Goal: Task Accomplishment & Management: Manage account settings

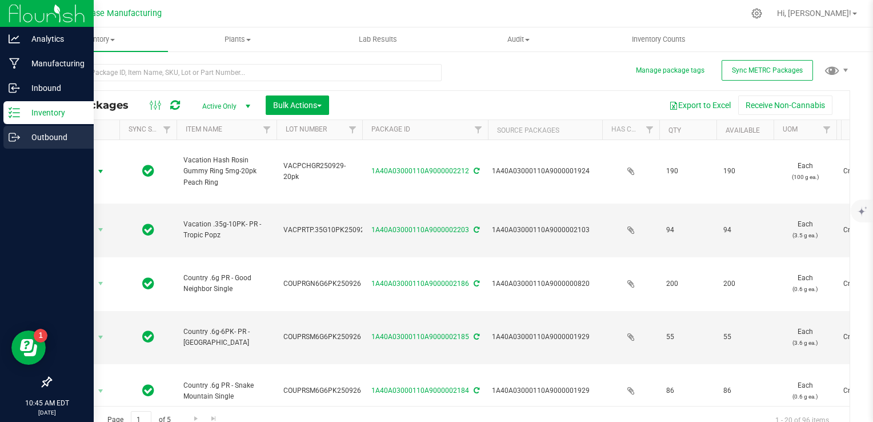
drag, startPoint x: 14, startPoint y: 131, endPoint x: 20, endPoint y: 146, distance: 16.4
click at [14, 131] on div "Outbound" at bounding box center [48, 137] width 90 height 23
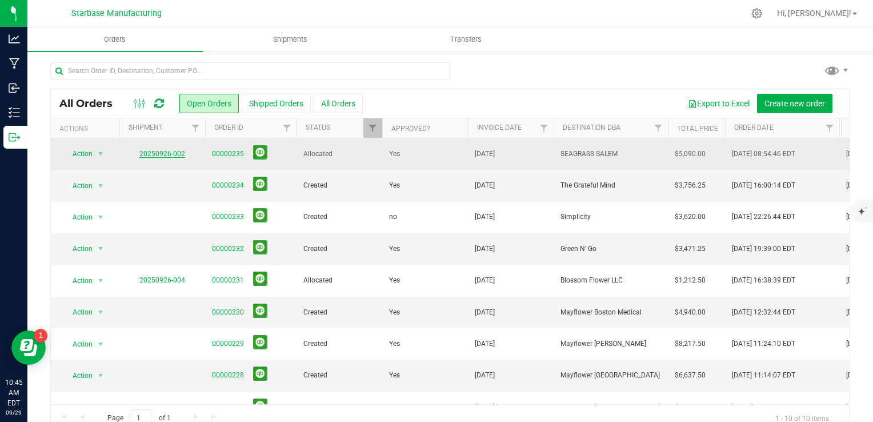
click at [169, 153] on link "20250926-002" at bounding box center [162, 154] width 46 height 8
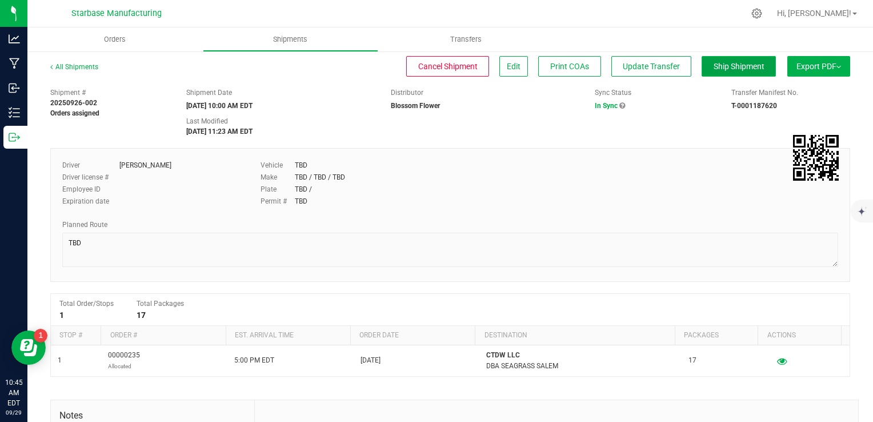
click at [732, 68] on span "Ship Shipment" at bounding box center [739, 66] width 51 height 9
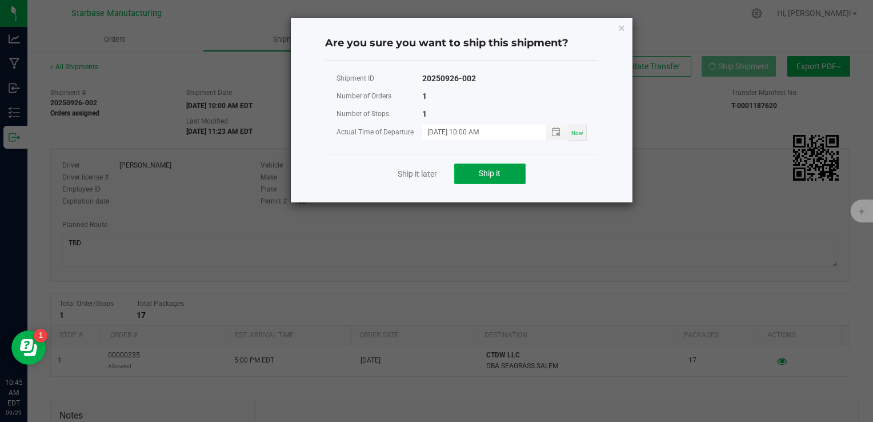
click at [510, 170] on button "Ship it" at bounding box center [489, 173] width 71 height 21
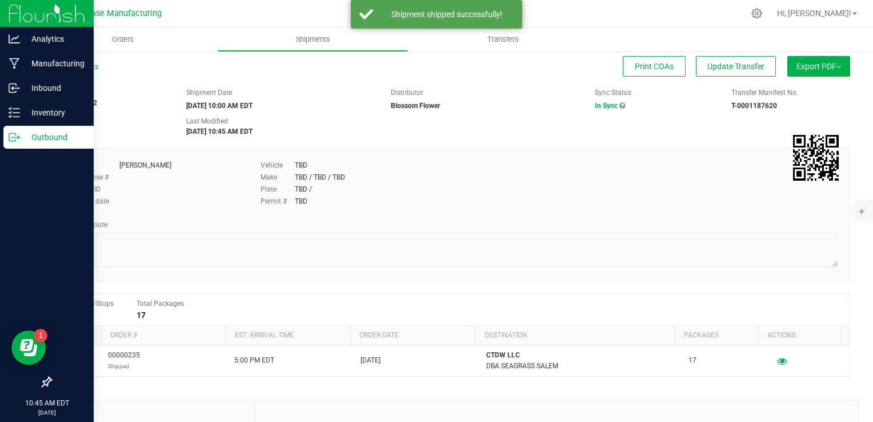
click at [17, 138] on icon at bounding box center [14, 136] width 11 height 11
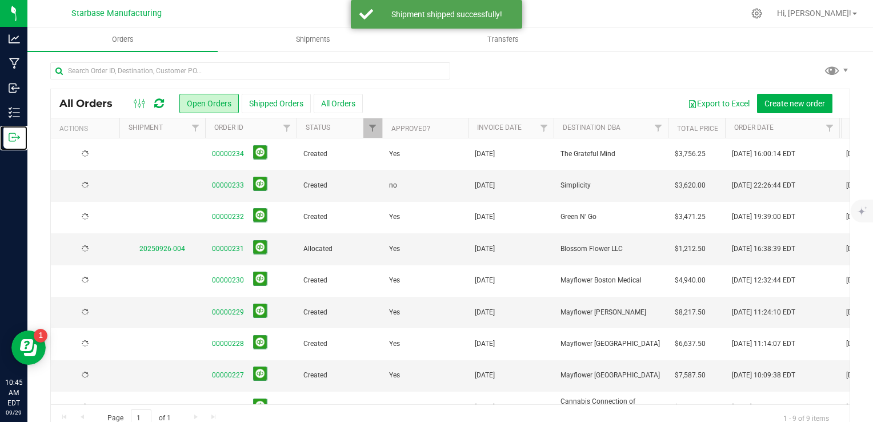
scroll to position [21, 0]
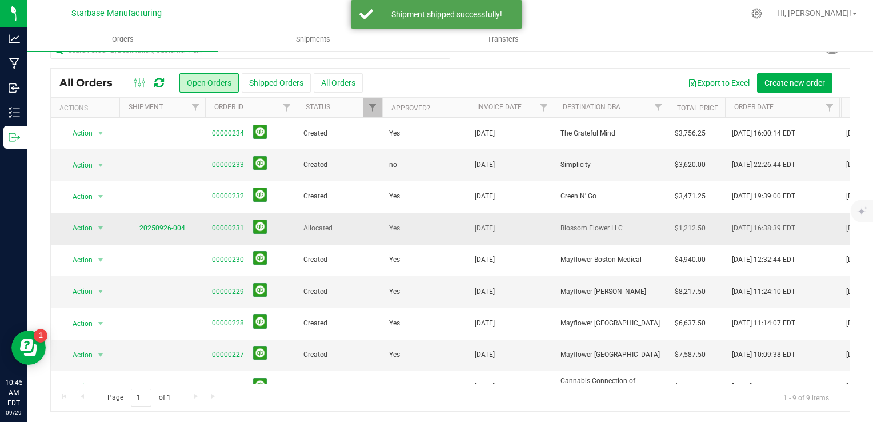
click at [175, 227] on link "20250926-004" at bounding box center [162, 228] width 46 height 8
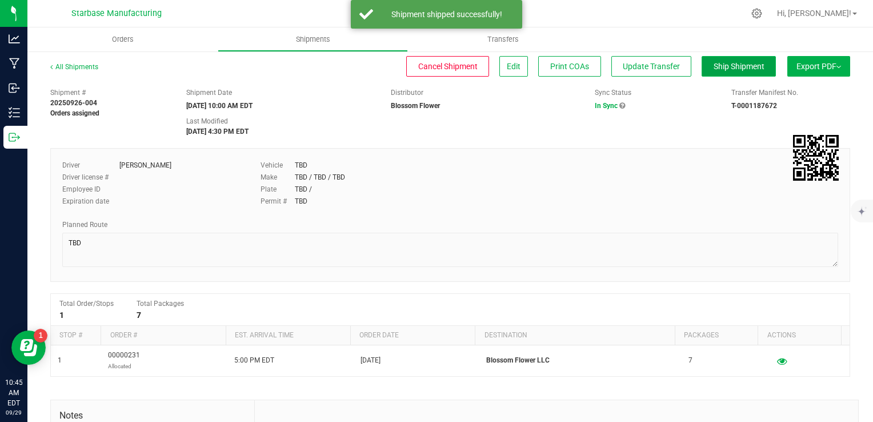
click at [724, 70] on button "Ship Shipment" at bounding box center [739, 66] width 74 height 21
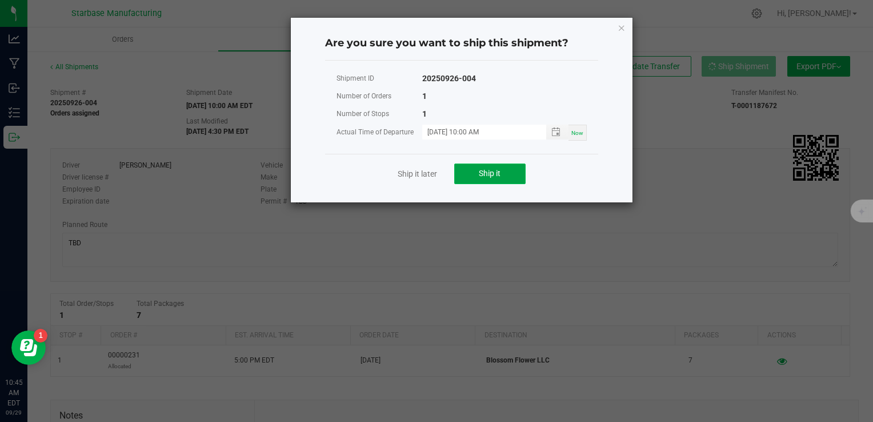
click at [494, 169] on span "Ship it" at bounding box center [490, 173] width 22 height 9
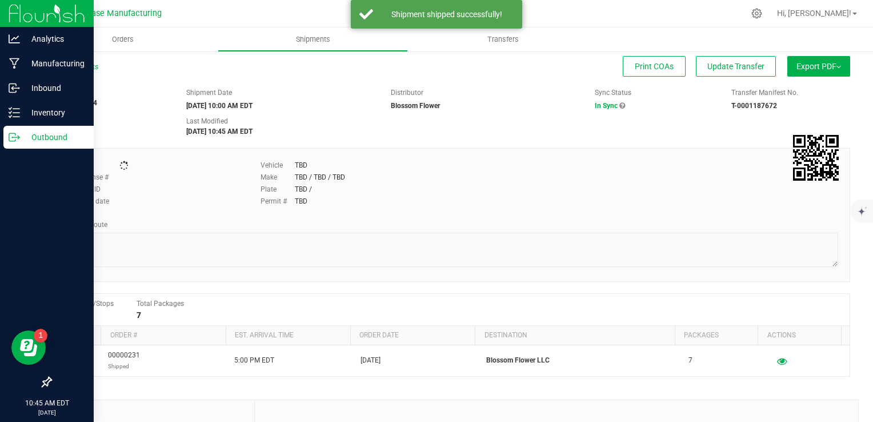
click at [14, 138] on icon at bounding box center [14, 136] width 11 height 11
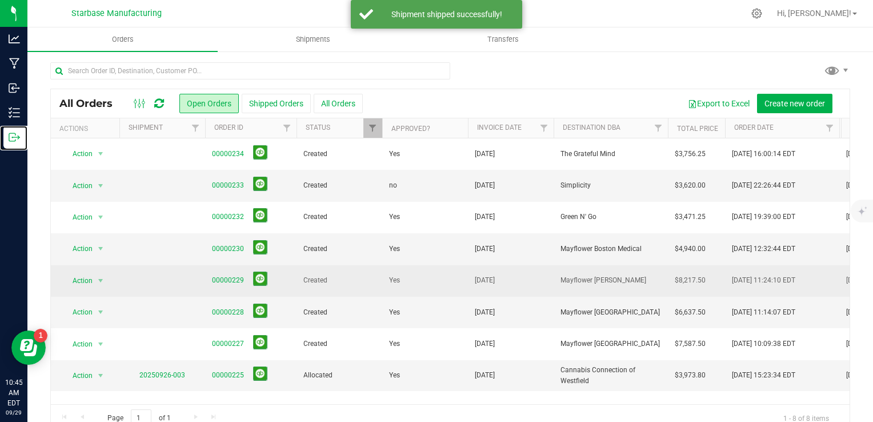
scroll to position [21, 0]
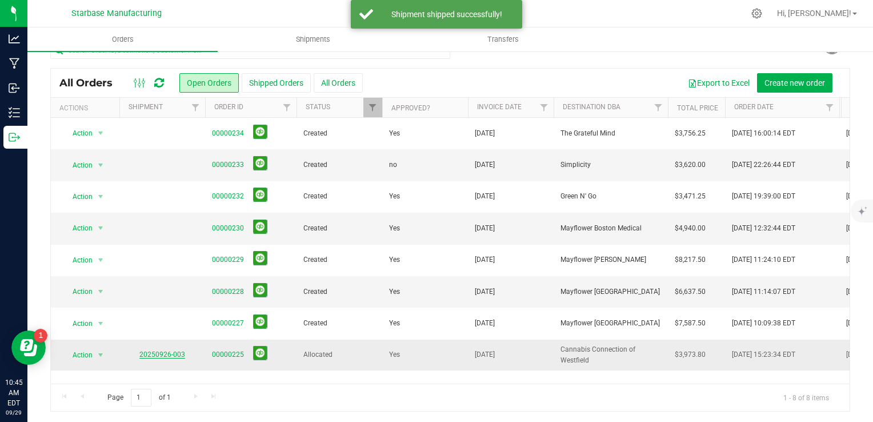
click at [173, 353] on link "20250926-003" at bounding box center [162, 354] width 46 height 8
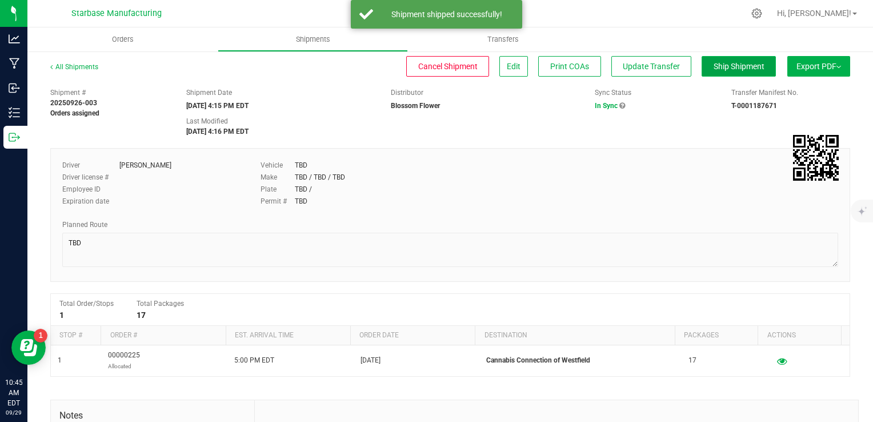
click at [725, 72] on button "Ship Shipment" at bounding box center [739, 66] width 74 height 21
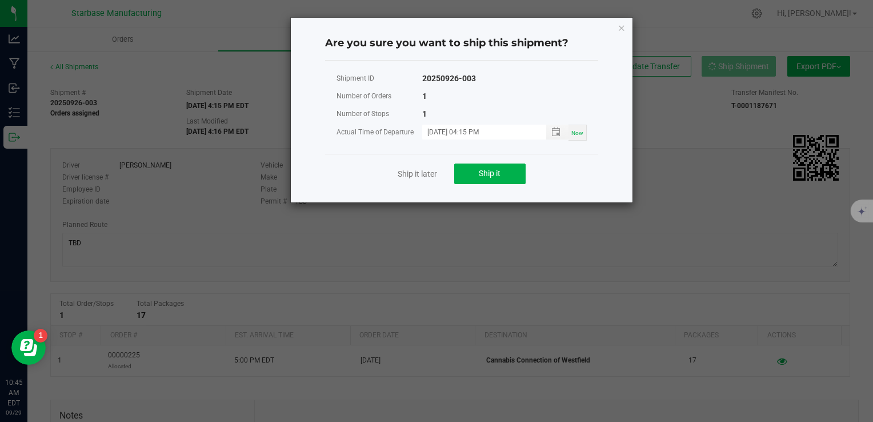
click at [497, 185] on div "Ship it later Ship it" at bounding box center [461, 173] width 273 height 39
click at [575, 130] on span "Now" at bounding box center [577, 133] width 12 height 6
click at [479, 133] on input "[DATE] 10:45 AM" at bounding box center [478, 132] width 112 height 14
type input "[DATE] 10:00 AM"
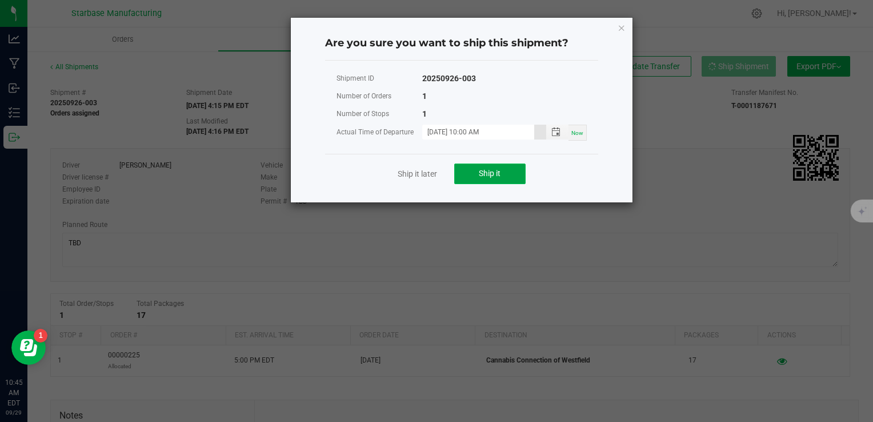
click at [490, 171] on span "Ship it" at bounding box center [490, 173] width 22 height 9
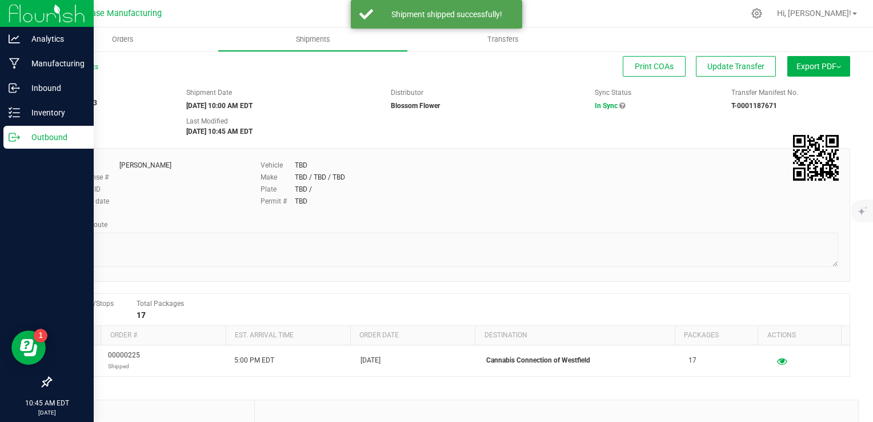
click at [18, 141] on icon at bounding box center [14, 136] width 11 height 11
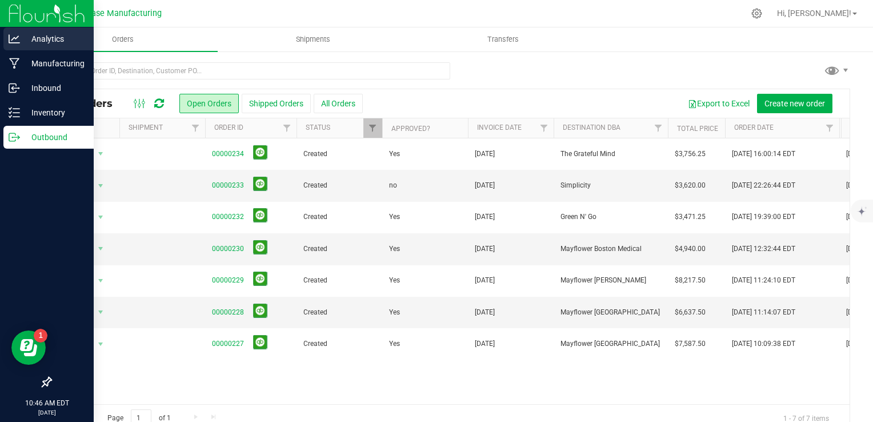
click at [11, 39] on icon at bounding box center [14, 38] width 11 height 11
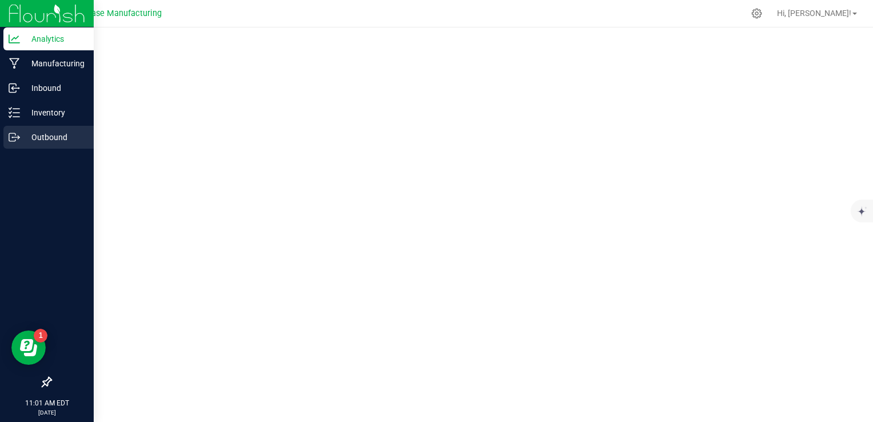
click at [14, 145] on div "Outbound" at bounding box center [48, 137] width 90 height 23
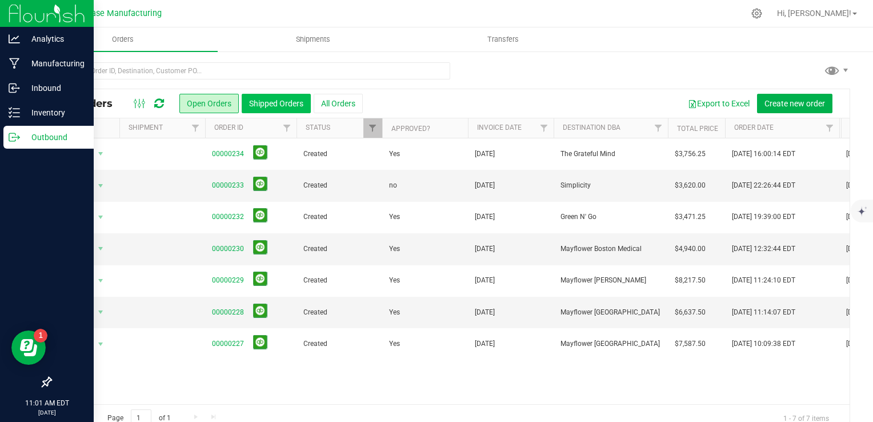
click at [278, 109] on button "Shipped Orders" at bounding box center [276, 103] width 69 height 19
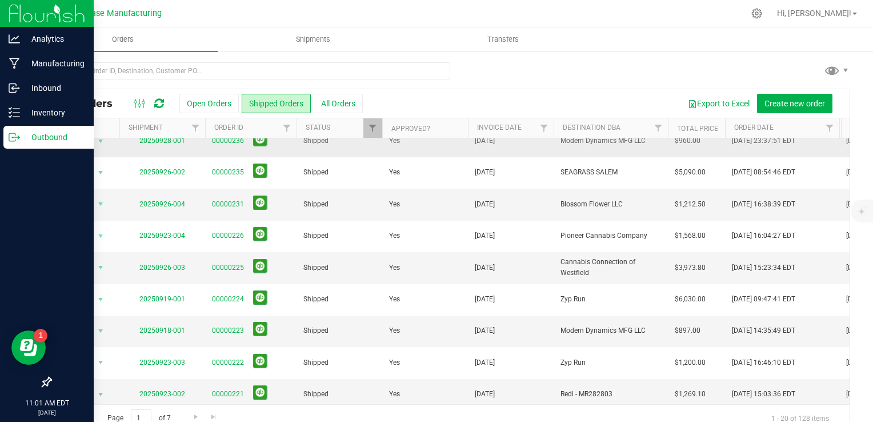
scroll to position [57, 0]
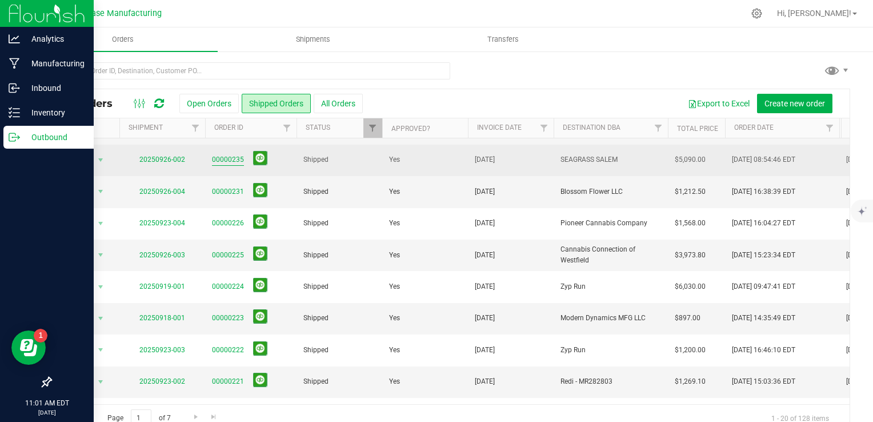
click at [232, 157] on link "00000235" at bounding box center [228, 159] width 32 height 11
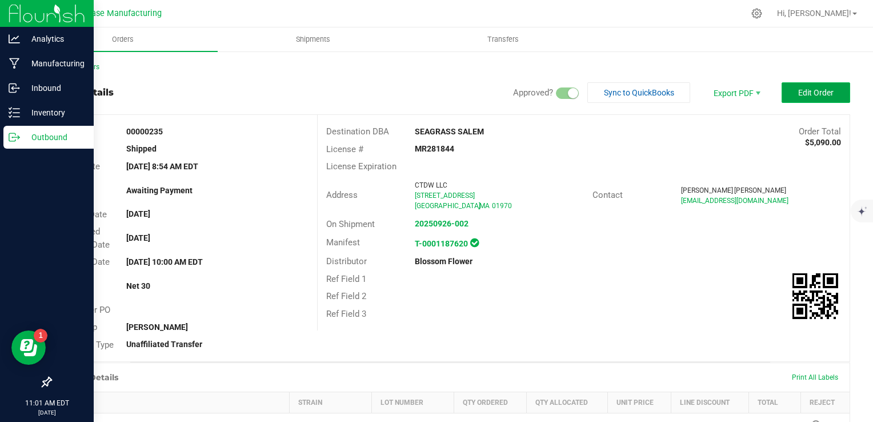
click at [818, 84] on button "Edit Order" at bounding box center [816, 92] width 69 height 21
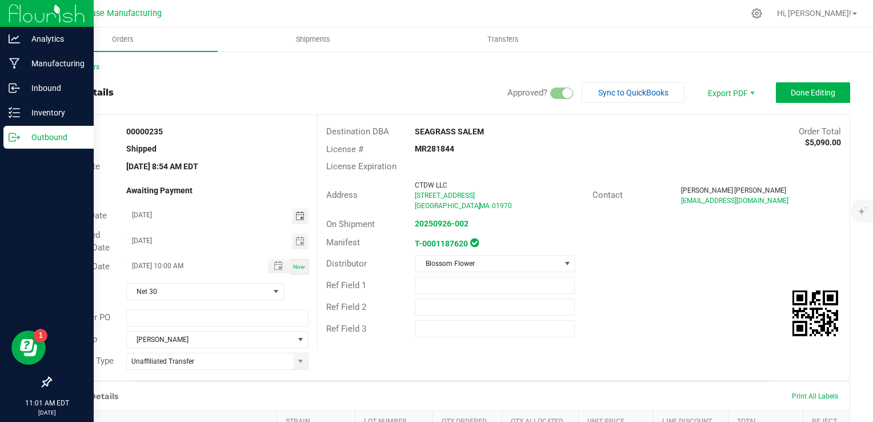
click at [296, 213] on span "Toggle calendar" at bounding box center [299, 215] width 9 height 9
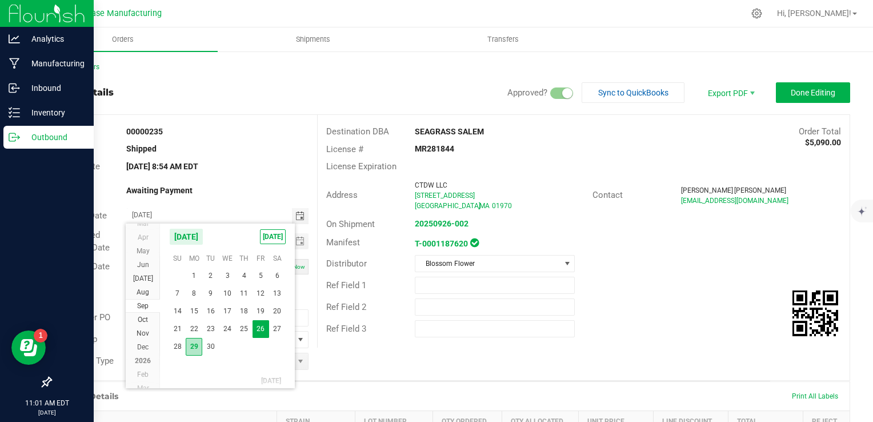
click at [194, 343] on span "29" at bounding box center [194, 347] width 17 height 18
type input "[DATE]"
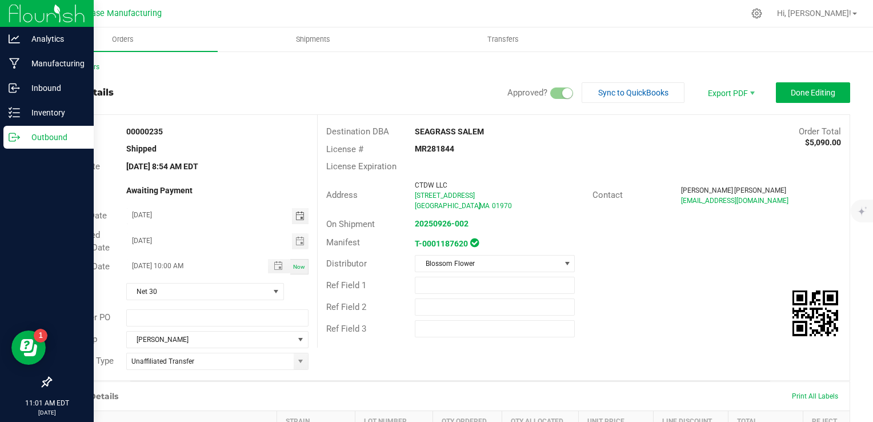
click at [254, 129] on div "00000235" at bounding box center [218, 132] width 200 height 12
click at [815, 97] on span "Done Editing" at bounding box center [813, 92] width 45 height 9
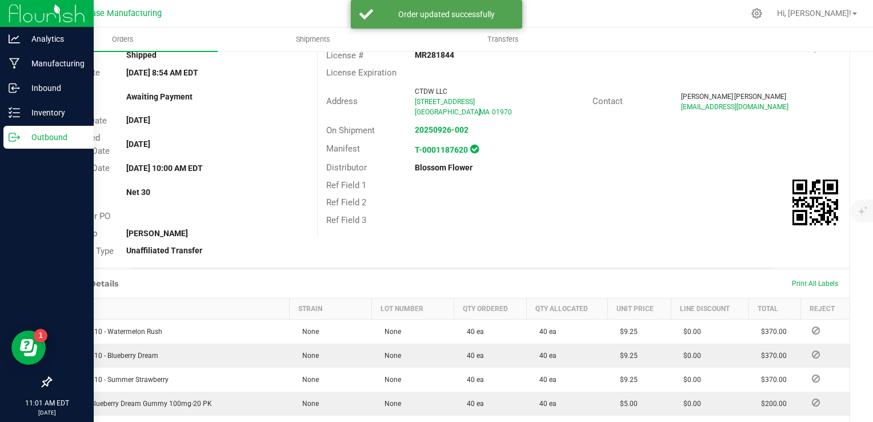
scroll to position [0, 0]
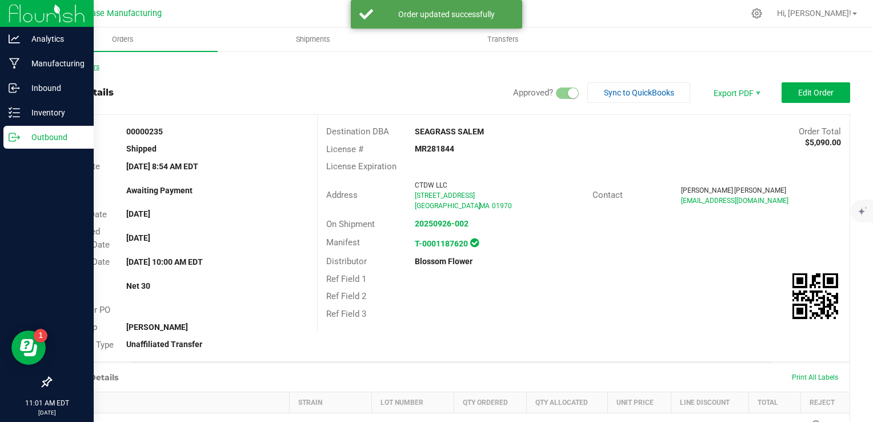
click at [62, 67] on link "Back to Orders" at bounding box center [74, 67] width 49 height 8
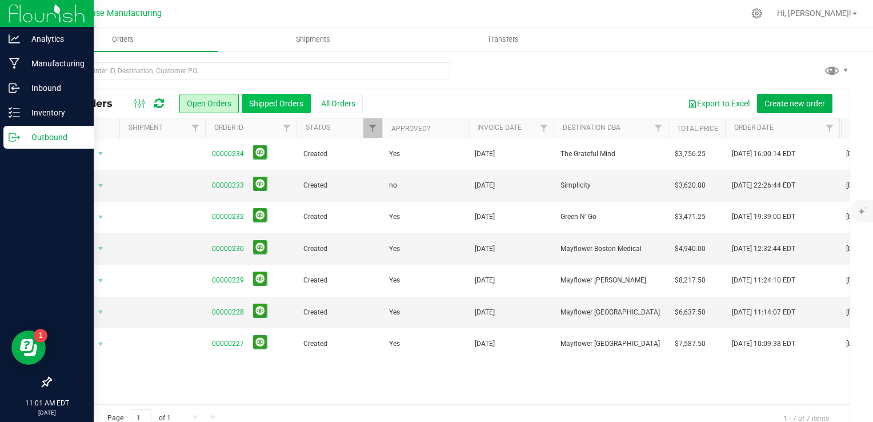
click at [263, 104] on button "Shipped Orders" at bounding box center [276, 103] width 69 height 19
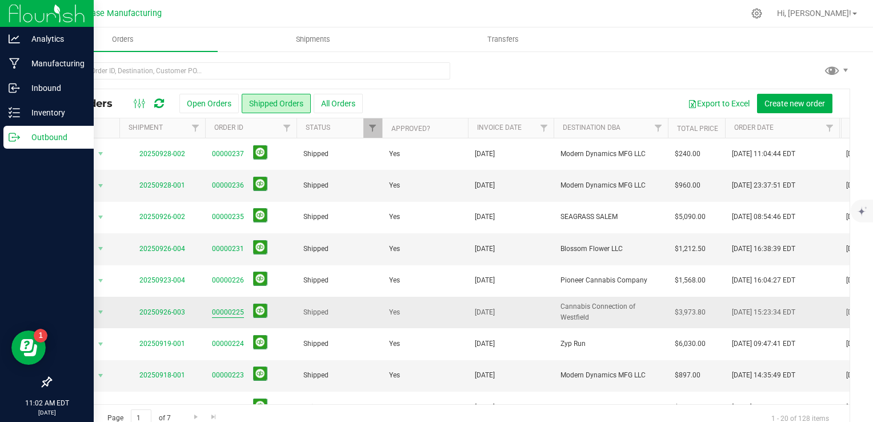
click at [237, 311] on link "00000225" at bounding box center [228, 312] width 32 height 11
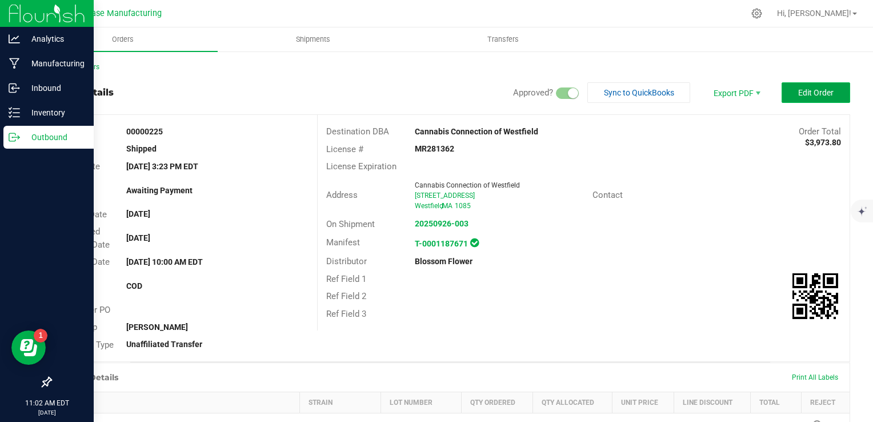
click at [802, 89] on span "Edit Order" at bounding box center [815, 92] width 35 height 9
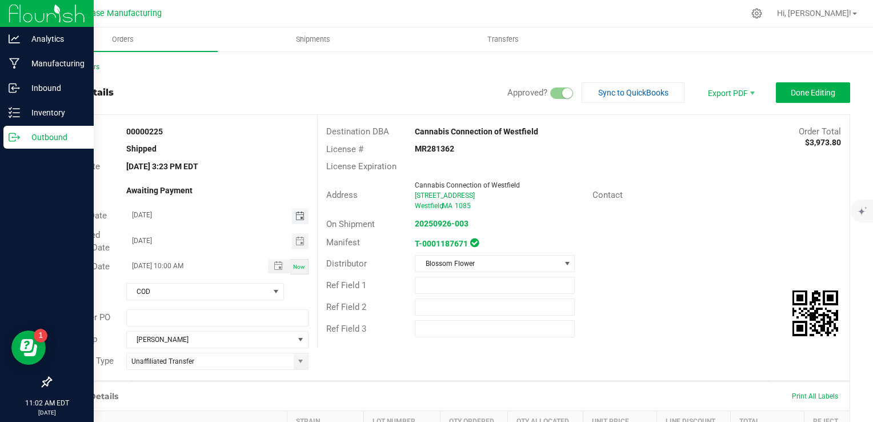
click at [299, 214] on span "Toggle calendar" at bounding box center [299, 215] width 9 height 9
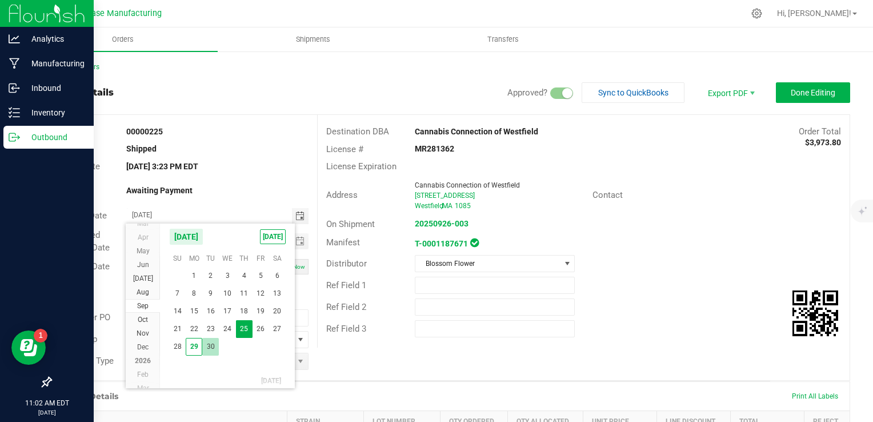
click at [210, 342] on span "30" at bounding box center [210, 347] width 17 height 18
type input "[DATE]"
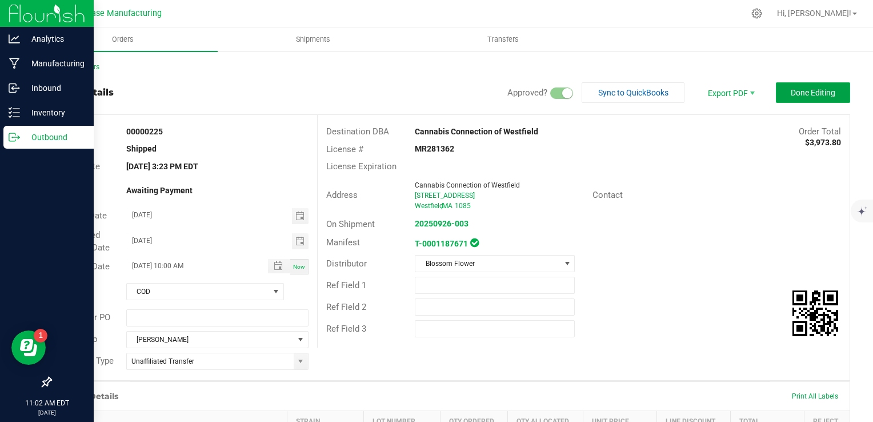
click at [800, 86] on button "Done Editing" at bounding box center [813, 92] width 74 height 21
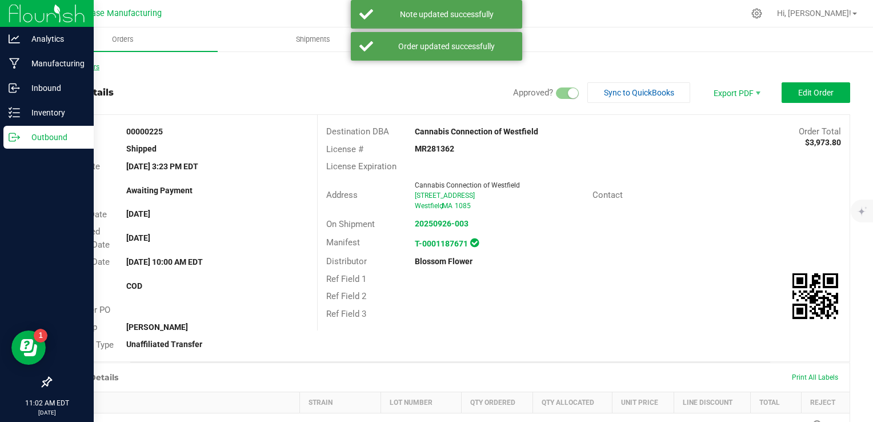
click at [64, 67] on link "Back to Orders" at bounding box center [74, 67] width 49 height 8
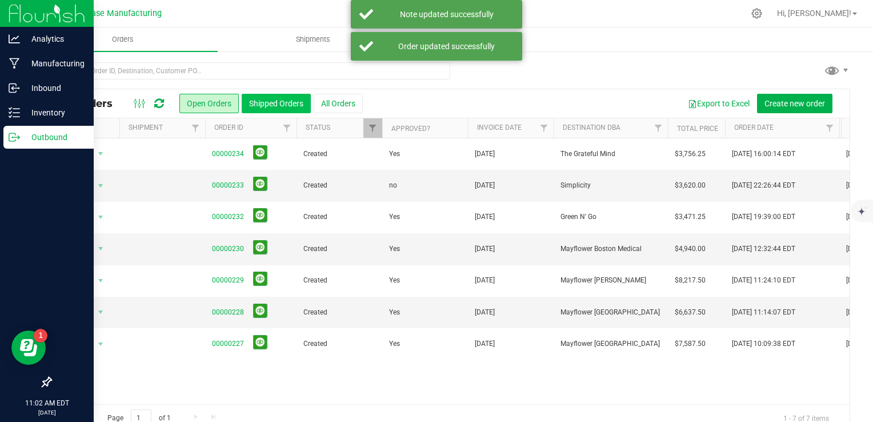
click at [272, 105] on button "Shipped Orders" at bounding box center [276, 103] width 69 height 19
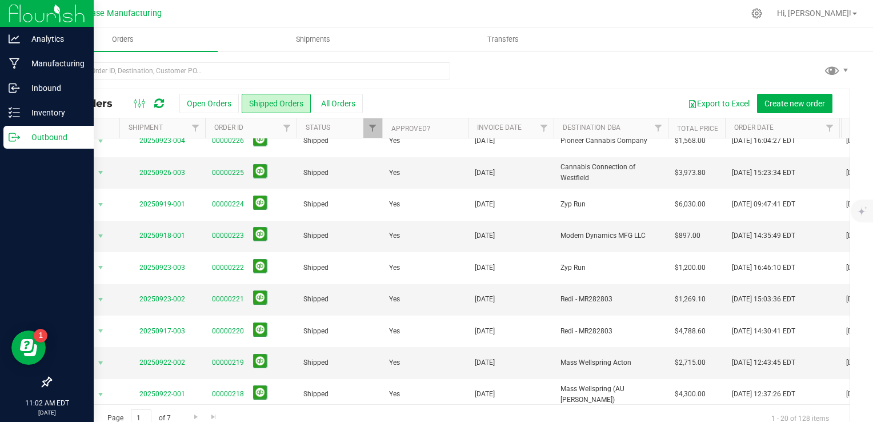
scroll to position [171, 0]
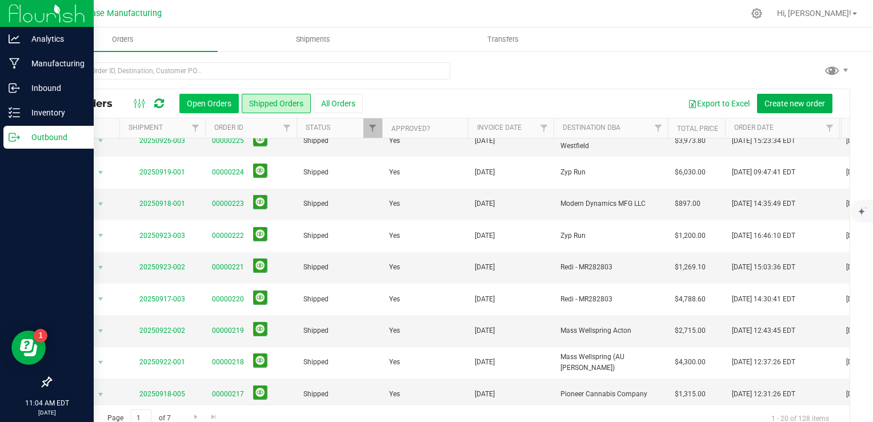
click at [188, 102] on button "Open Orders" at bounding box center [208, 103] width 59 height 19
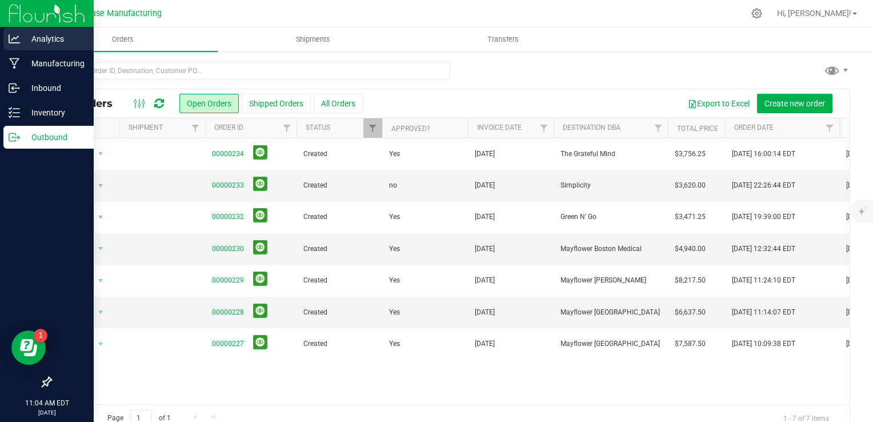
click at [20, 35] on p "Analytics" at bounding box center [54, 39] width 69 height 14
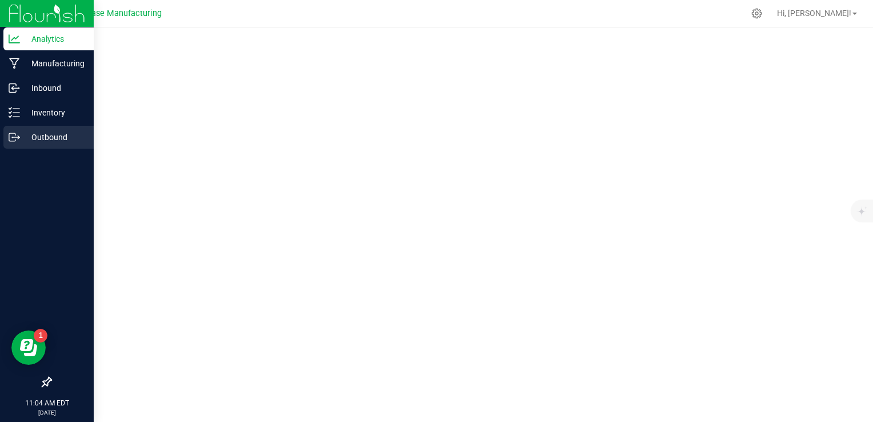
click at [15, 142] on icon at bounding box center [14, 136] width 11 height 11
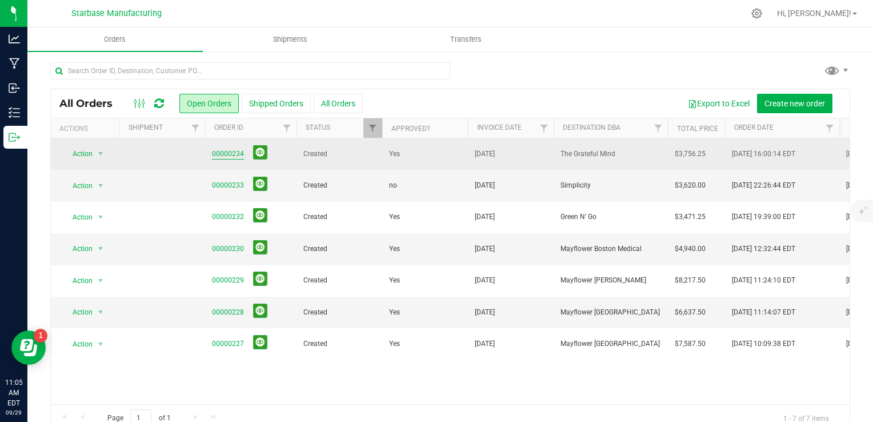
click at [230, 158] on link "00000234" at bounding box center [228, 154] width 32 height 11
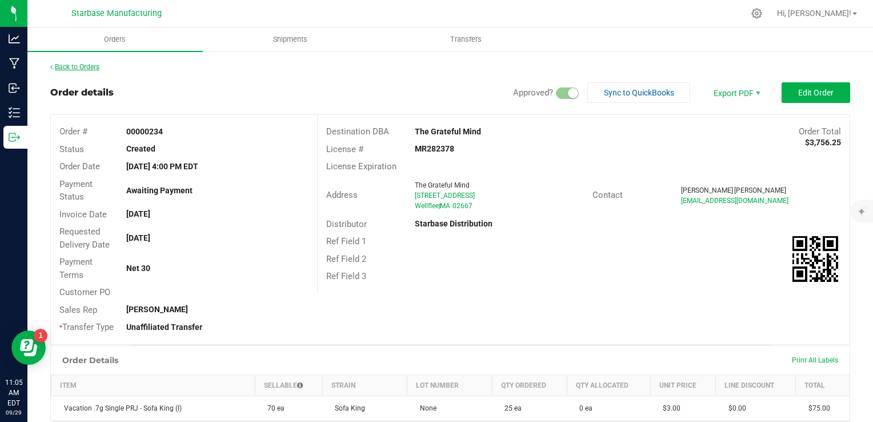
click at [79, 70] on link "Back to Orders" at bounding box center [74, 67] width 49 height 8
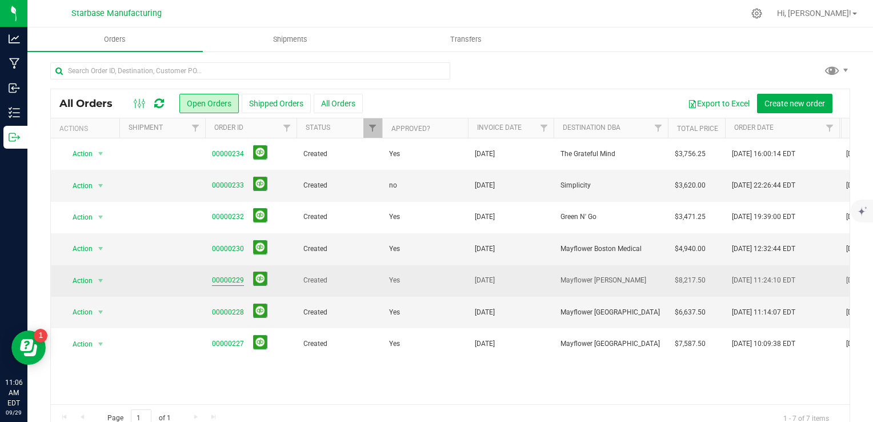
click at [235, 276] on link "00000229" at bounding box center [228, 280] width 32 height 11
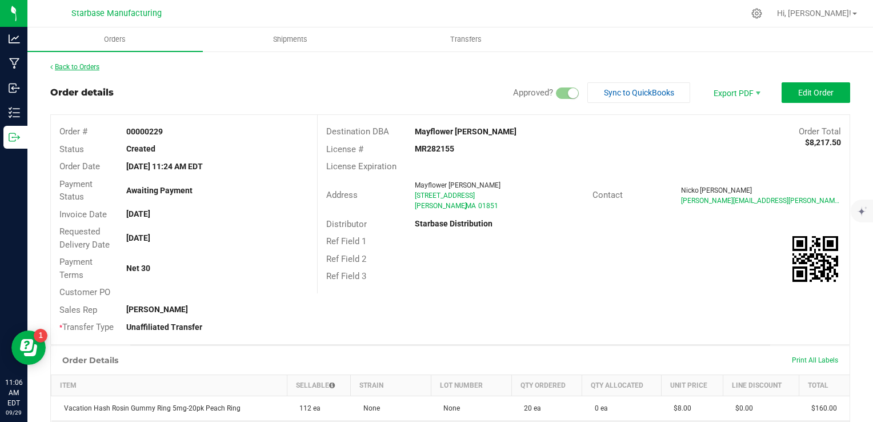
click at [93, 69] on link "Back to Orders" at bounding box center [74, 67] width 49 height 8
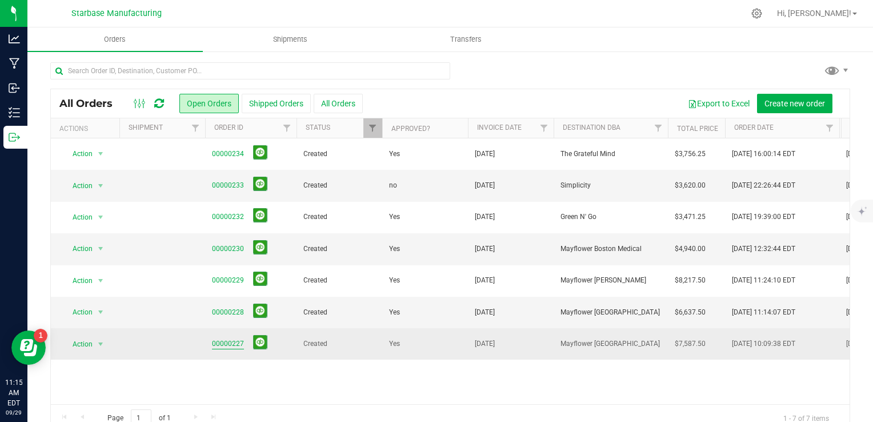
click at [230, 346] on link "00000227" at bounding box center [228, 343] width 32 height 11
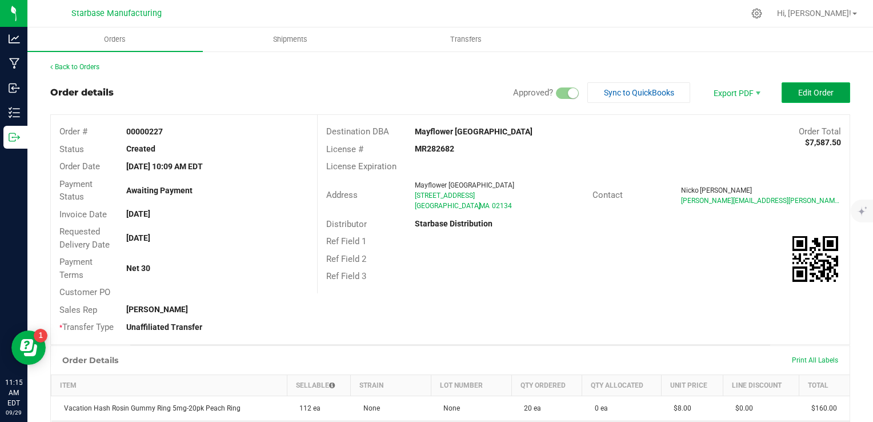
click at [798, 95] on span "Edit Order" at bounding box center [815, 92] width 35 height 9
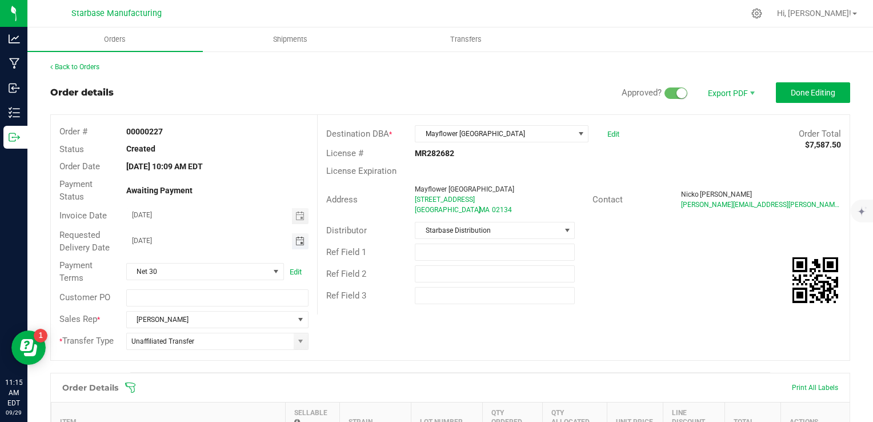
click at [296, 242] on span "Toggle calendar" at bounding box center [299, 241] width 9 height 9
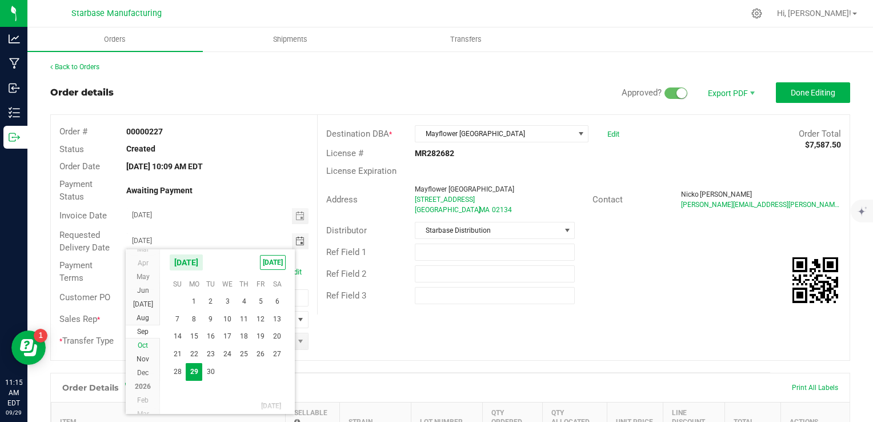
click at [146, 342] on span "Oct" at bounding box center [143, 345] width 10 height 8
click at [197, 318] on span "6" at bounding box center [194, 319] width 17 height 18
type input "[DATE]"
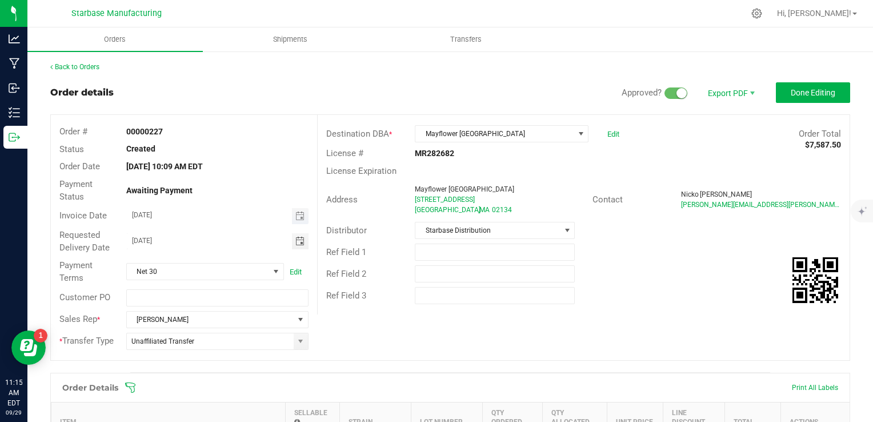
click at [302, 212] on span "Toggle calendar" at bounding box center [300, 216] width 17 height 16
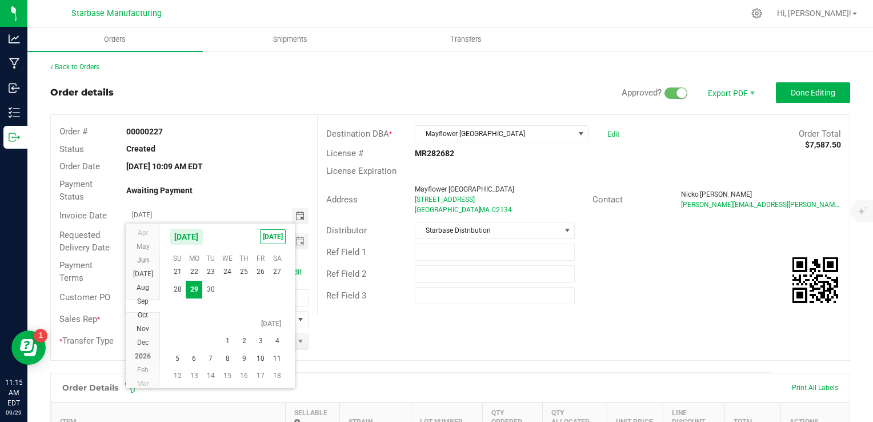
scroll to position [20683, 0]
click at [197, 365] on span "6" at bounding box center [194, 359] width 17 height 18
type input "[DATE]"
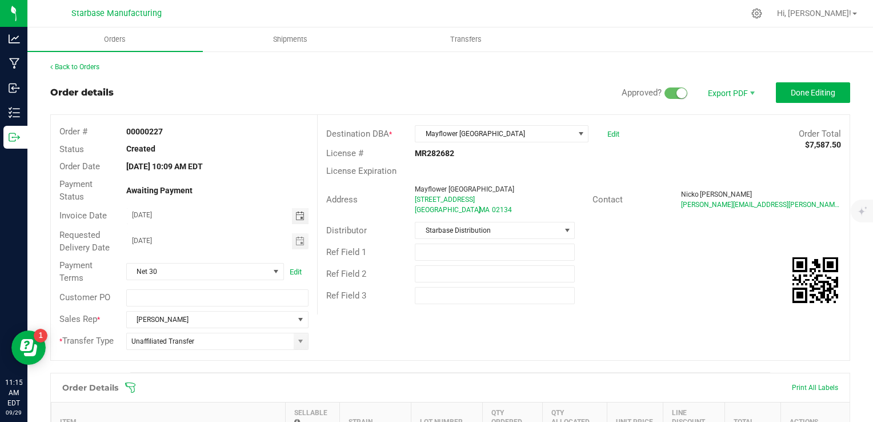
click at [237, 185] on div "Awaiting Payment" at bounding box center [218, 191] width 200 height 12
click at [809, 88] on span "Done Editing" at bounding box center [813, 92] width 45 height 9
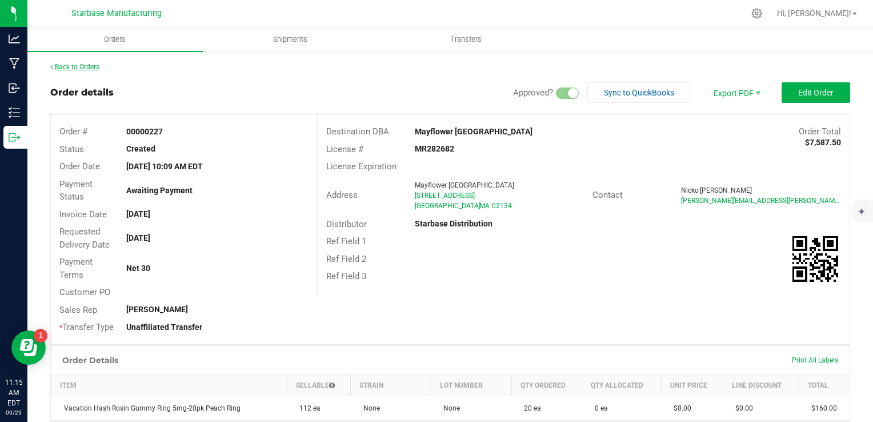
click at [73, 67] on link "Back to Orders" at bounding box center [74, 67] width 49 height 8
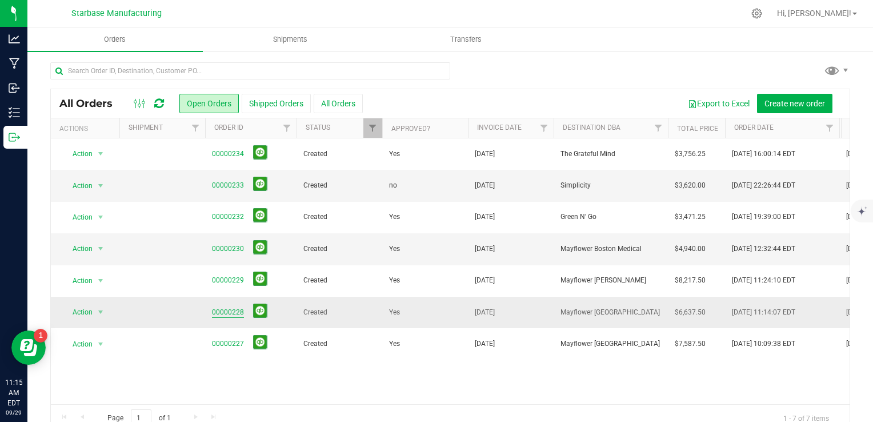
click at [222, 307] on link "00000228" at bounding box center [228, 312] width 32 height 11
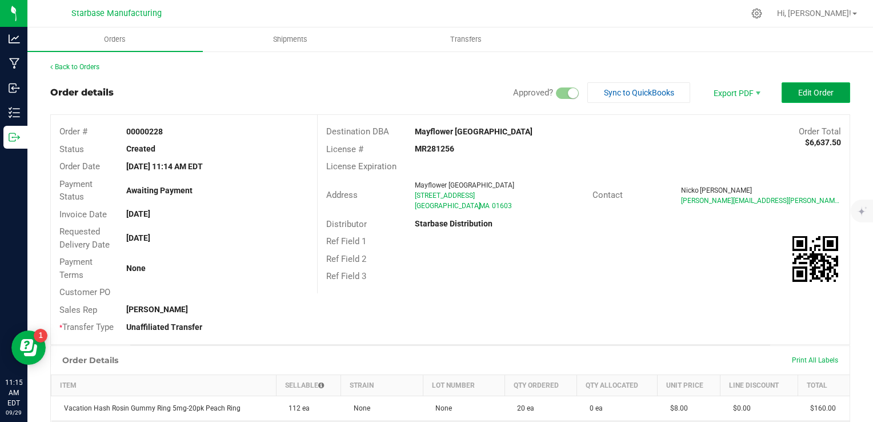
click at [818, 94] on span "Edit Order" at bounding box center [815, 92] width 35 height 9
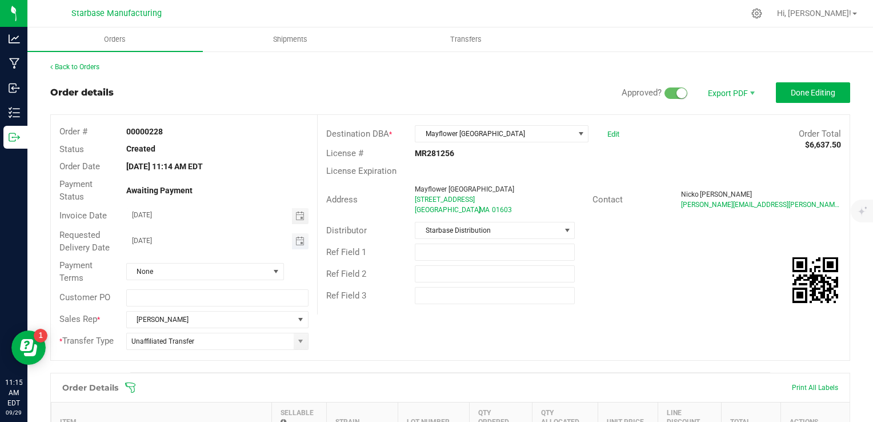
click at [304, 243] on span "Toggle calendar" at bounding box center [300, 241] width 17 height 16
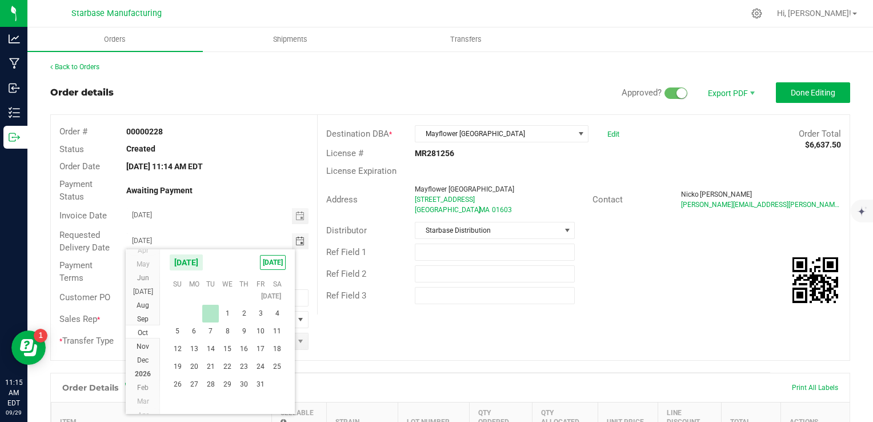
scroll to position [185430, 0]
click at [197, 327] on span "6" at bounding box center [194, 327] width 17 height 18
type input "[DATE]"
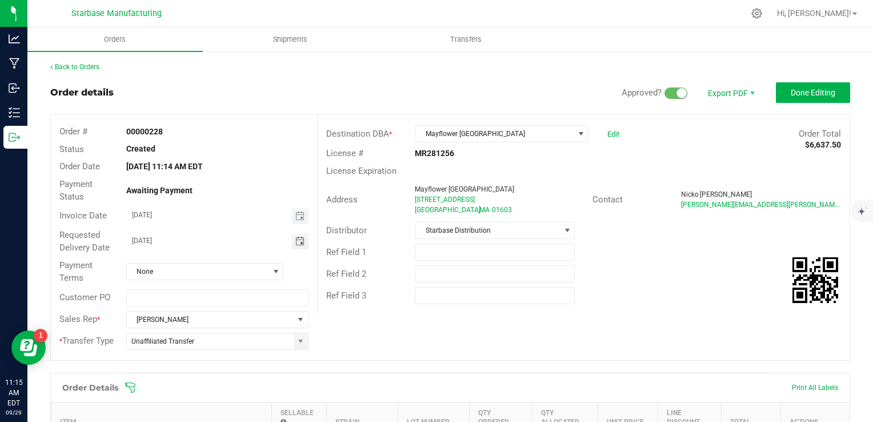
click at [302, 216] on span "Toggle calendar" at bounding box center [300, 216] width 17 height 16
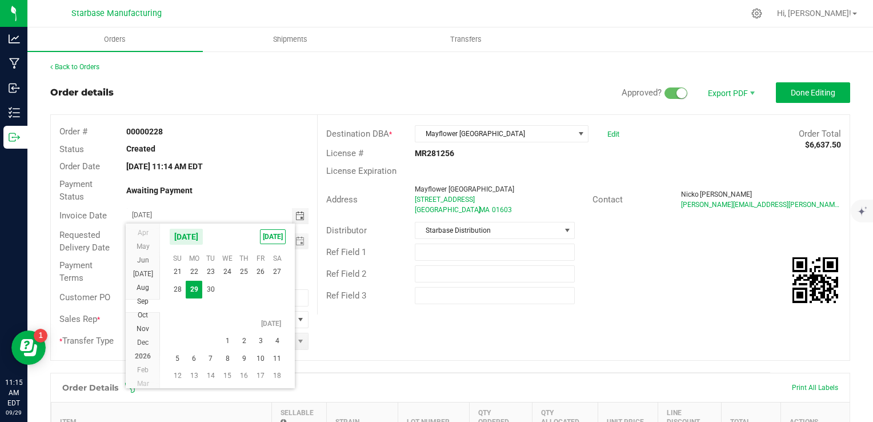
scroll to position [20683, 0]
click at [195, 358] on span "6" at bounding box center [194, 359] width 17 height 18
type input "[DATE]"
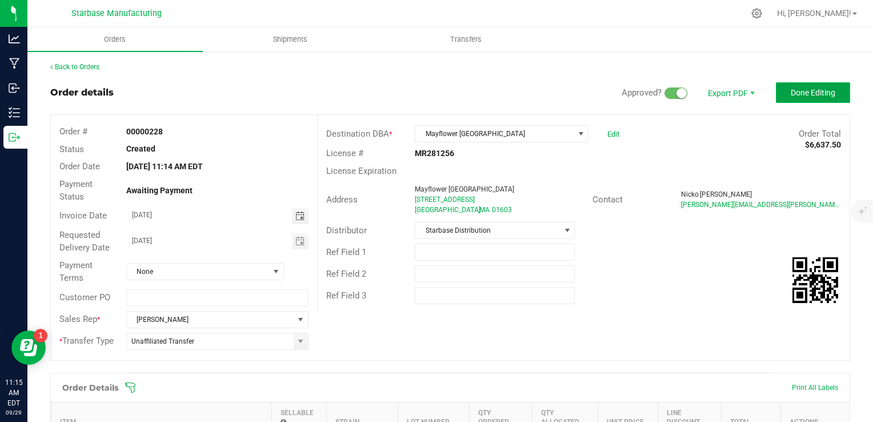
click at [791, 93] on span "Done Editing" at bounding box center [813, 92] width 45 height 9
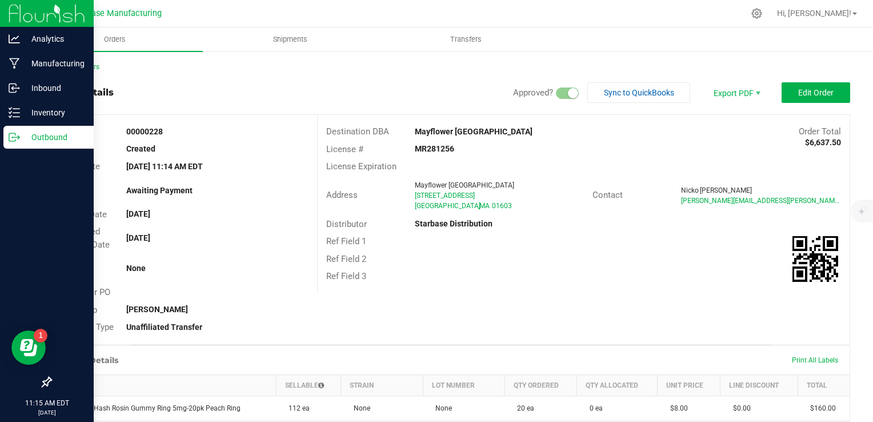
click at [21, 142] on p "Outbound" at bounding box center [54, 137] width 69 height 14
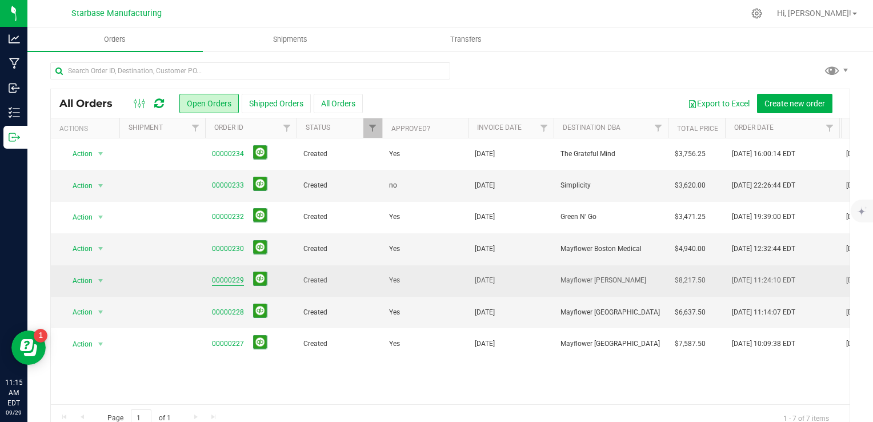
click at [231, 281] on link "00000229" at bounding box center [228, 280] width 32 height 11
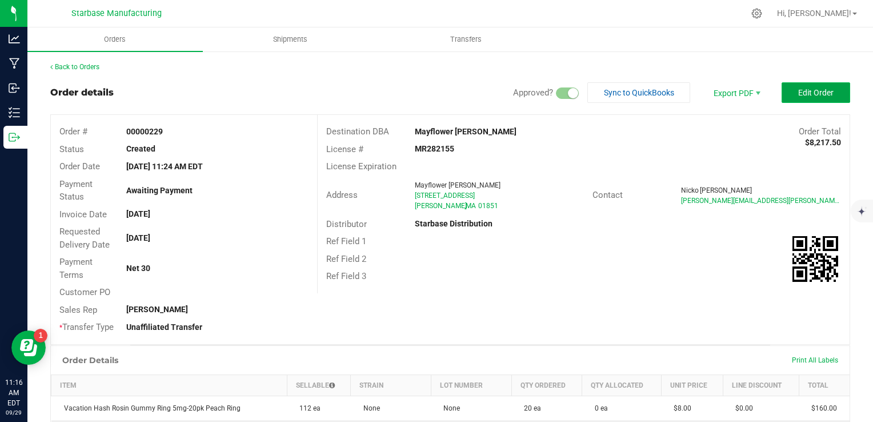
click at [824, 88] on span "Edit Order" at bounding box center [815, 92] width 35 height 9
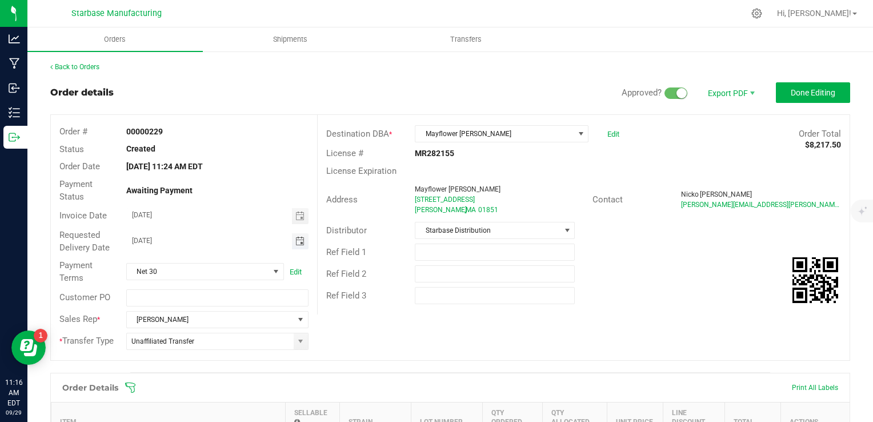
click at [295, 239] on span "Toggle calendar" at bounding box center [299, 241] width 9 height 9
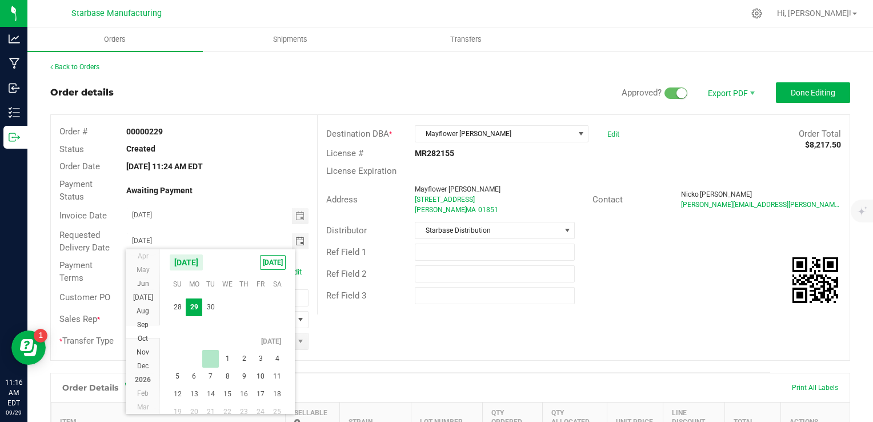
scroll to position [20689, 0]
click at [194, 331] on span "6" at bounding box center [194, 327] width 17 height 18
type input "[DATE]"
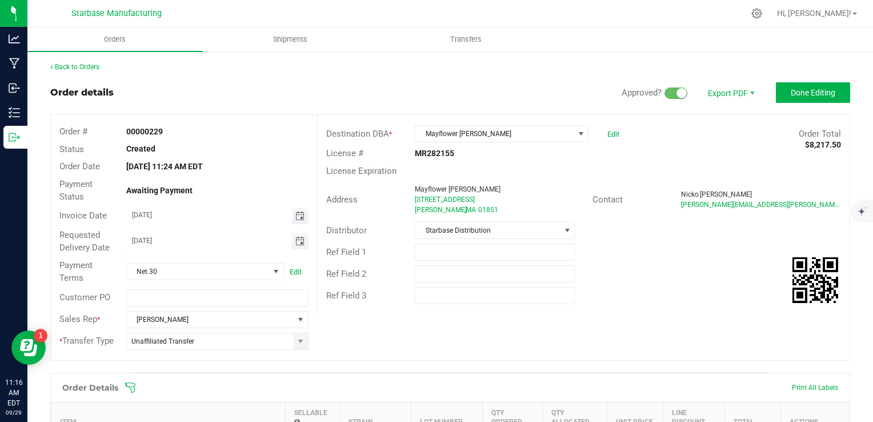
click at [299, 214] on span "Toggle calendar" at bounding box center [299, 215] width 9 height 9
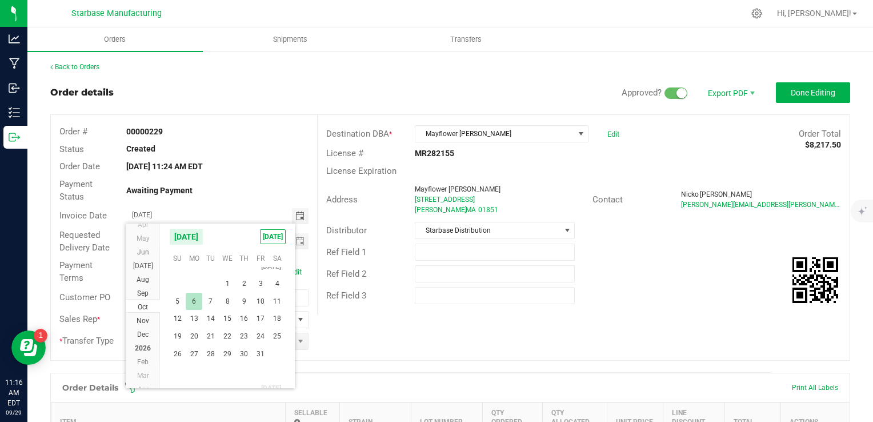
click at [193, 303] on span "6" at bounding box center [194, 302] width 17 height 18
type input "[DATE]"
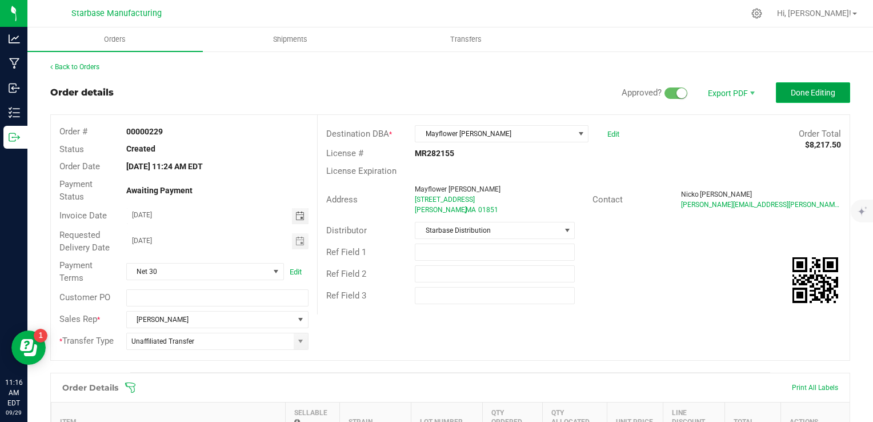
click at [793, 90] on span "Done Editing" at bounding box center [813, 92] width 45 height 9
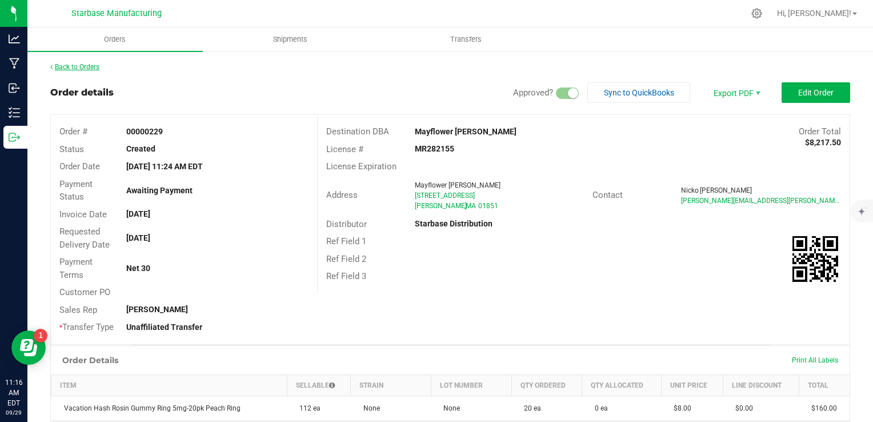
click at [71, 65] on link "Back to Orders" at bounding box center [74, 67] width 49 height 8
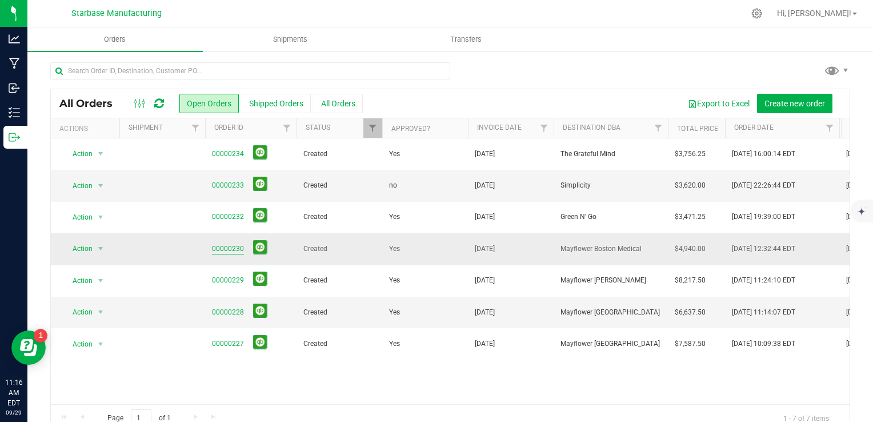
click at [226, 246] on link "00000230" at bounding box center [228, 248] width 32 height 11
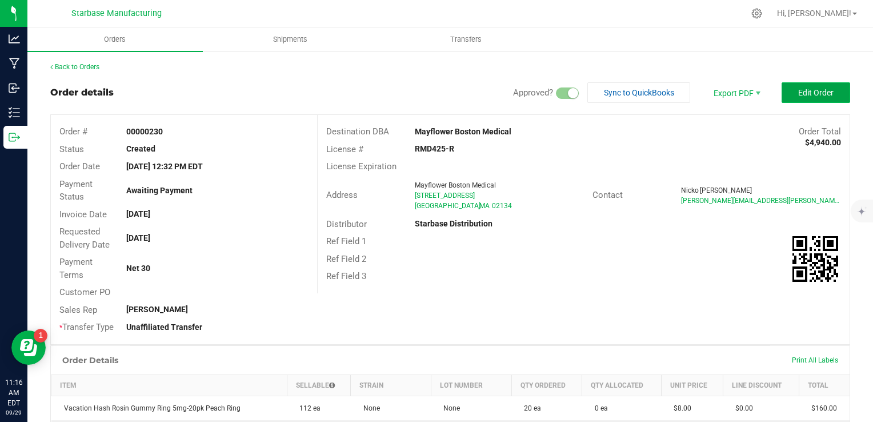
click at [799, 88] on span "Edit Order" at bounding box center [815, 92] width 35 height 9
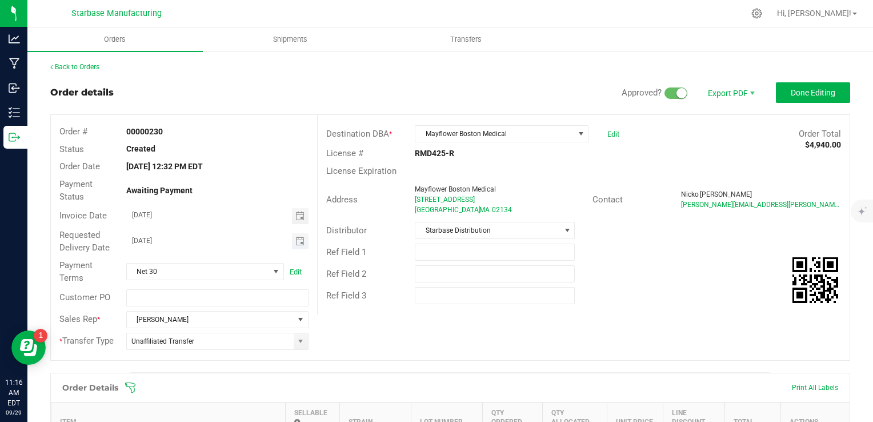
click at [302, 238] on span "Toggle calendar" at bounding box center [300, 241] width 17 height 16
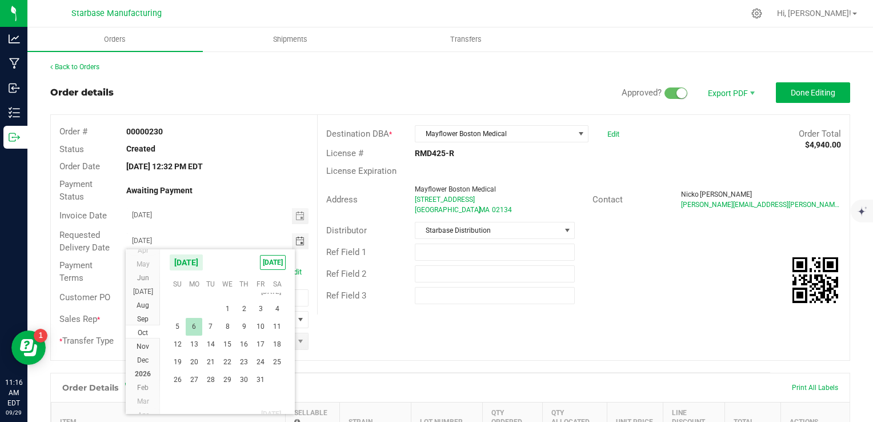
click at [196, 327] on span "6" at bounding box center [194, 327] width 17 height 18
type input "[DATE]"
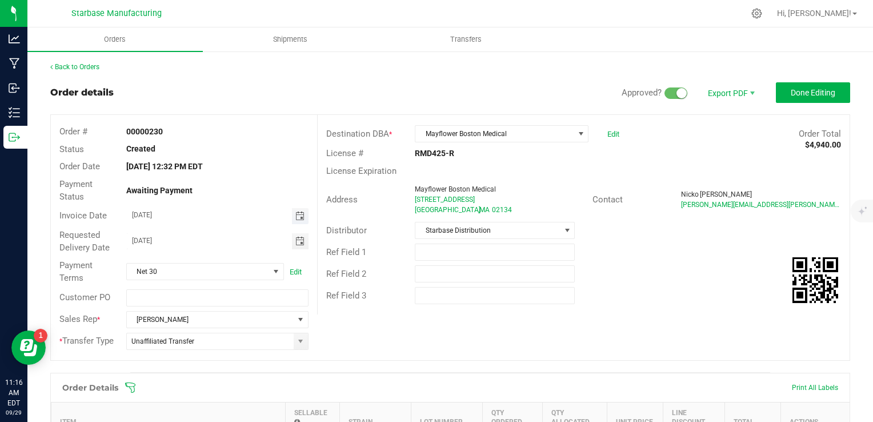
click at [301, 213] on span "Toggle calendar" at bounding box center [299, 215] width 9 height 9
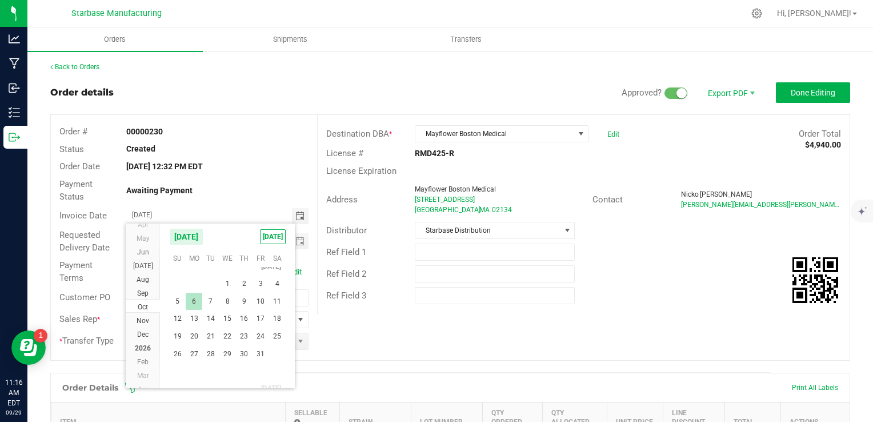
click at [195, 298] on span "6" at bounding box center [194, 302] width 17 height 18
type input "[DATE]"
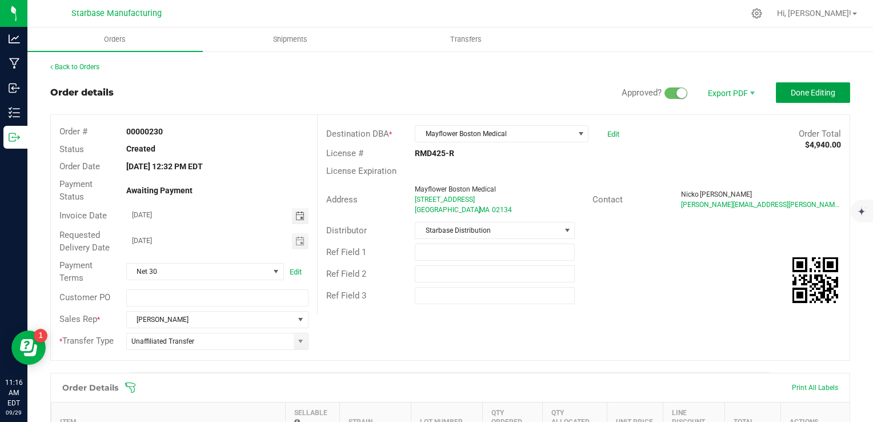
drag, startPoint x: 779, startPoint y: 86, endPoint x: 762, endPoint y: 105, distance: 25.5
click at [780, 86] on button "Done Editing" at bounding box center [813, 92] width 74 height 21
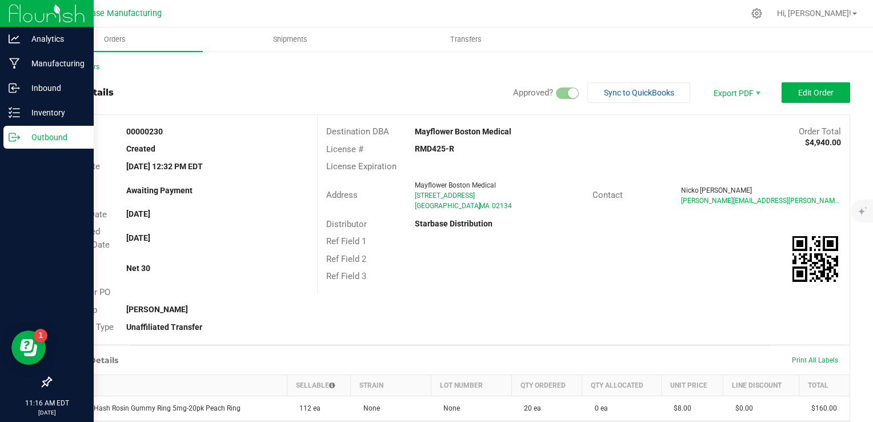
click at [15, 139] on icon at bounding box center [12, 137] width 6 height 8
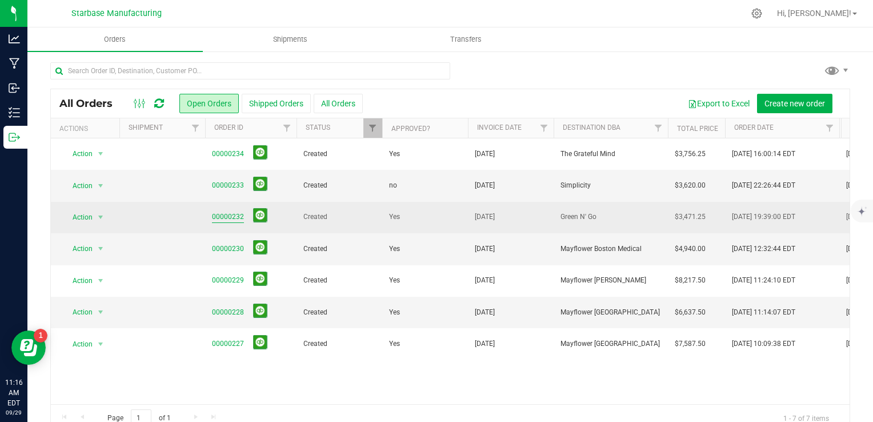
click at [229, 211] on link "00000232" at bounding box center [228, 216] width 32 height 11
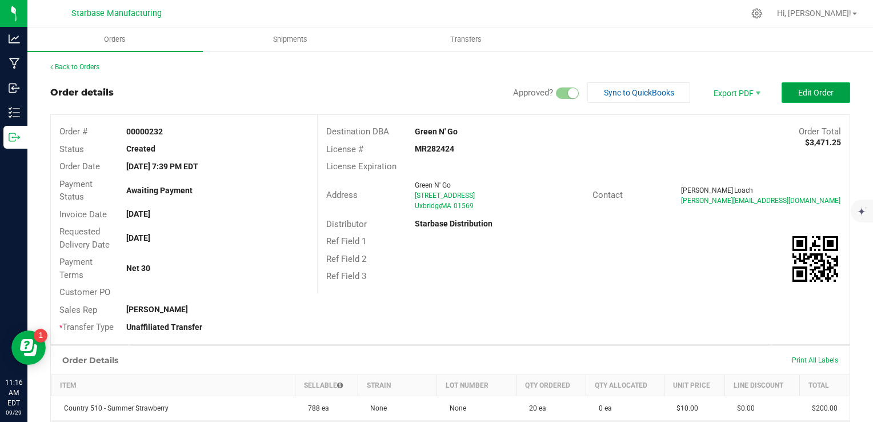
click at [798, 88] on span "Edit Order" at bounding box center [815, 92] width 35 height 9
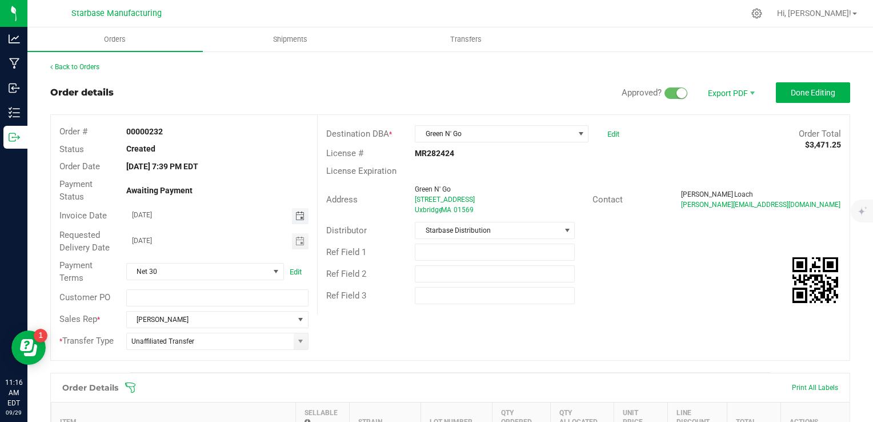
click at [298, 215] on span "Toggle calendar" at bounding box center [299, 215] width 9 height 9
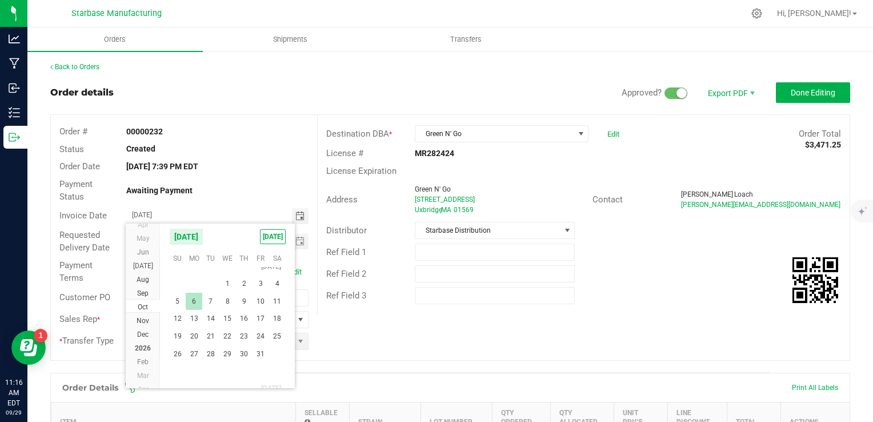
click at [191, 298] on span "6" at bounding box center [194, 302] width 17 height 18
type input "[DATE]"
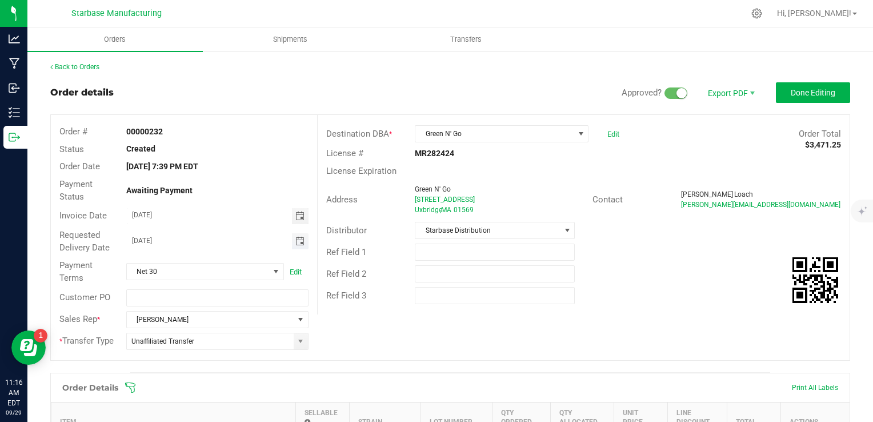
click at [295, 242] on span "Toggle calendar" at bounding box center [299, 241] width 9 height 9
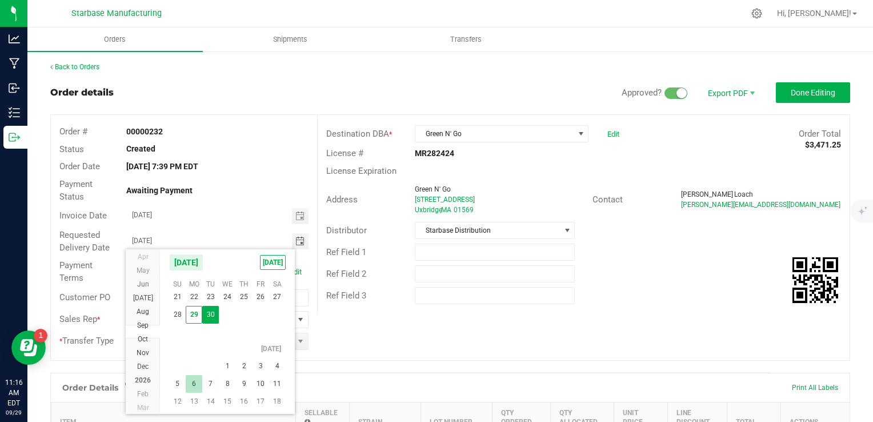
click at [195, 383] on span "6" at bounding box center [194, 384] width 17 height 18
type input "[DATE]"
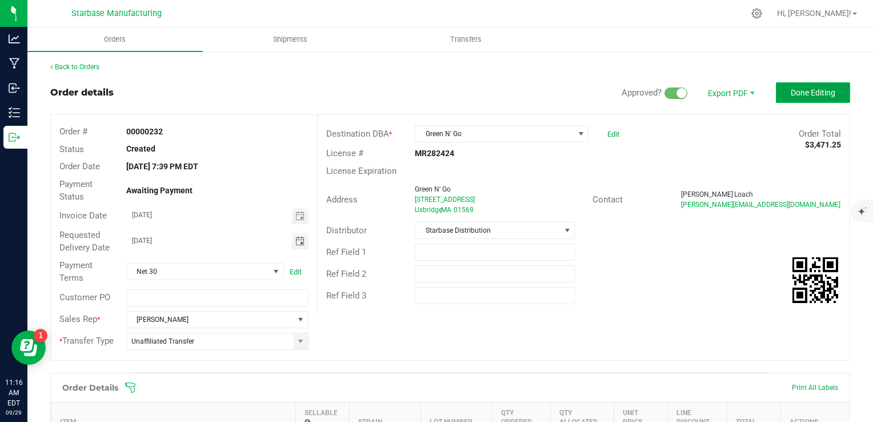
click at [819, 96] on span "Done Editing" at bounding box center [813, 92] width 45 height 9
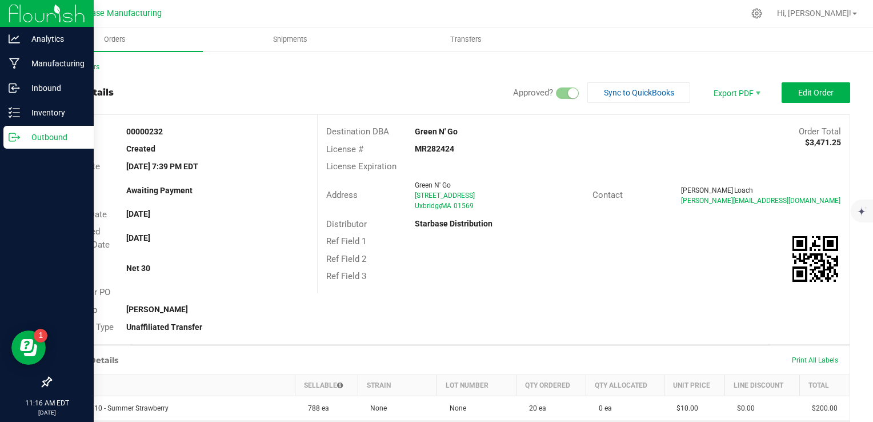
click at [22, 143] on p "Outbound" at bounding box center [54, 137] width 69 height 14
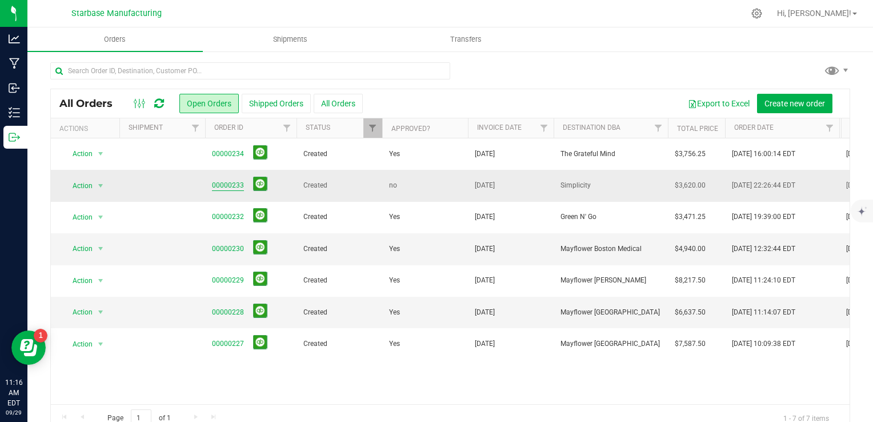
click at [225, 190] on link "00000233" at bounding box center [228, 185] width 32 height 11
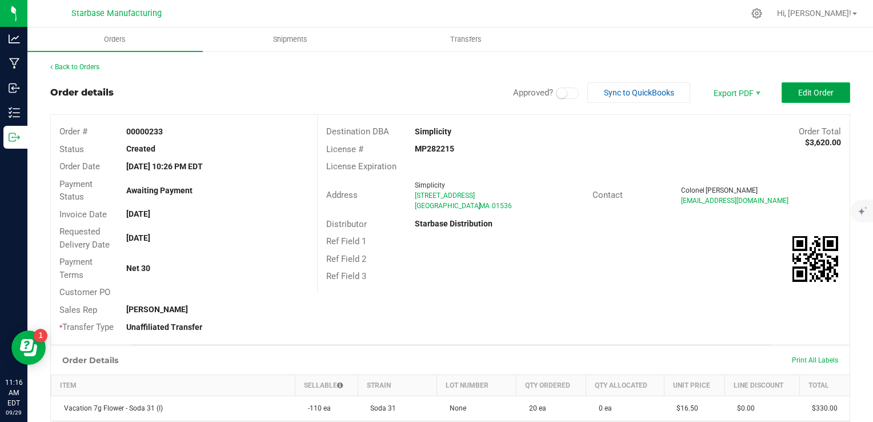
click at [805, 93] on span "Edit Order" at bounding box center [815, 92] width 35 height 9
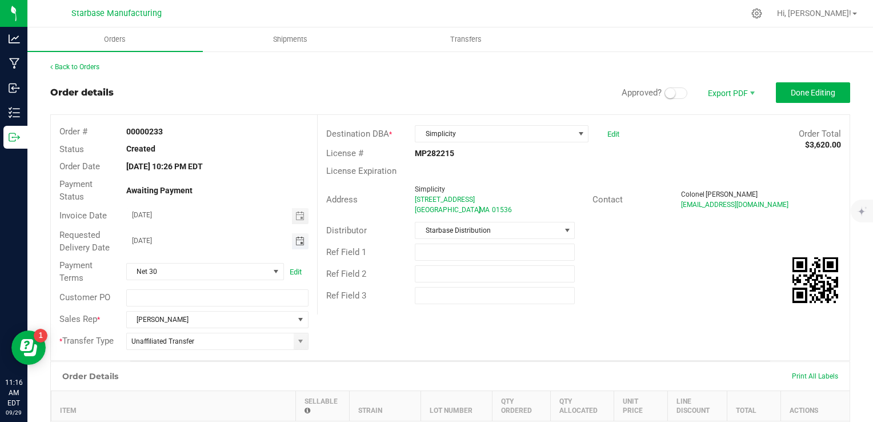
click at [295, 240] on span "Toggle calendar" at bounding box center [299, 241] width 9 height 9
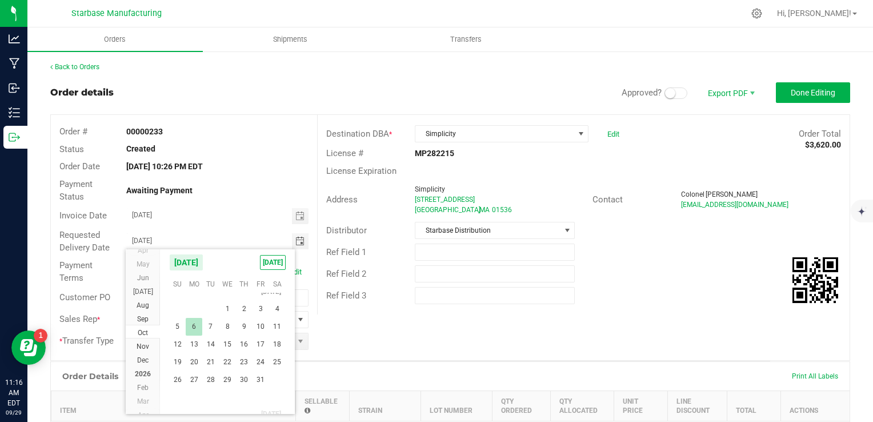
click at [197, 323] on span "6" at bounding box center [194, 327] width 17 height 18
type input "[DATE]"
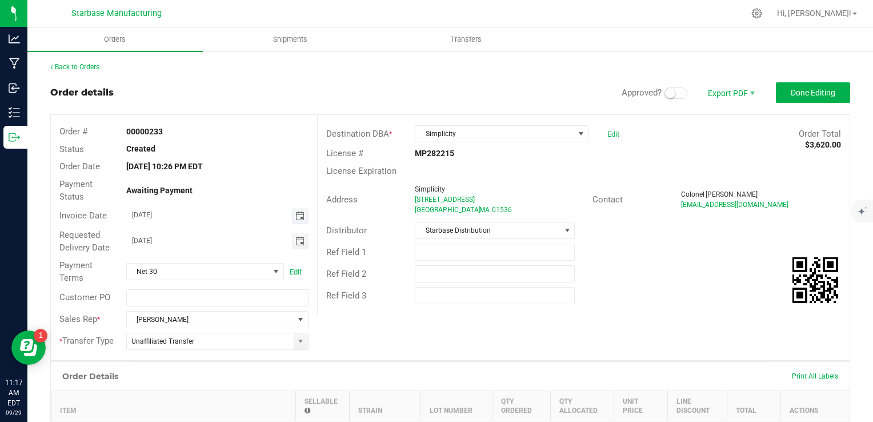
click at [297, 217] on span "Toggle calendar" at bounding box center [299, 215] width 9 height 9
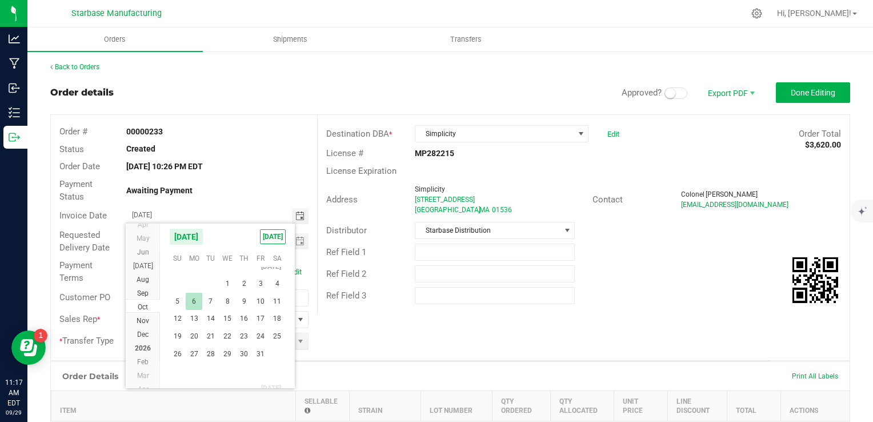
click at [199, 298] on span "6" at bounding box center [194, 302] width 17 height 18
type input "[DATE]"
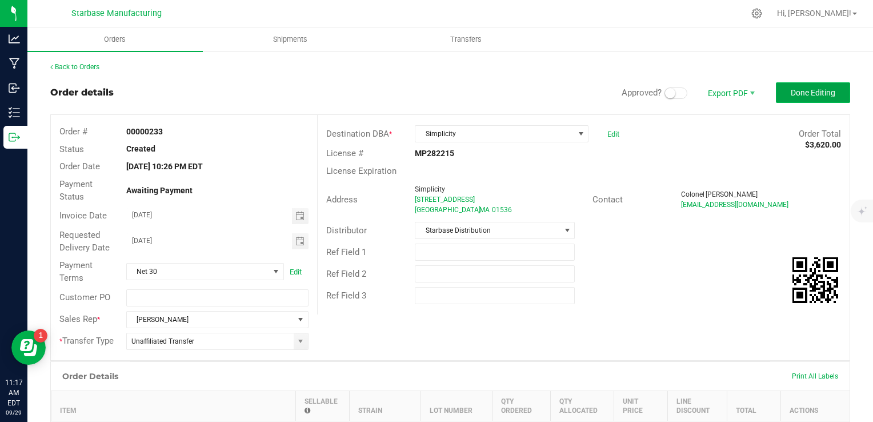
click at [830, 100] on button "Done Editing" at bounding box center [813, 92] width 74 height 21
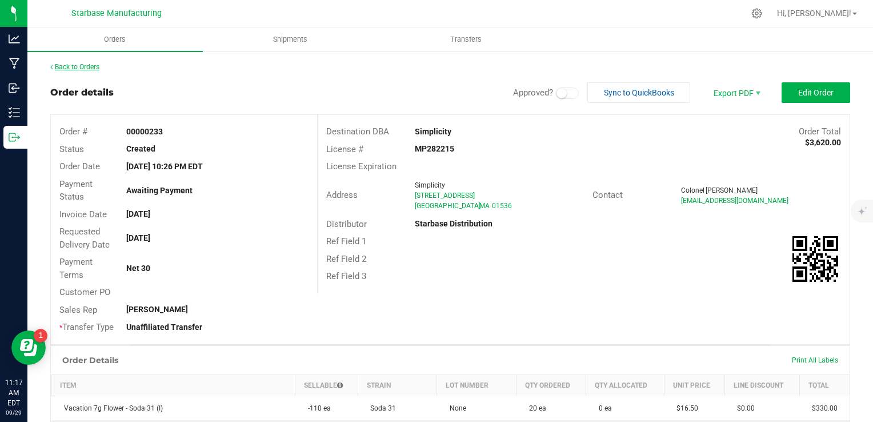
click at [73, 68] on link "Back to Orders" at bounding box center [74, 67] width 49 height 8
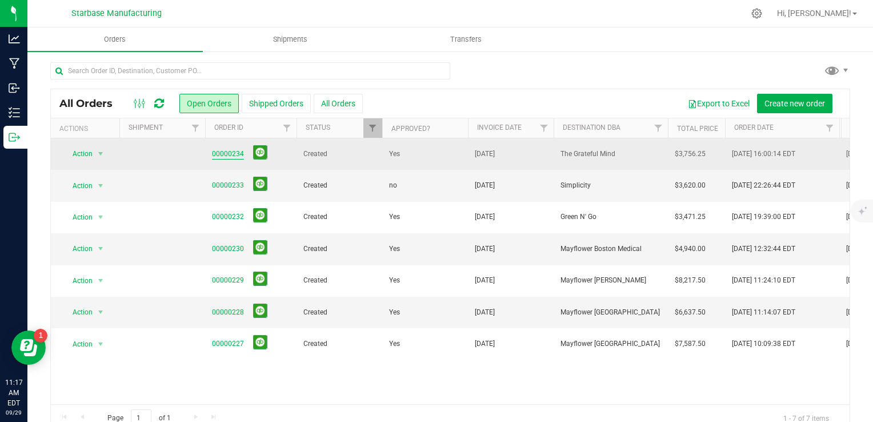
click at [223, 152] on link "00000234" at bounding box center [228, 154] width 32 height 11
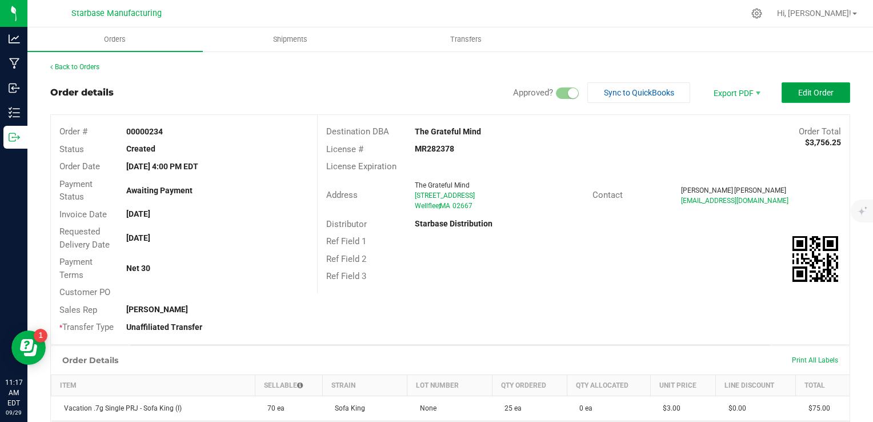
click at [791, 85] on button "Edit Order" at bounding box center [816, 92] width 69 height 21
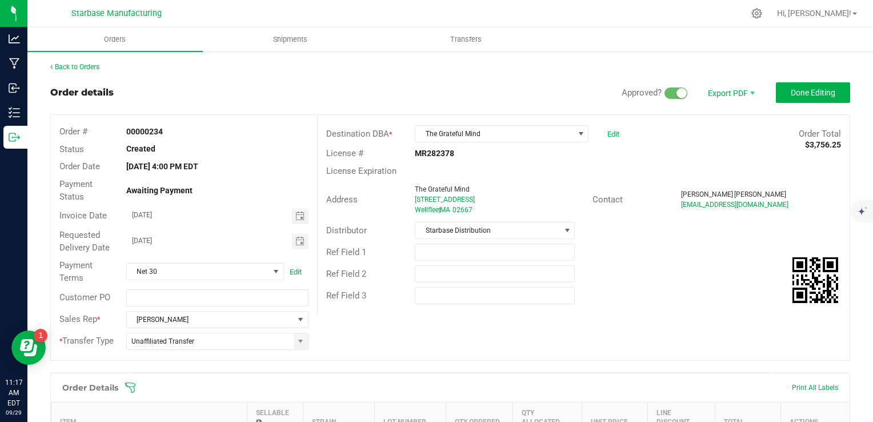
click at [302, 245] on span "Toggle calendar" at bounding box center [300, 241] width 17 height 16
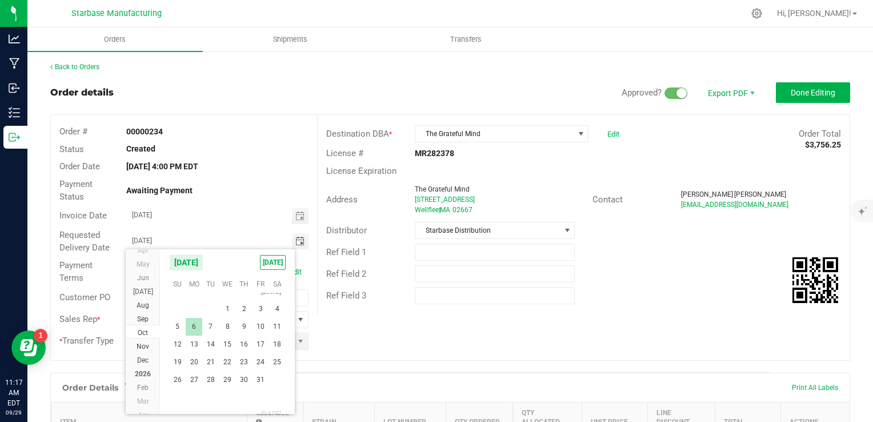
click at [195, 326] on span "6" at bounding box center [194, 327] width 17 height 18
type input "[DATE]"
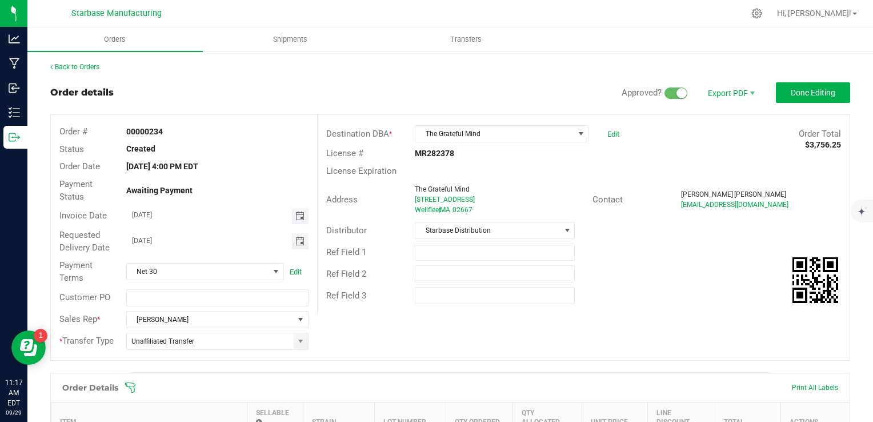
click at [299, 218] on span "Toggle calendar" at bounding box center [299, 215] width 9 height 9
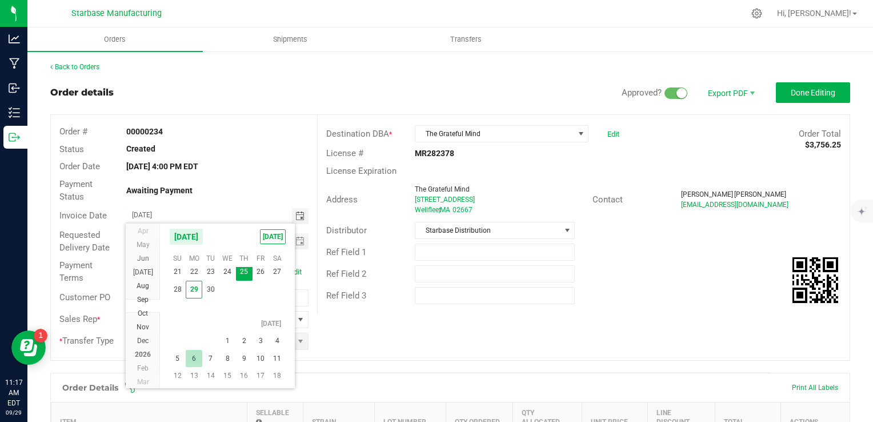
click at [196, 353] on span "6" at bounding box center [194, 359] width 17 height 18
type input "[DATE]"
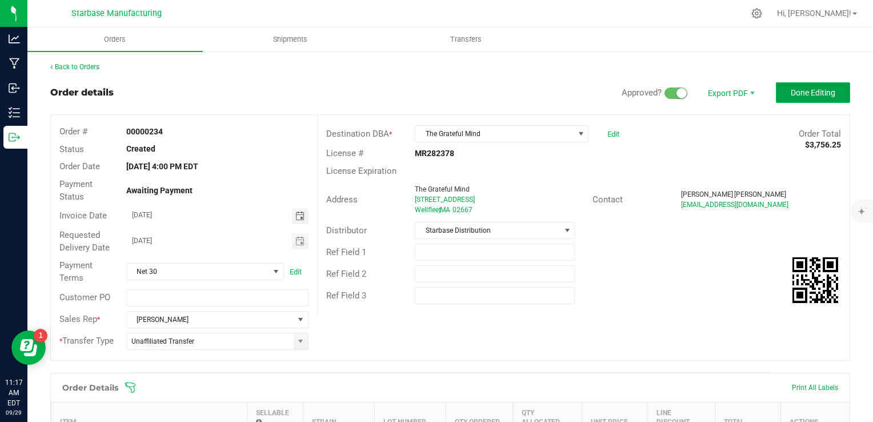
click at [808, 85] on button "Done Editing" at bounding box center [813, 92] width 74 height 21
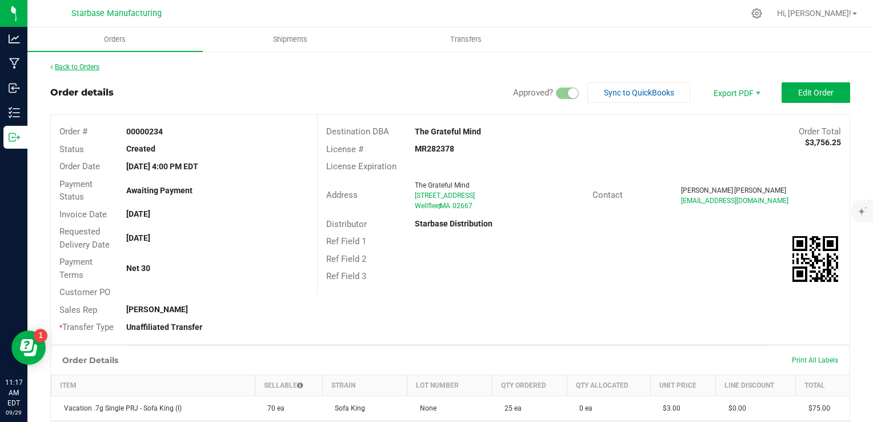
click at [84, 70] on link "Back to Orders" at bounding box center [74, 67] width 49 height 8
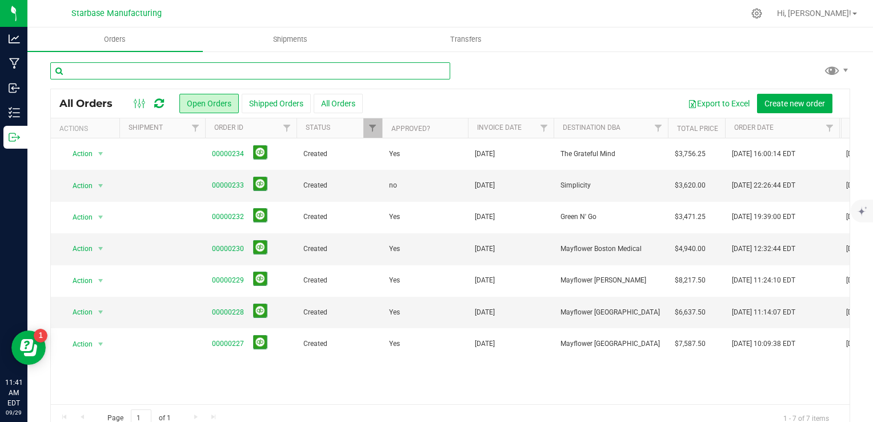
click at [185, 77] on input "text" at bounding box center [250, 70] width 400 height 17
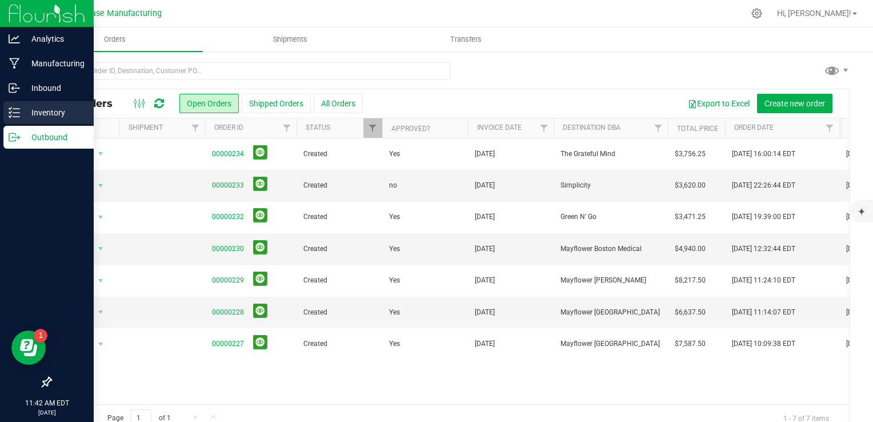
click at [22, 109] on p "Inventory" at bounding box center [54, 113] width 69 height 14
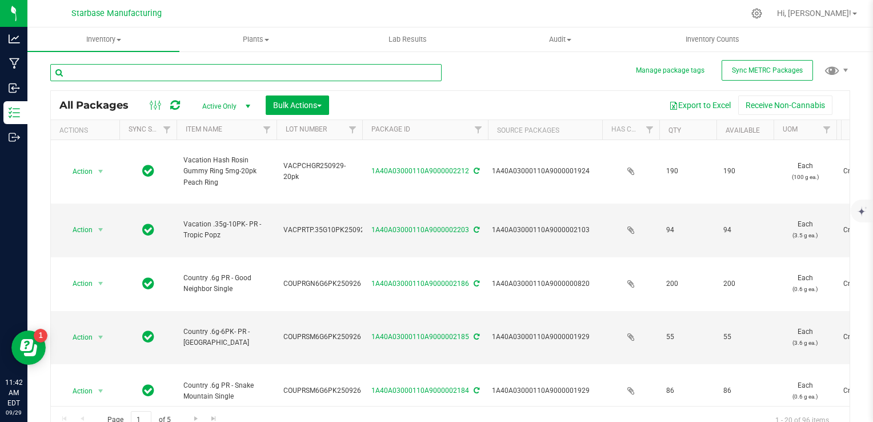
click at [133, 74] on input "text" at bounding box center [245, 72] width 391 height 17
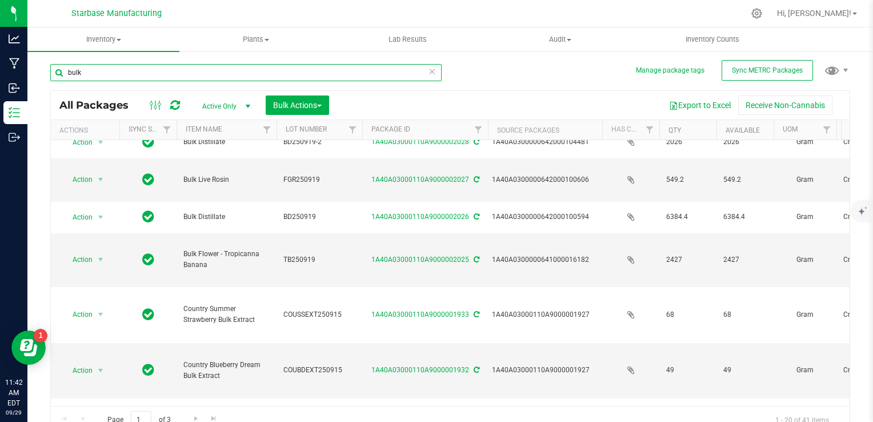
scroll to position [457, 0]
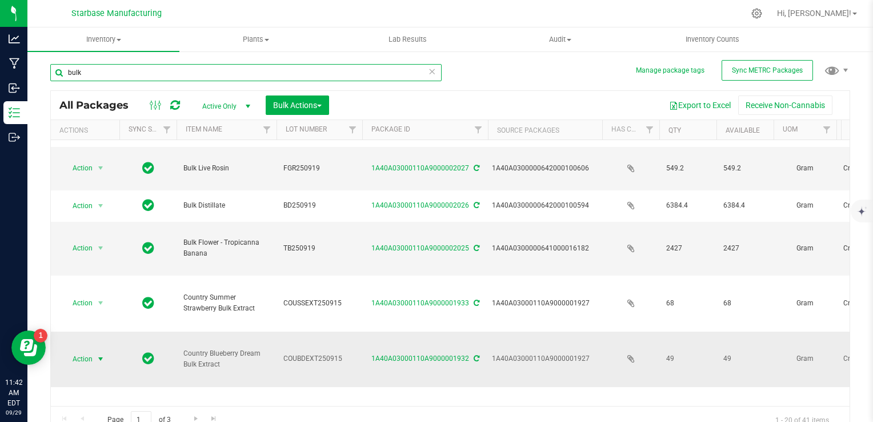
type input "bulk"
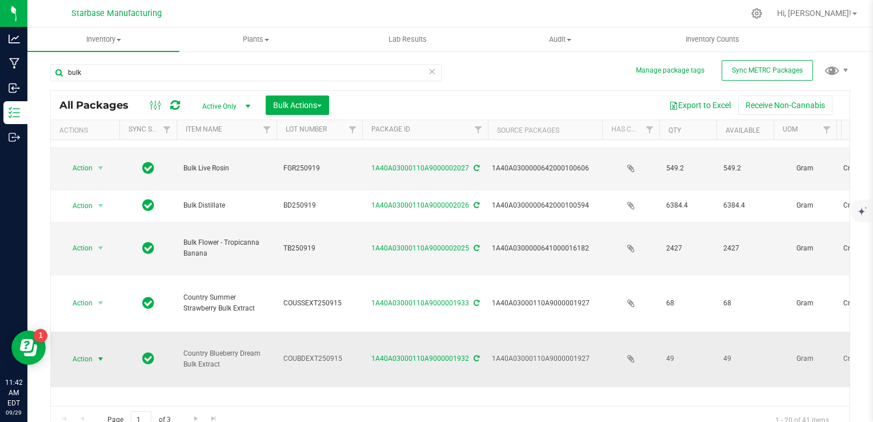
click at [89, 351] on span "Action" at bounding box center [77, 359] width 31 height 16
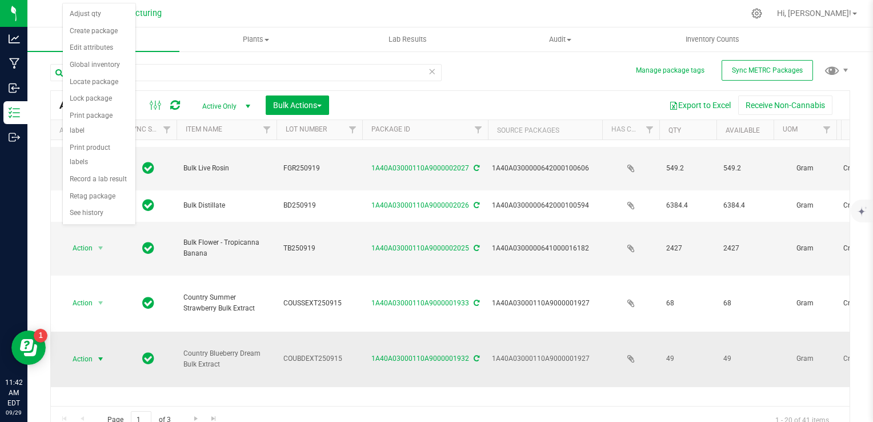
click at [217, 331] on td "Country Blueberry Dream Bulk Extract" at bounding box center [227, 359] width 100 height 56
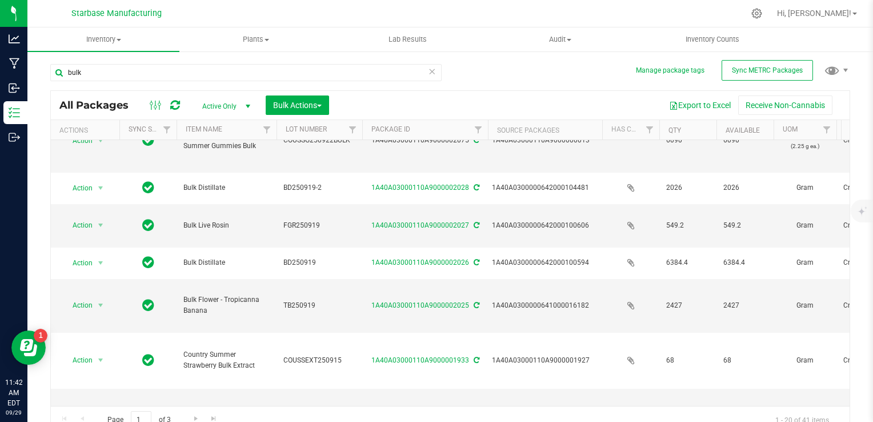
scroll to position [547, 0]
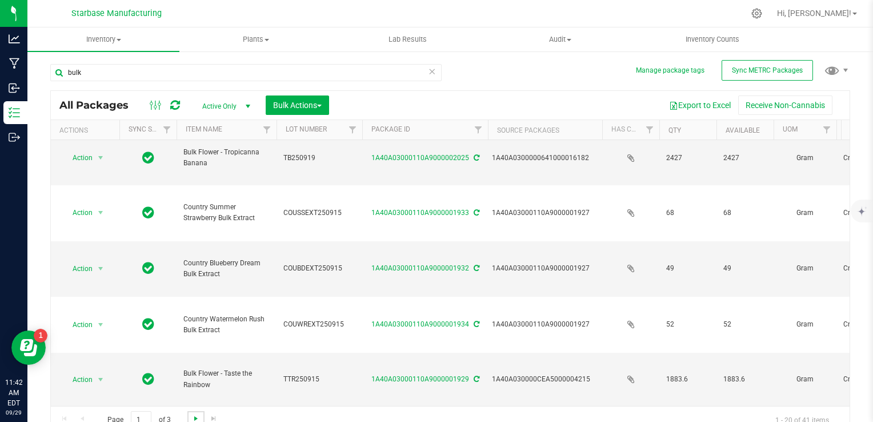
click at [192, 417] on span "Go to the next page" at bounding box center [195, 418] width 9 height 9
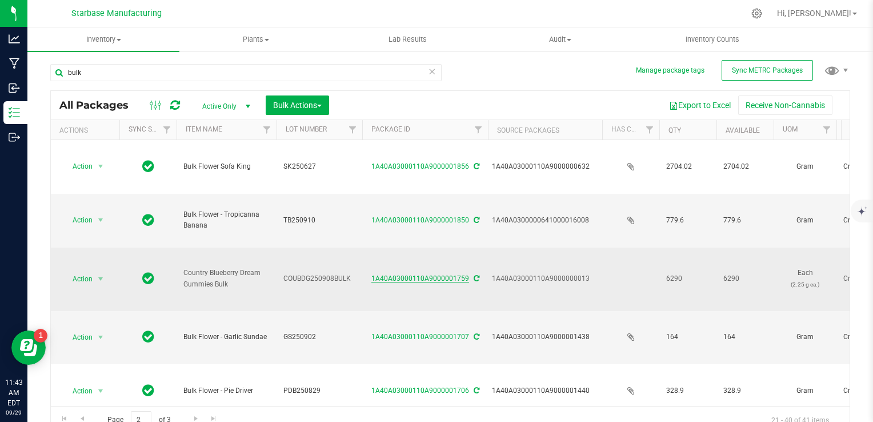
click at [431, 274] on link "1A40A03000110A9000001759" at bounding box center [420, 278] width 98 height 8
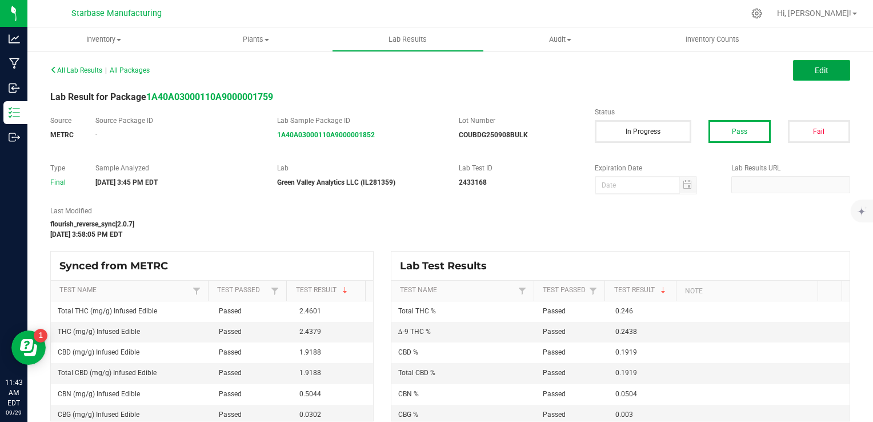
click at [797, 70] on button "Edit" at bounding box center [821, 70] width 57 height 21
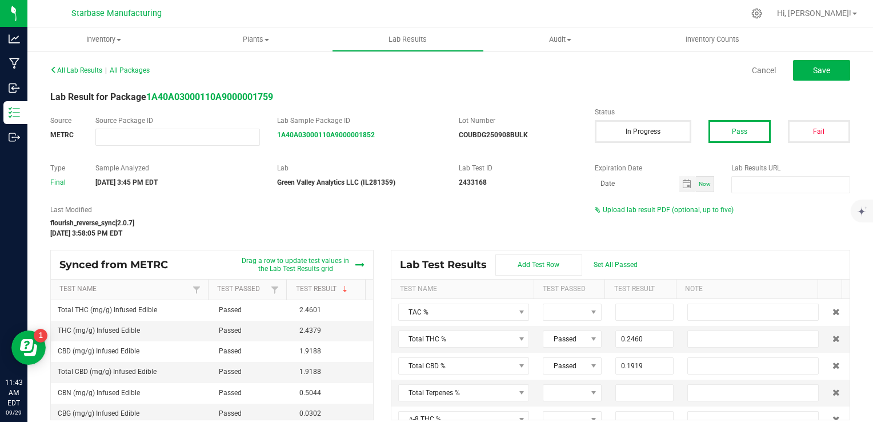
click at [699, 182] on span "Now" at bounding box center [705, 184] width 12 height 6
click at [610, 182] on input "[DATE]" at bounding box center [637, 183] width 85 height 14
click at [628, 189] on input "[DATE]" at bounding box center [637, 183] width 85 height 14
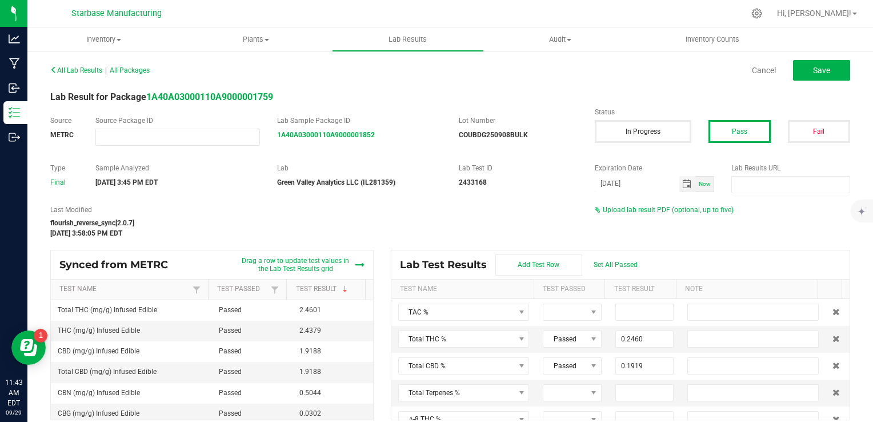
type input "[DATE]"
click at [646, 235] on div "Last Modified flourish_reverse_sync[2.0.7] [DATE] 3:58:05 PM EDT Upload lab res…" at bounding box center [450, 222] width 817 height 34
click at [690, 211] on span "Upload lab result PDF (optional, up to five)" at bounding box center [668, 210] width 131 height 8
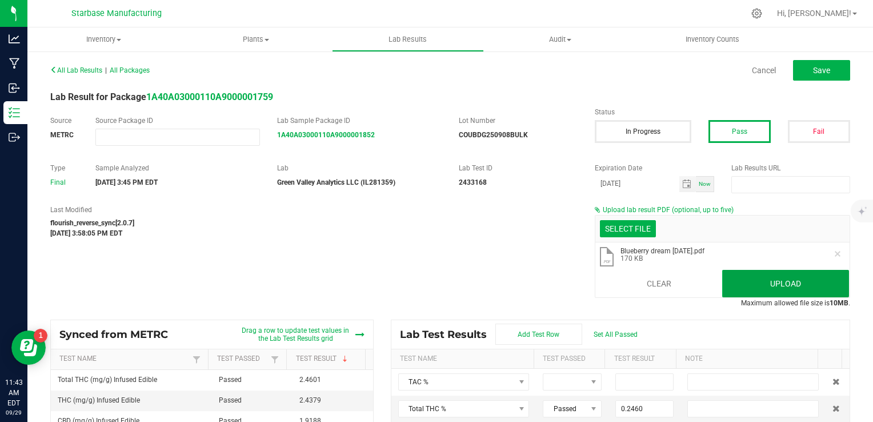
click at [795, 276] on button "Upload" at bounding box center [785, 283] width 127 height 27
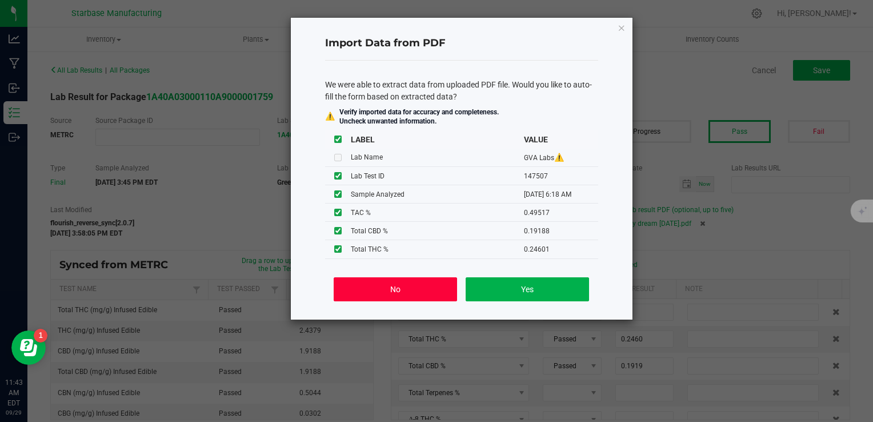
click at [424, 289] on button "No" at bounding box center [395, 289] width 123 height 24
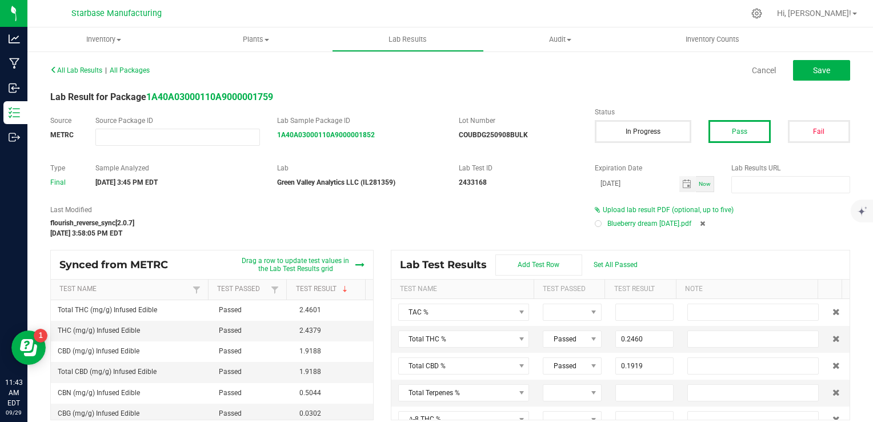
click at [588, 225] on div "Upload lab result PDF (optional, up to five) Blueberry dream [DATE].pdf" at bounding box center [722, 218] width 273 height 27
click at [595, 227] on div "Blueberry dream [DATE].pdf" at bounding box center [722, 223] width 255 height 17
click at [595, 222] on div at bounding box center [598, 223] width 7 height 7
click at [567, 310] on span at bounding box center [564, 312] width 43 height 16
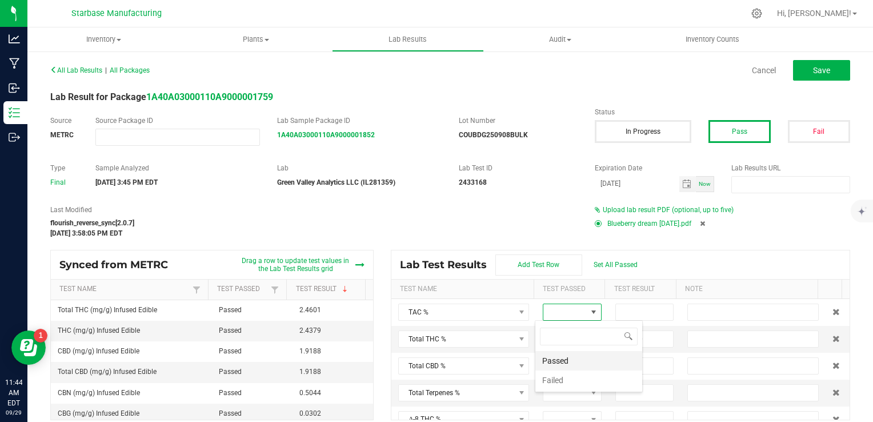
click at [568, 362] on li "Passed" at bounding box center [588, 360] width 107 height 19
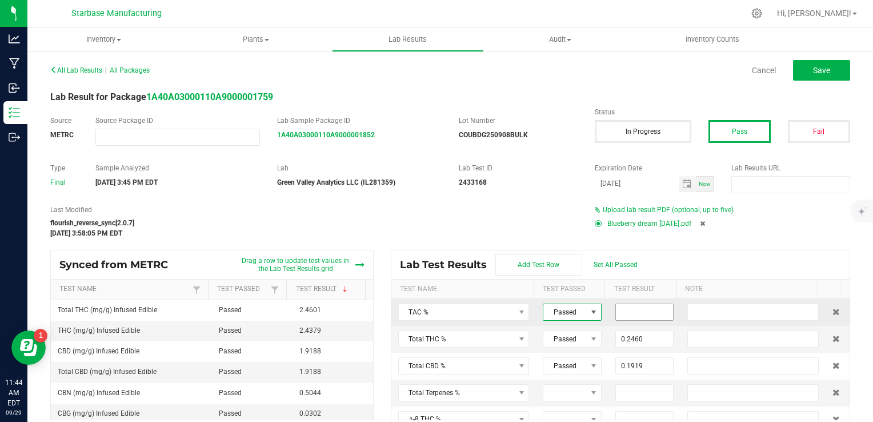
click at [627, 312] on input at bounding box center [645, 312] width 58 height 16
click at [640, 310] on input "0.4951" at bounding box center [645, 312] width 58 height 16
type input "0.4951"
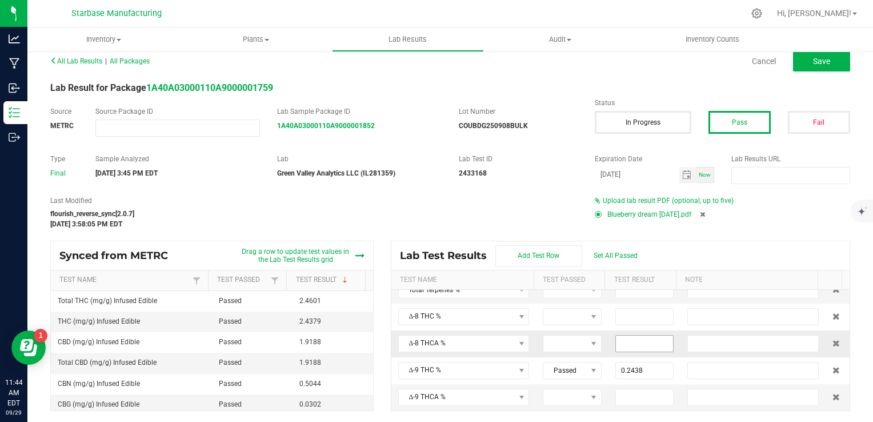
scroll to position [114, 0]
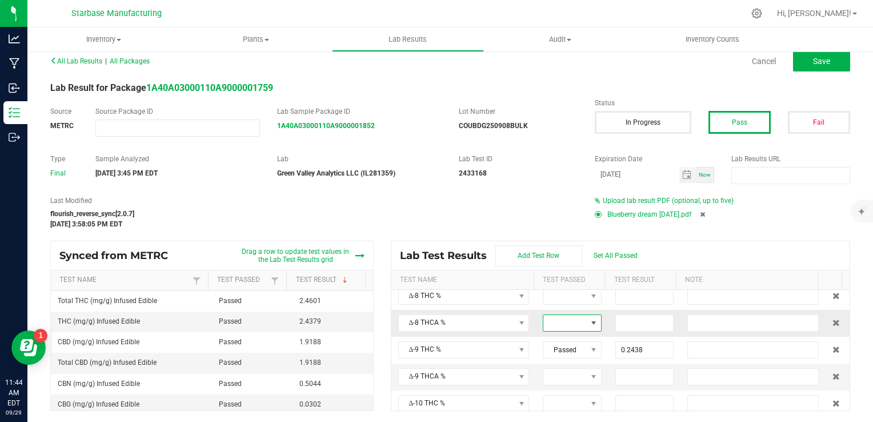
click at [564, 325] on span at bounding box center [564, 323] width 43 height 16
click at [555, 297] on span at bounding box center [564, 296] width 43 height 16
click at [563, 344] on li "Passed" at bounding box center [588, 343] width 107 height 19
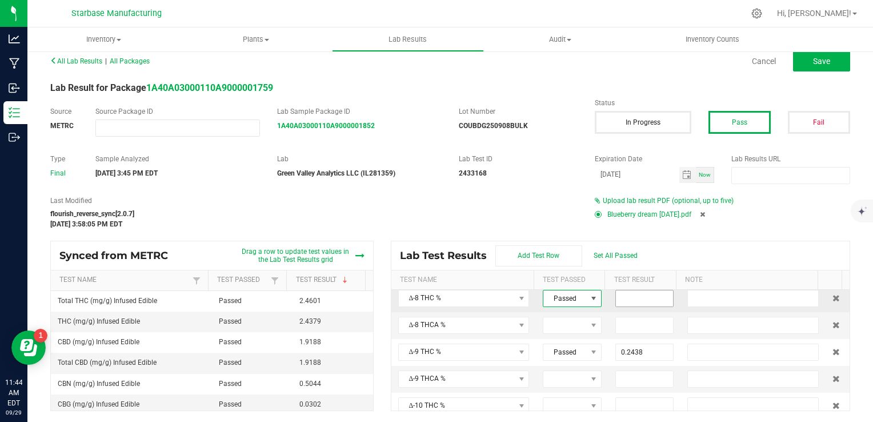
click at [630, 291] on input at bounding box center [645, 298] width 58 height 16
type input "0.0000"
click at [723, 239] on div "All Lab Results | All Packages Cancel Save Lab Result for Package 1A40A03000110…" at bounding box center [450, 232] width 800 height 358
click at [813, 58] on span "Save" at bounding box center [821, 61] width 17 height 9
type input "0.0030"
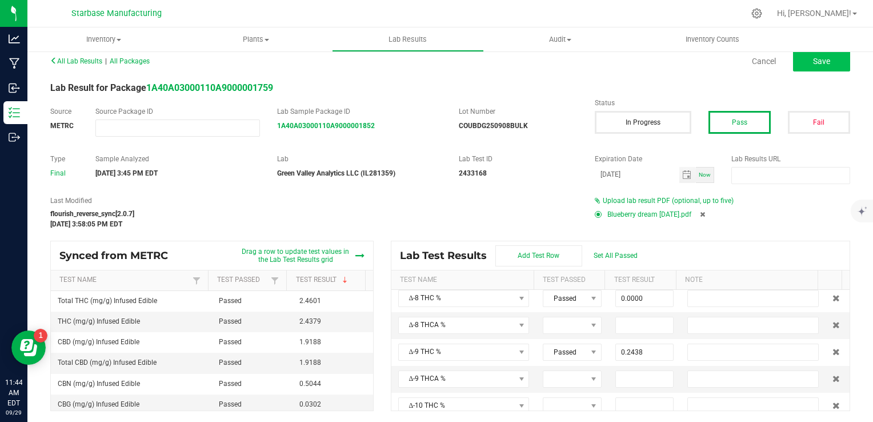
type input "0.0504"
type input "0.0000"
type input "0.2438"
type input "0.0025"
type input "0.1919"
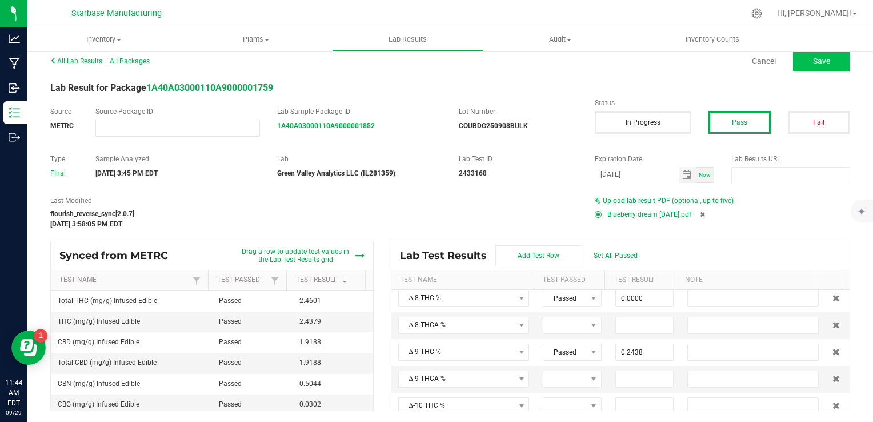
type input "0.0000"
type input "ND"
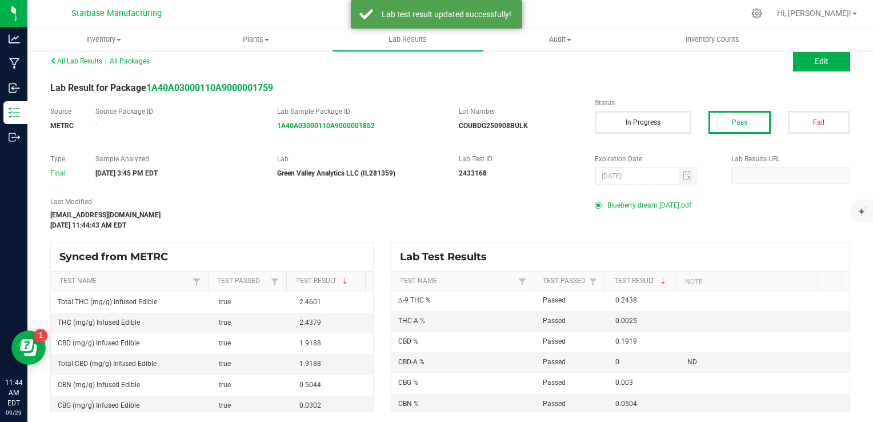
scroll to position [0, 0]
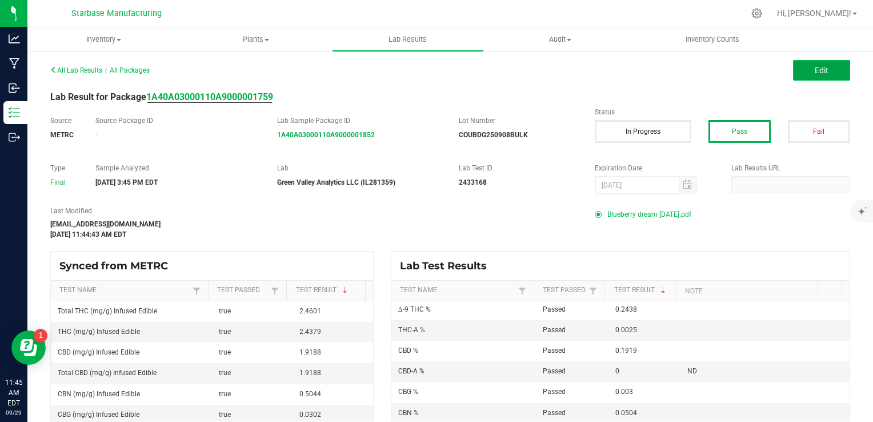
click at [798, 76] on button "Edit" at bounding box center [821, 70] width 57 height 21
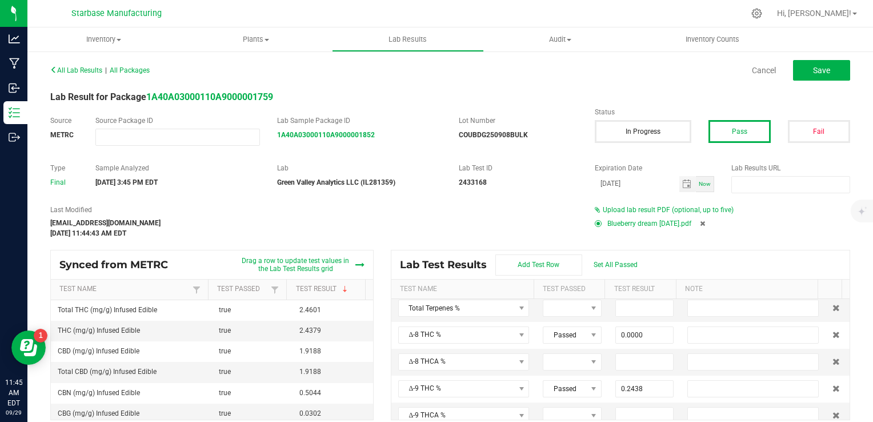
scroll to position [112, 0]
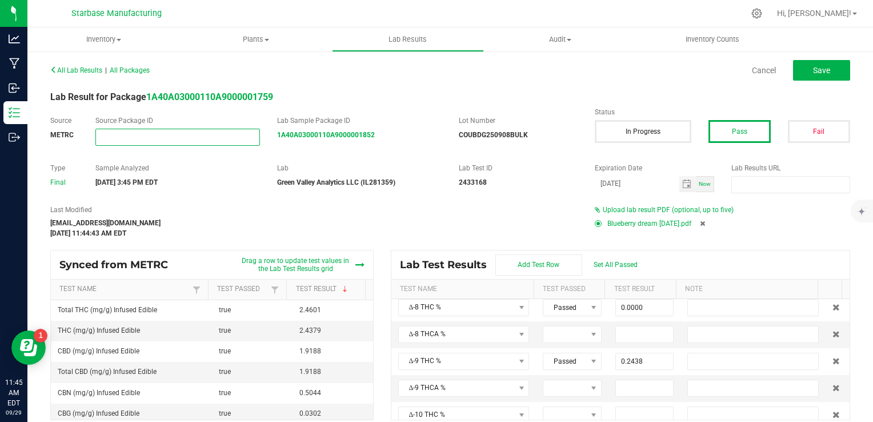
click at [144, 138] on input "NO DATA FOUND" at bounding box center [177, 137] width 163 height 16
paste input "[URL][DOMAIN_NAME]"
click at [232, 136] on input "[URL][DOMAIN_NAME]" at bounding box center [177, 137] width 163 height 16
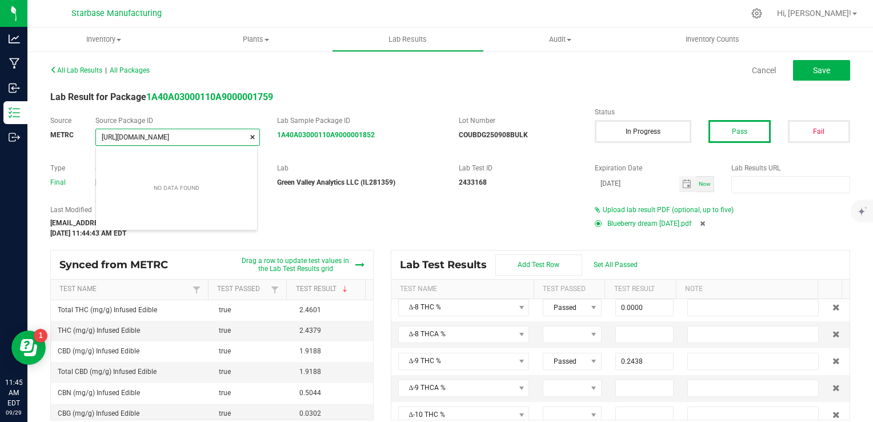
click at [156, 139] on input "[URL][DOMAIN_NAME]" at bounding box center [177, 137] width 163 height 16
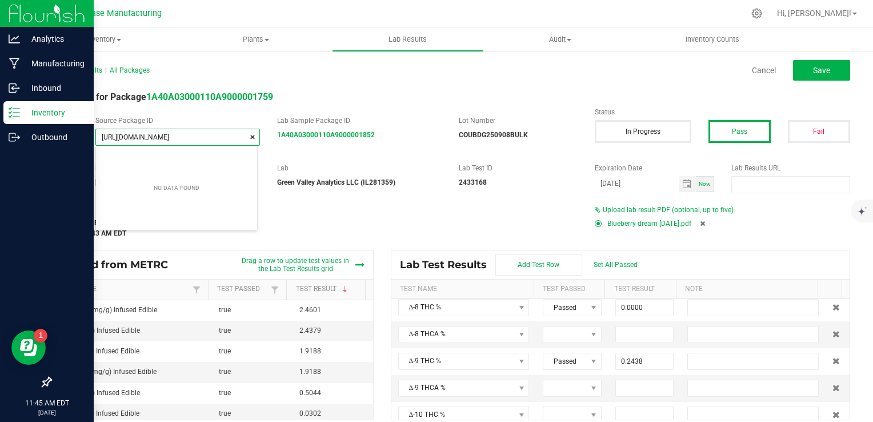
drag, startPoint x: 159, startPoint y: 136, endPoint x: 0, endPoint y: 154, distance: 160.4
click at [0, 152] on html "Analytics Manufacturing Inbound Inventory Outbound 11:45 AM EDT [DATE] 09/29 St…" at bounding box center [436, 211] width 873 height 422
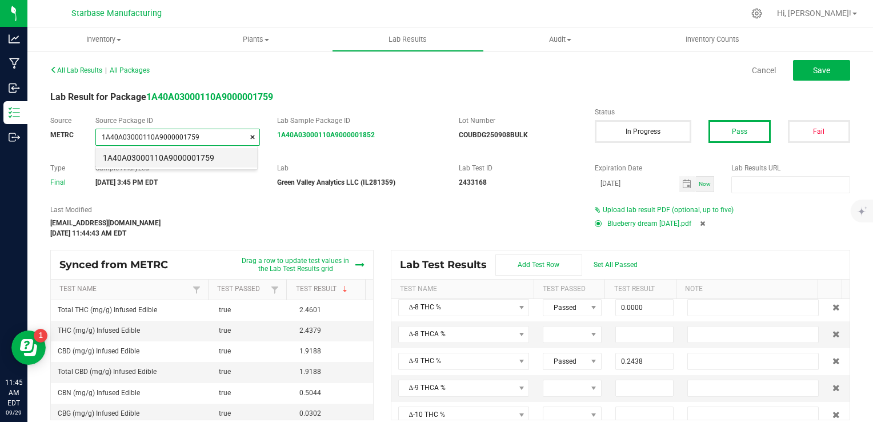
click at [215, 158] on li "1A40A03000110A9000001759" at bounding box center [176, 157] width 161 height 19
type input "1A40A03000110A9000001759"
click at [813, 71] on span "Save" at bounding box center [821, 70] width 17 height 9
type input "0.0000"
type input "0.2438"
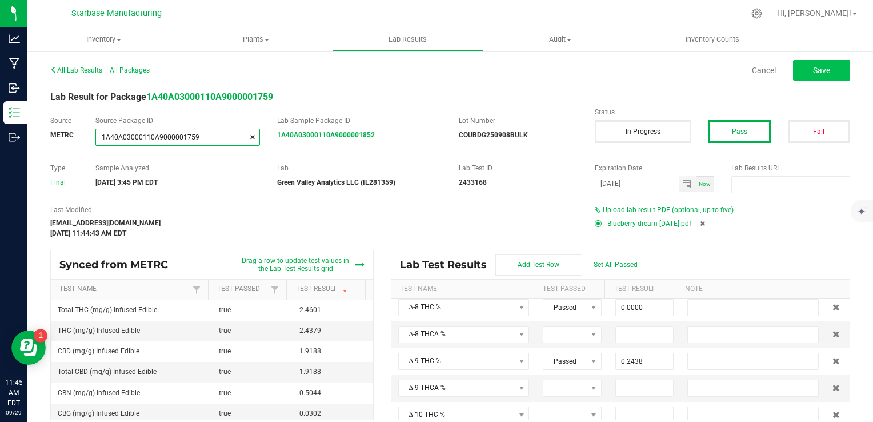
type input "0.0025"
type input "0.1919"
type input "0.0000"
type input "ND"
type input "0.0030"
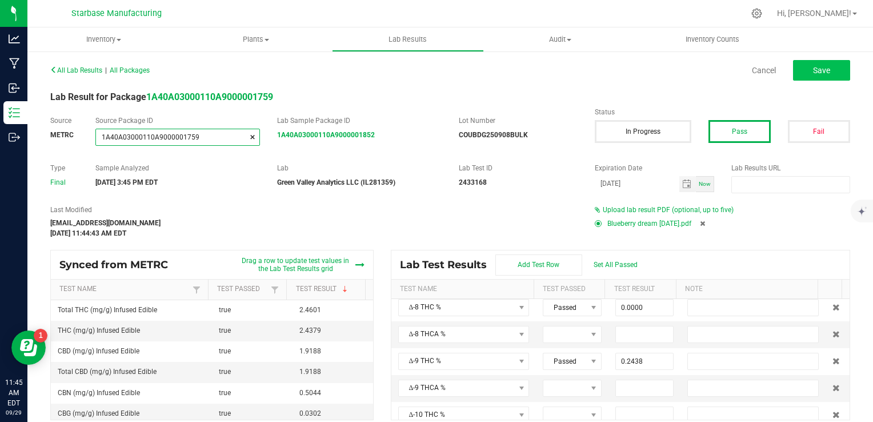
type input "0.0504"
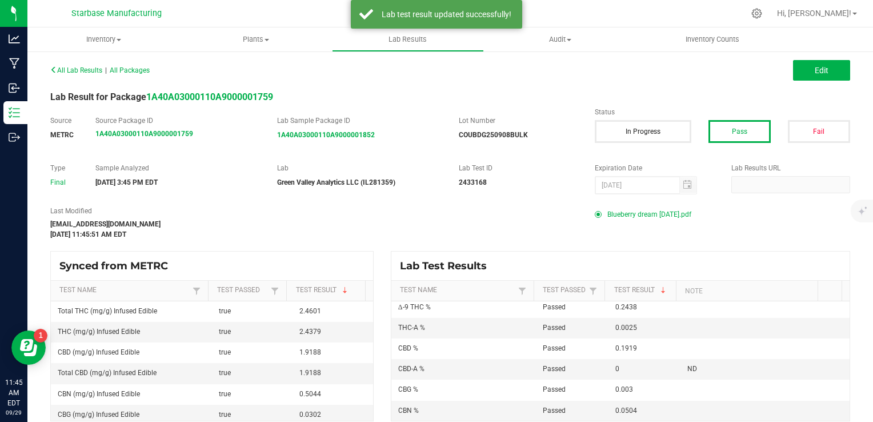
scroll to position [85, 0]
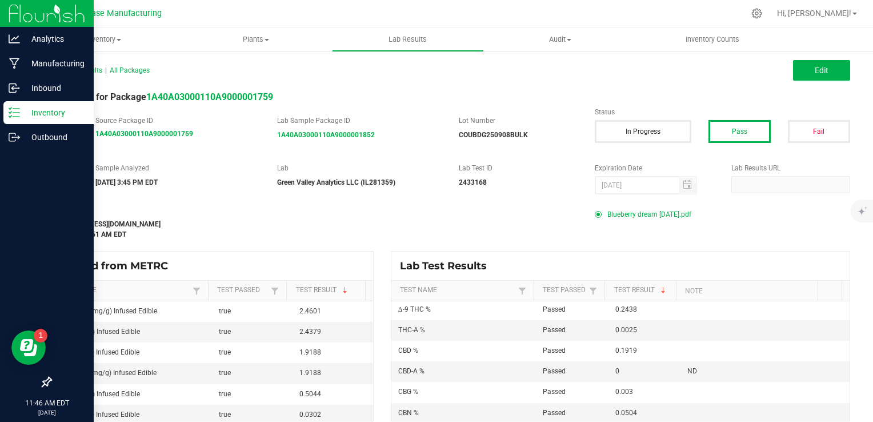
click at [21, 107] on p "Inventory" at bounding box center [54, 113] width 69 height 14
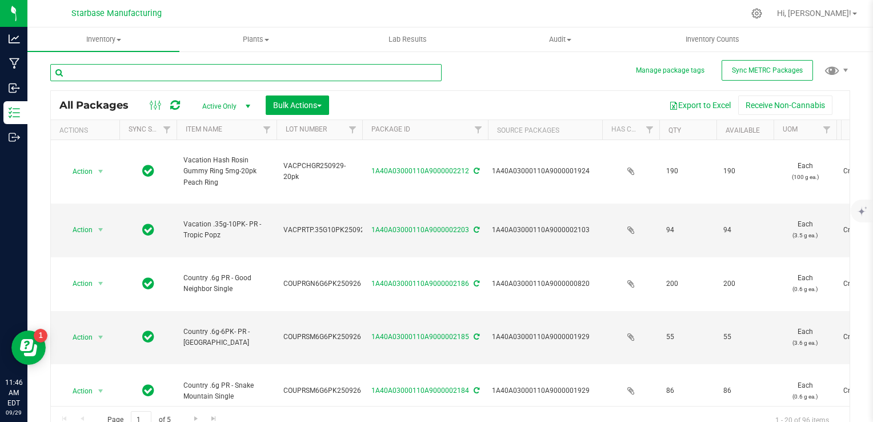
click at [208, 73] on input "text" at bounding box center [245, 72] width 391 height 17
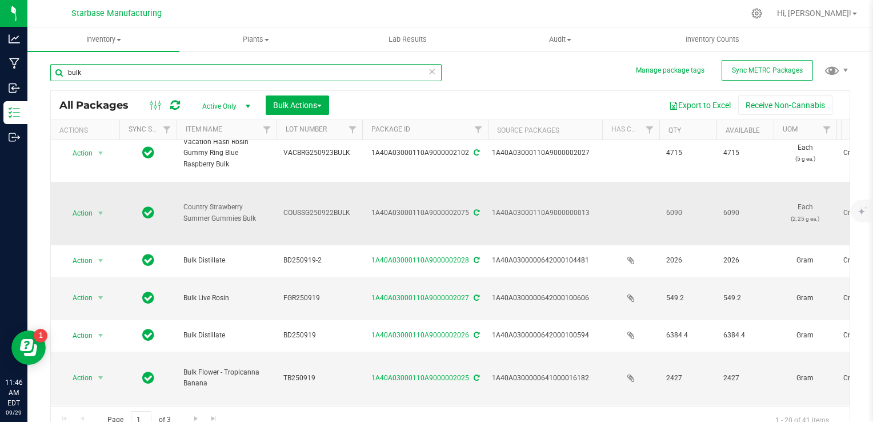
scroll to position [343, 0]
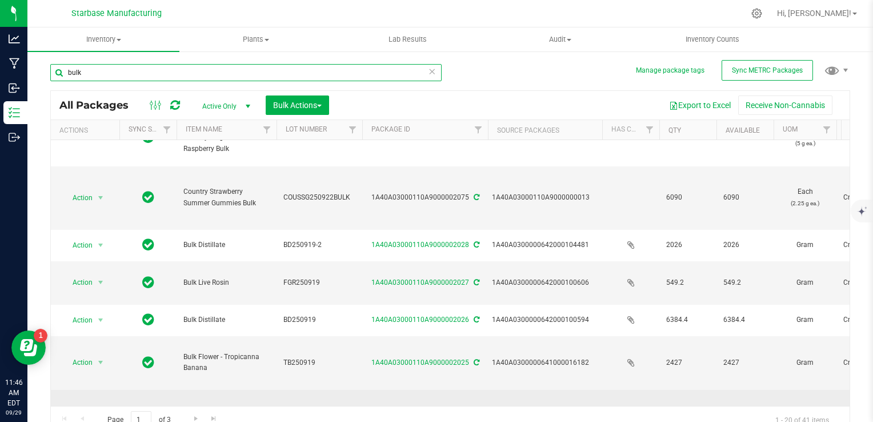
type input "bulk"
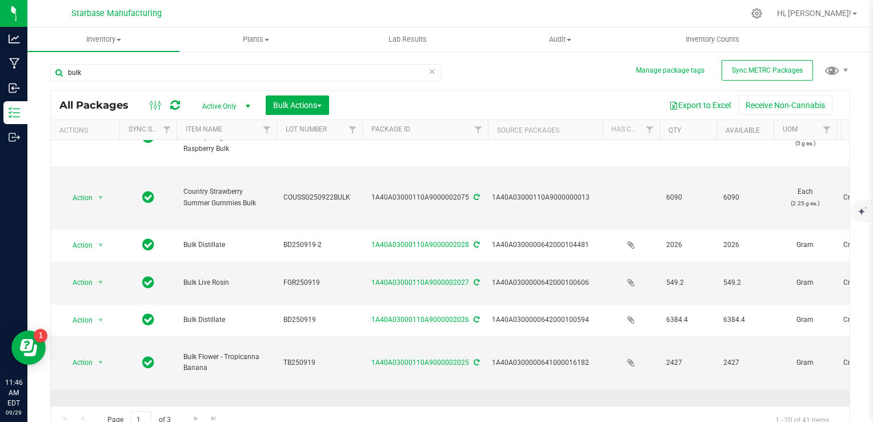
click at [82, 409] on span "Action" at bounding box center [77, 417] width 31 height 16
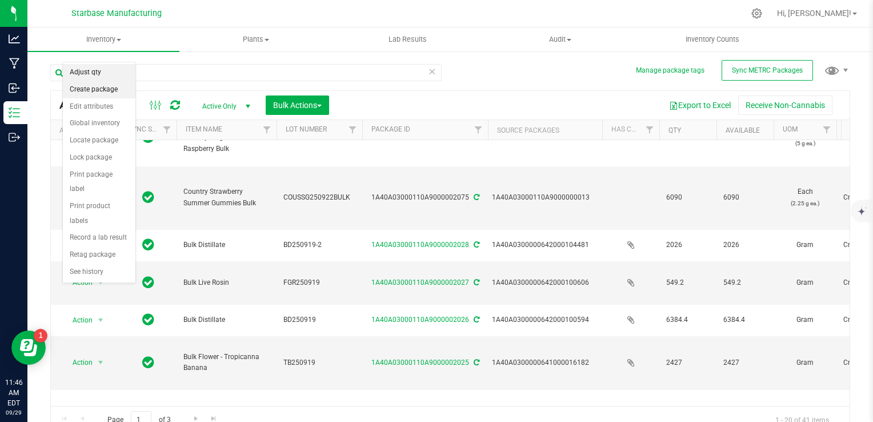
click at [103, 74] on li "Adjust qty" at bounding box center [99, 72] width 73 height 17
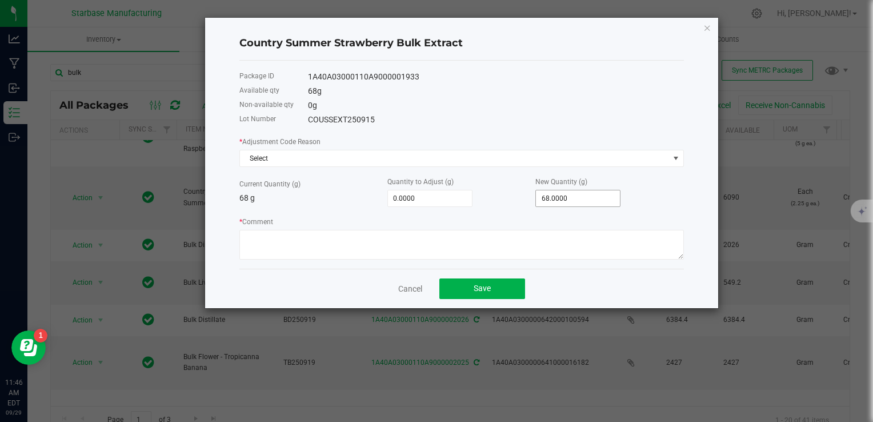
type input "68"
click at [556, 193] on input "68" at bounding box center [578, 198] width 84 height 16
type input "-68.0000"
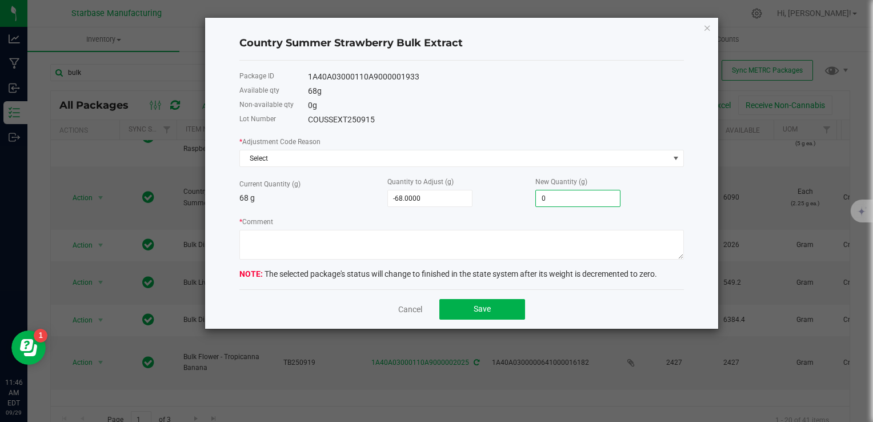
type input "0.0000"
click at [490, 219] on div "* Comment" at bounding box center [461, 237] width 444 height 44
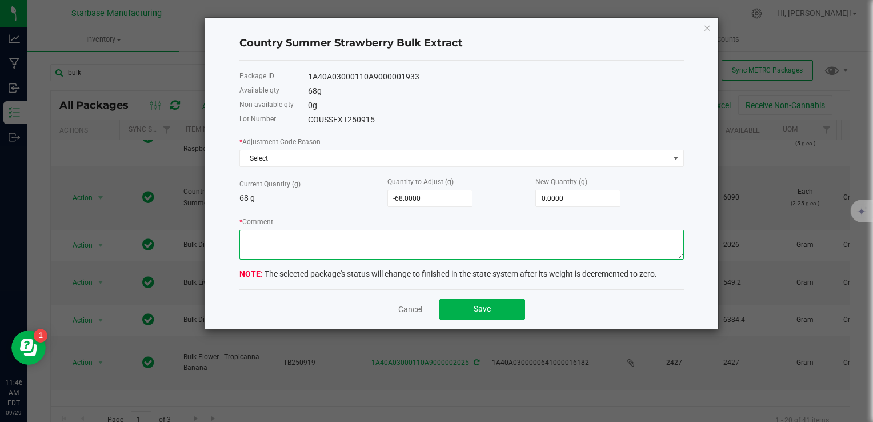
click at [414, 257] on textarea "* Comment" at bounding box center [461, 245] width 444 height 30
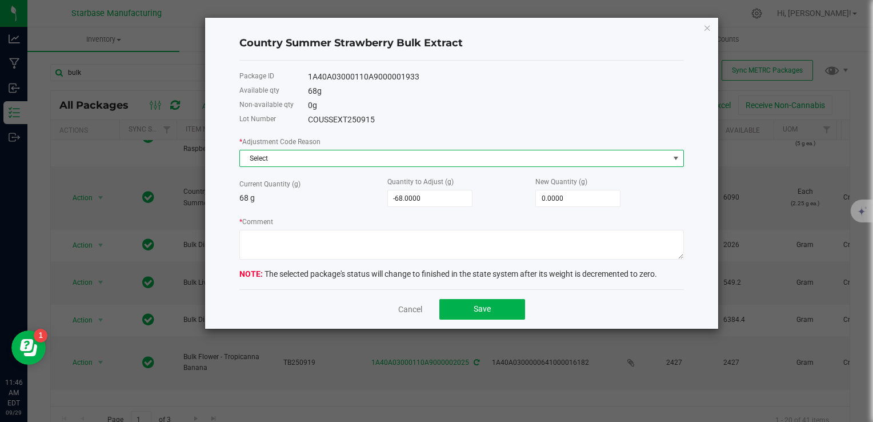
click at [293, 157] on span "Select" at bounding box center [454, 158] width 429 height 16
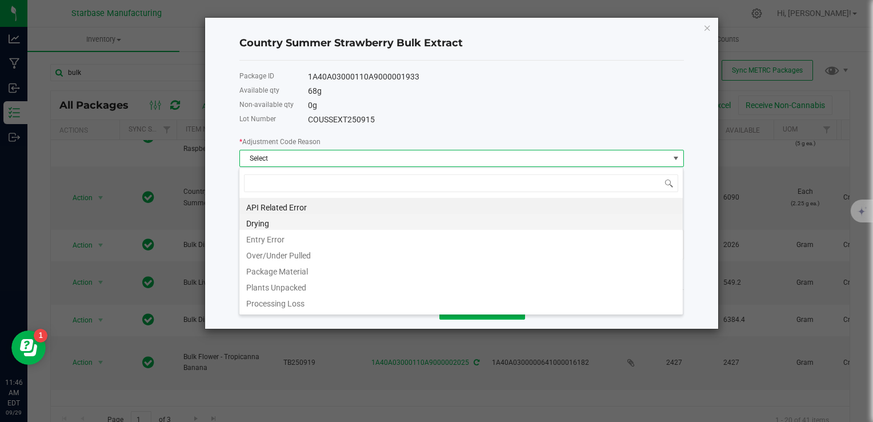
scroll to position [17, 444]
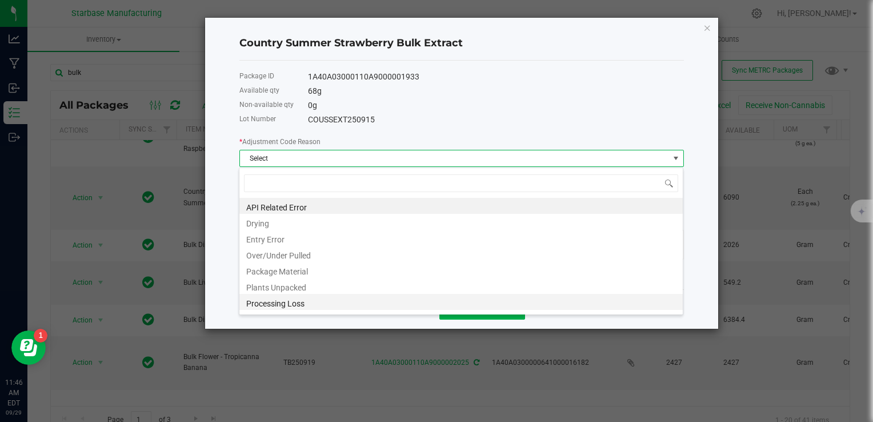
click at [291, 303] on li "Processing Loss" at bounding box center [460, 302] width 443 height 16
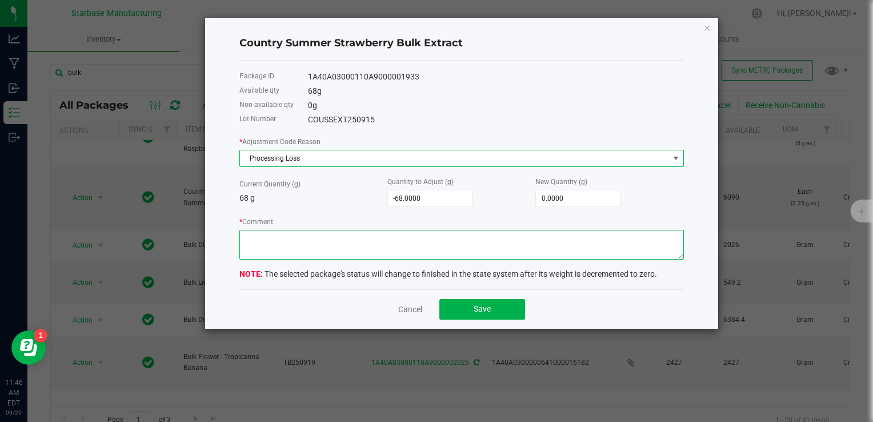
click at [291, 251] on textarea "* Comment" at bounding box center [461, 245] width 444 height 30
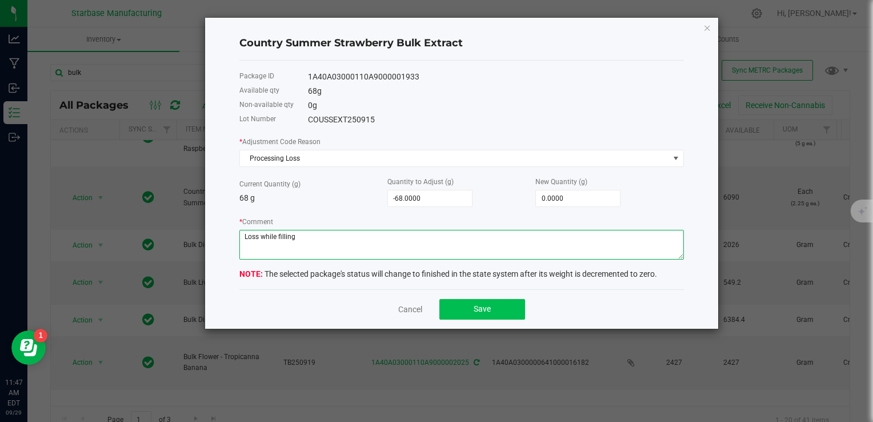
type textarea "Loss while filling"
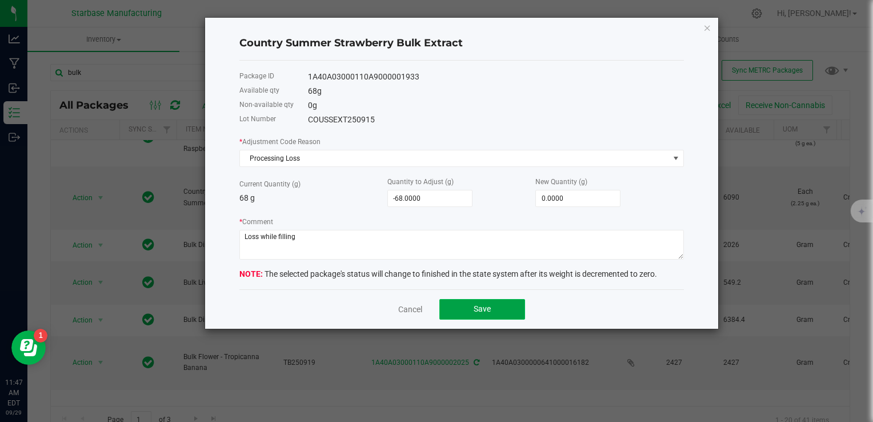
click at [500, 317] on button "Save" at bounding box center [482, 309] width 86 height 21
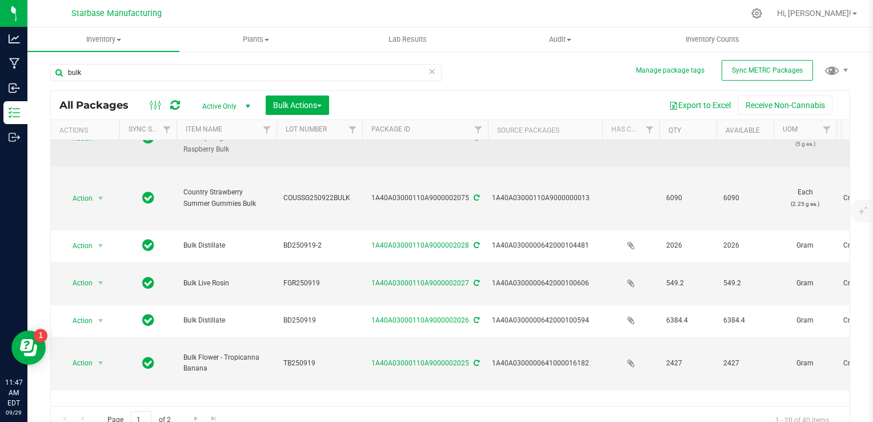
scroll to position [343, 0]
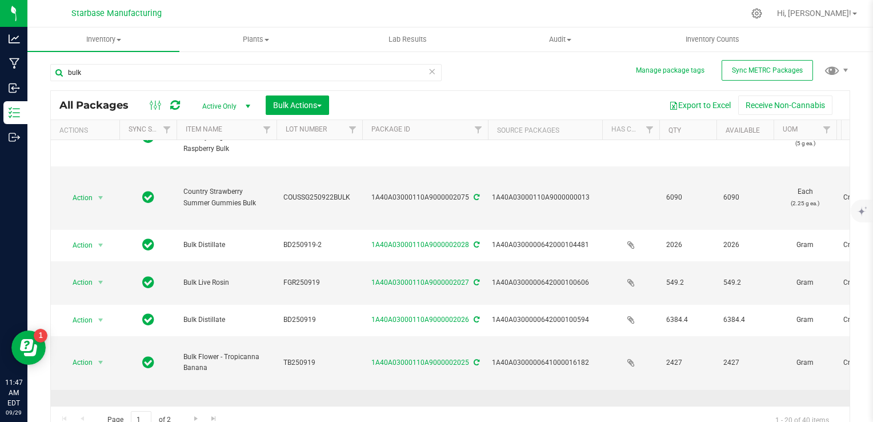
click at [94, 409] on span "select" at bounding box center [101, 417] width 14 height 16
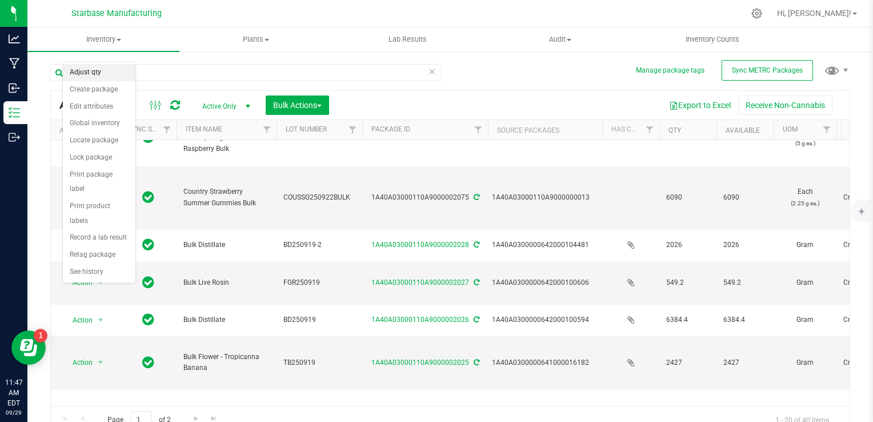
click at [101, 75] on li "Adjust qty" at bounding box center [99, 72] width 73 height 17
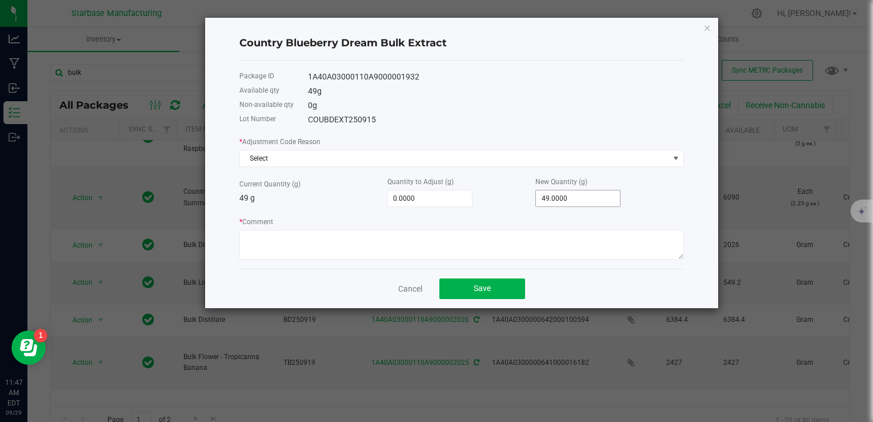
type input "49"
click at [555, 196] on input "49" at bounding box center [578, 198] width 84 height 16
type input "-49.0000"
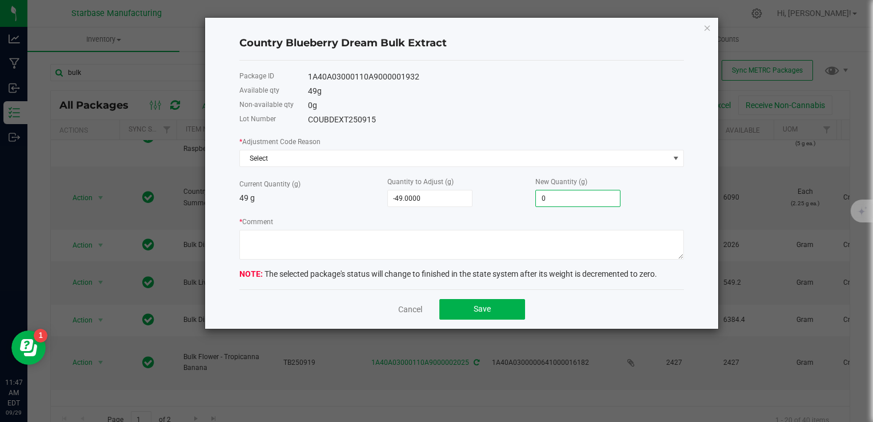
type input "0.0000"
click at [518, 201] on div "Quantity to Adjust (g) -49.0000" at bounding box center [461, 190] width 148 height 31
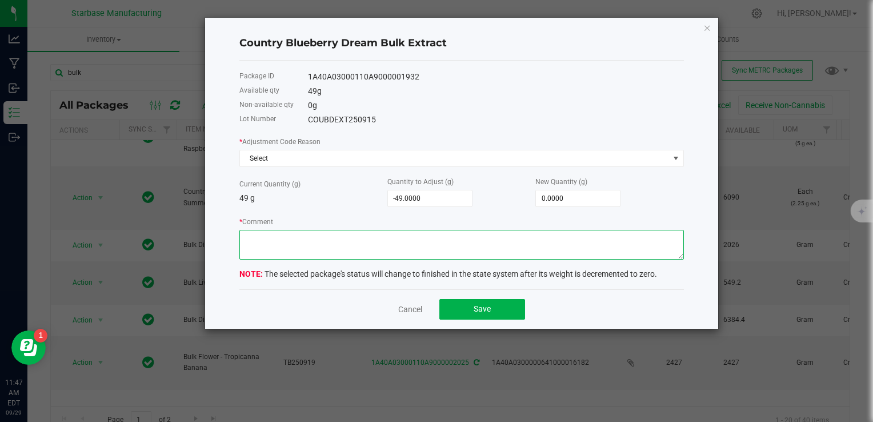
click at [491, 241] on textarea "* Comment" at bounding box center [461, 245] width 444 height 30
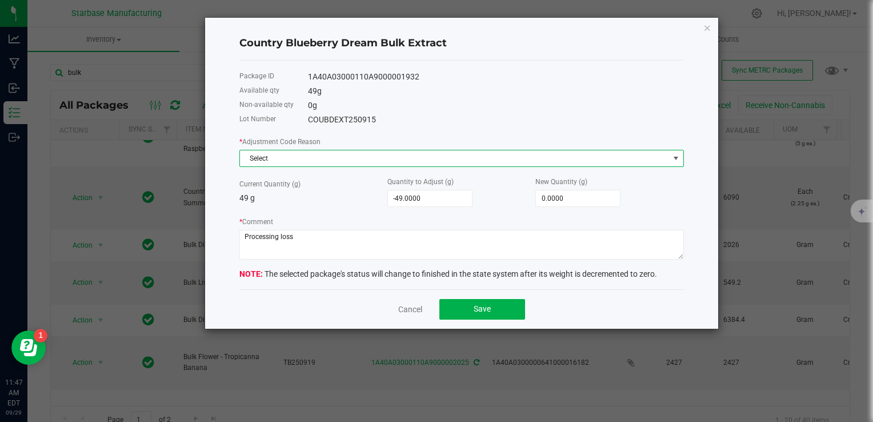
click at [432, 154] on span "Select" at bounding box center [454, 158] width 429 height 16
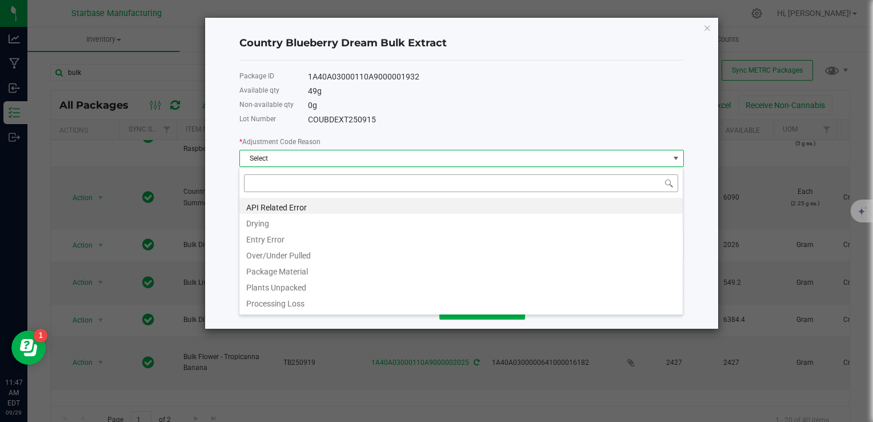
scroll to position [17, 444]
click at [393, 305] on li "Processing Loss" at bounding box center [460, 302] width 443 height 16
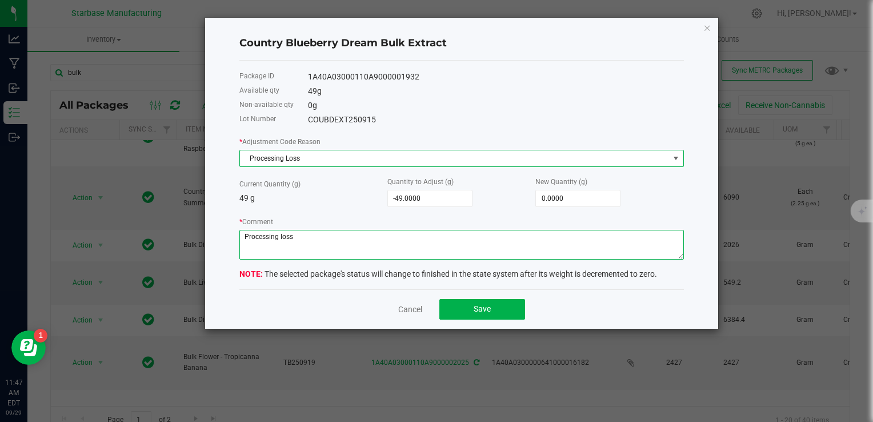
click at [382, 251] on textarea "* Comment" at bounding box center [461, 245] width 444 height 30
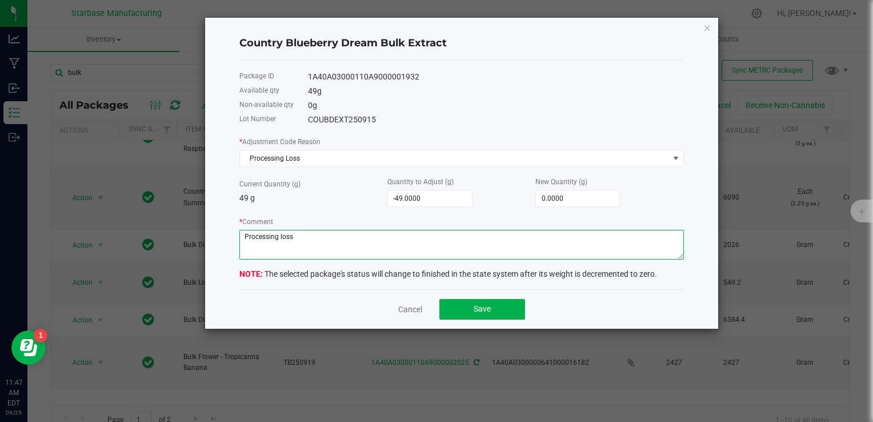
drag, startPoint x: 380, startPoint y: 251, endPoint x: 243, endPoint y: 250, distance: 137.1
click at [243, 250] on textarea "* Comment" at bounding box center [461, 245] width 444 height 30
type textarea "Loss while filling"
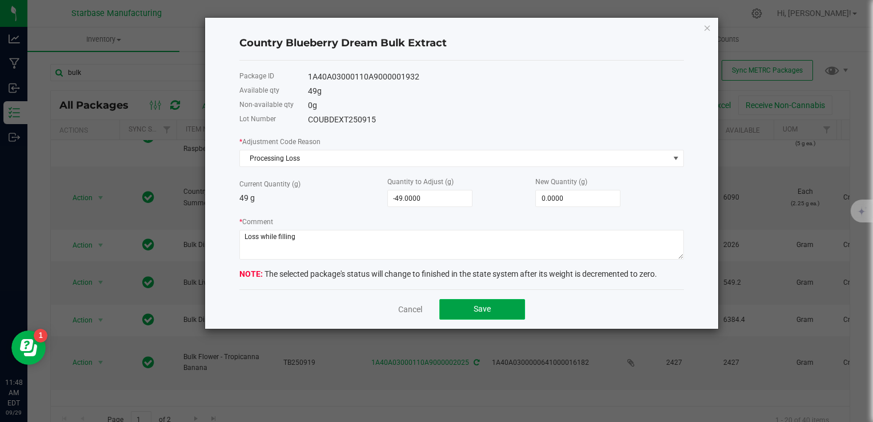
click at [474, 307] on span "Save" at bounding box center [482, 308] width 17 height 9
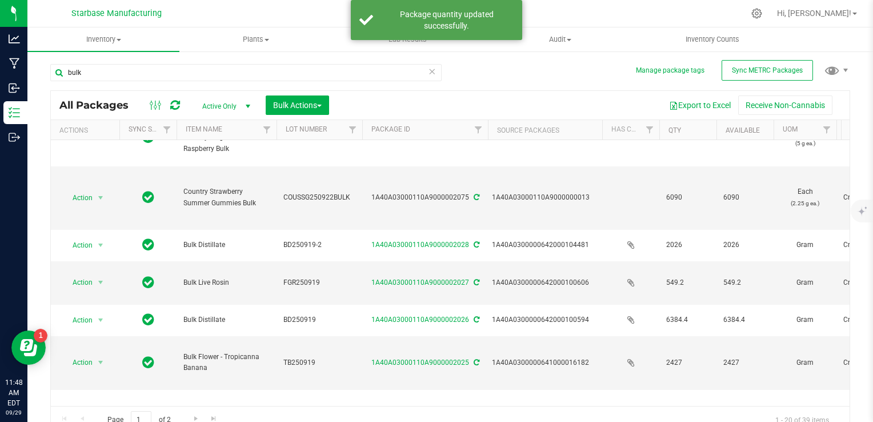
type input "[DATE]"
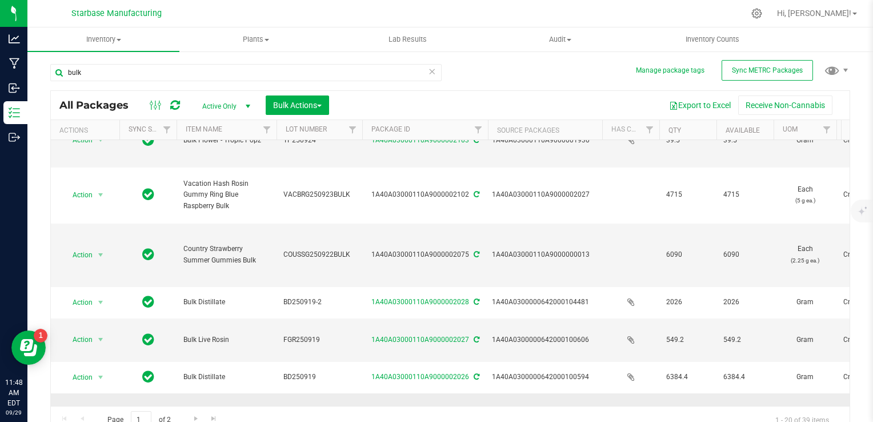
scroll to position [343, 0]
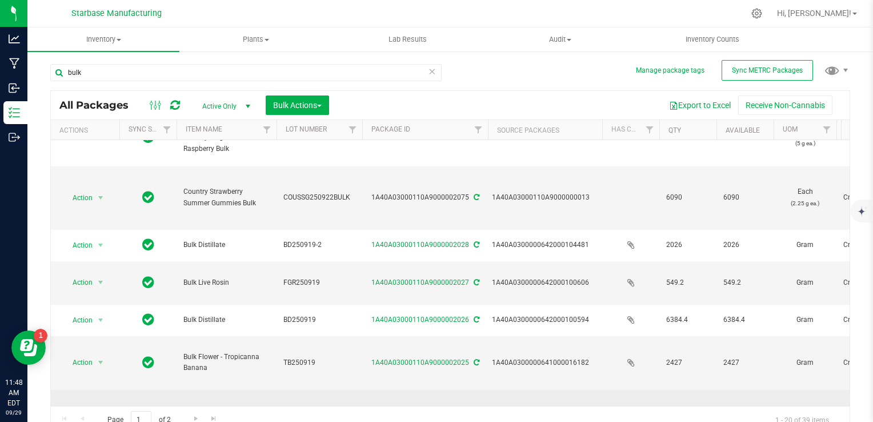
click at [98, 412] on span "select" at bounding box center [100, 416] width 9 height 9
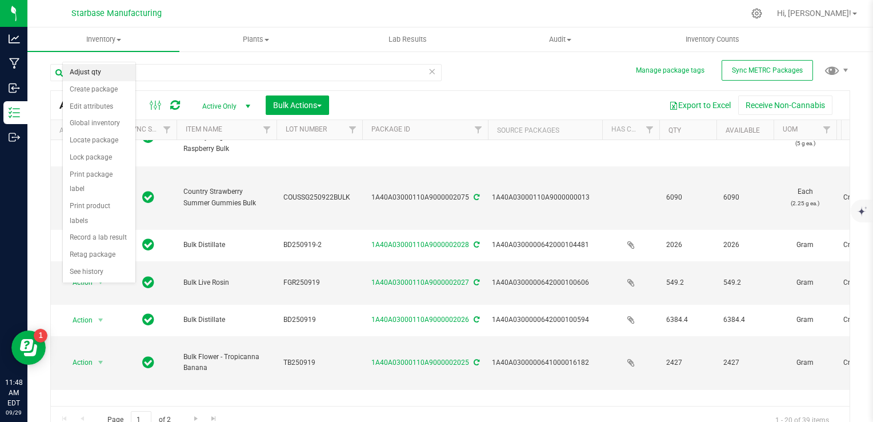
click at [91, 72] on li "Adjust qty" at bounding box center [99, 72] width 73 height 17
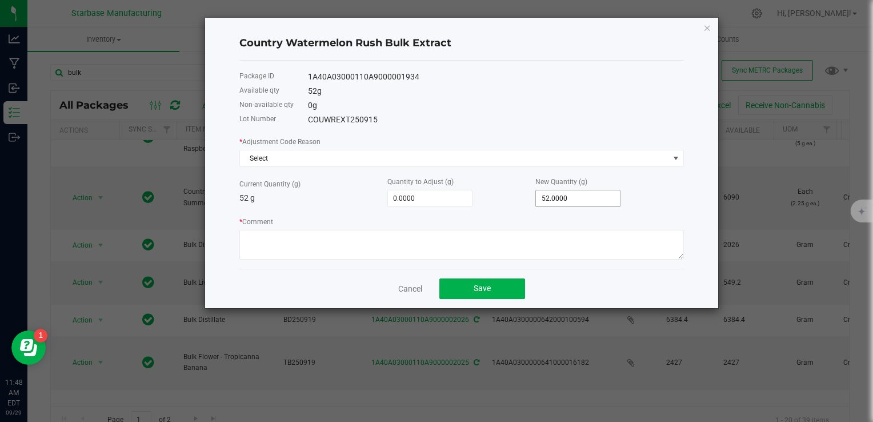
type input "52"
click at [564, 197] on input "52" at bounding box center [578, 198] width 84 height 16
type input "-52.0000"
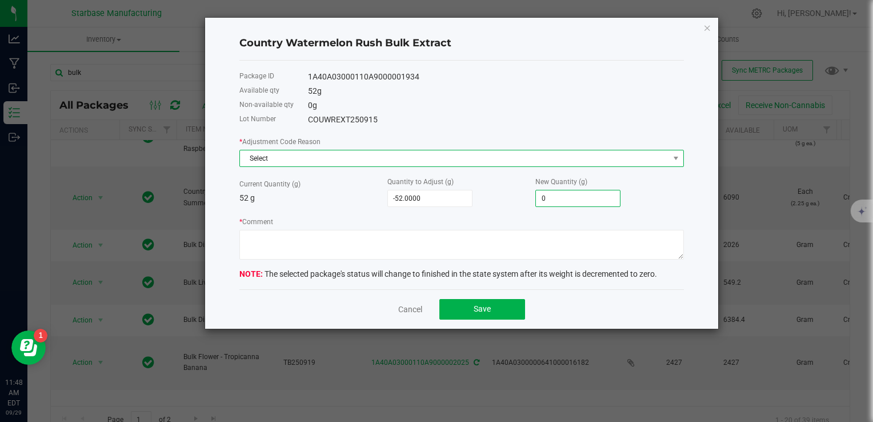
type input "0.0000"
click at [515, 161] on span "Select" at bounding box center [454, 158] width 429 height 16
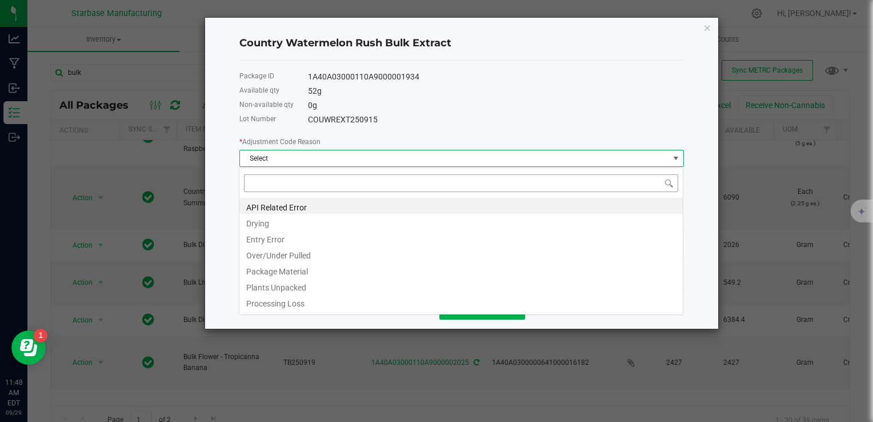
scroll to position [17, 444]
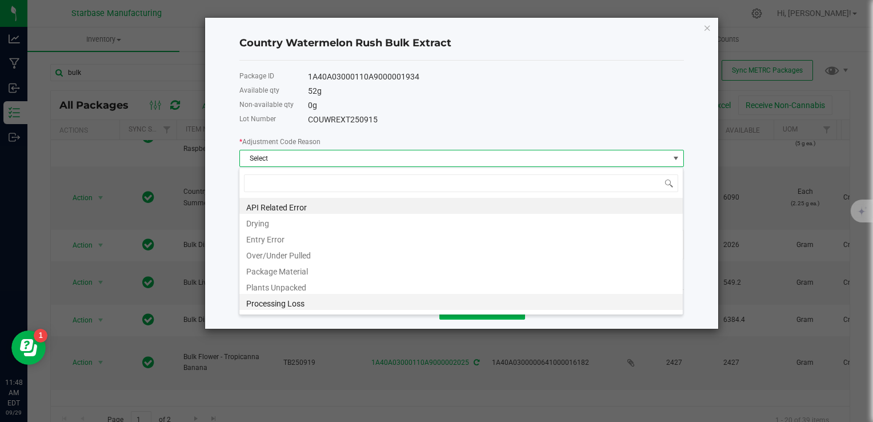
click at [454, 302] on li "Processing Loss" at bounding box center [460, 302] width 443 height 16
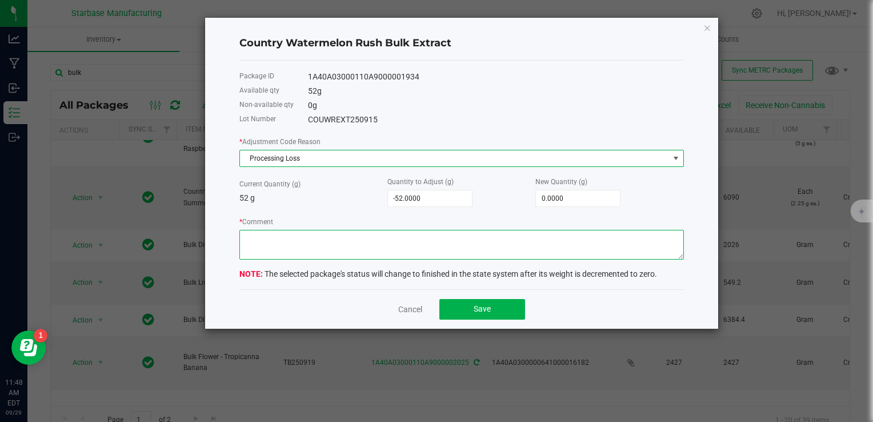
click at [425, 257] on textarea "* Comment" at bounding box center [461, 245] width 444 height 30
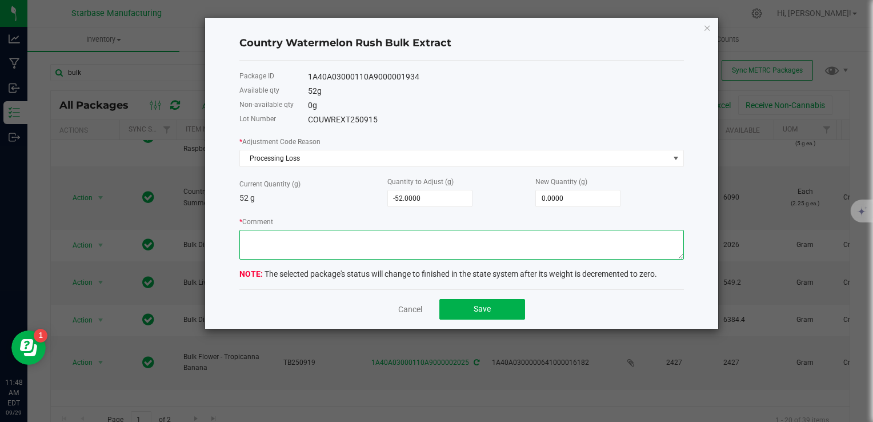
click at [425, 241] on textarea "* Comment" at bounding box center [461, 245] width 444 height 30
type textarea "Loss while processing"
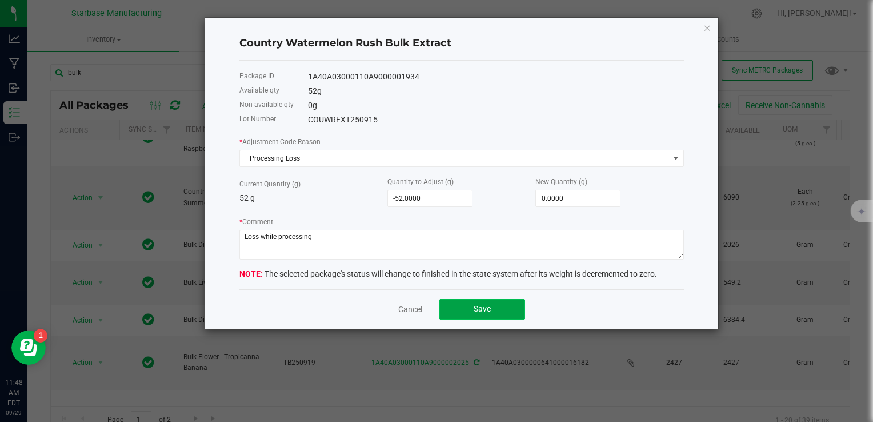
click at [478, 308] on span "Save" at bounding box center [482, 308] width 17 height 9
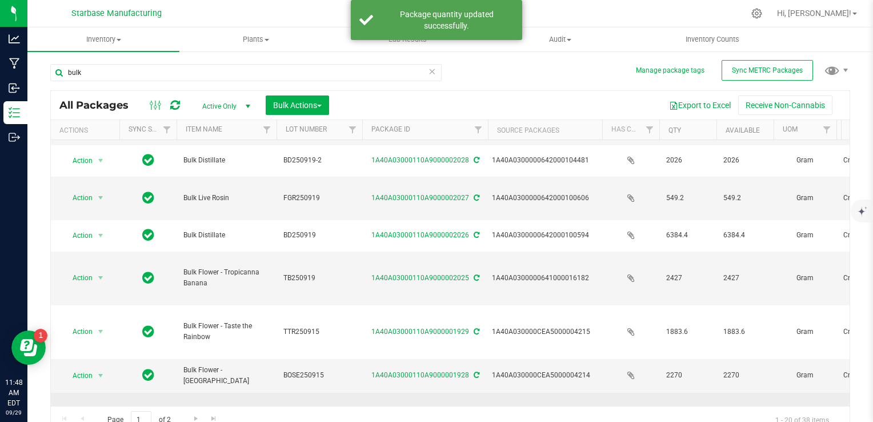
scroll to position [457, 0]
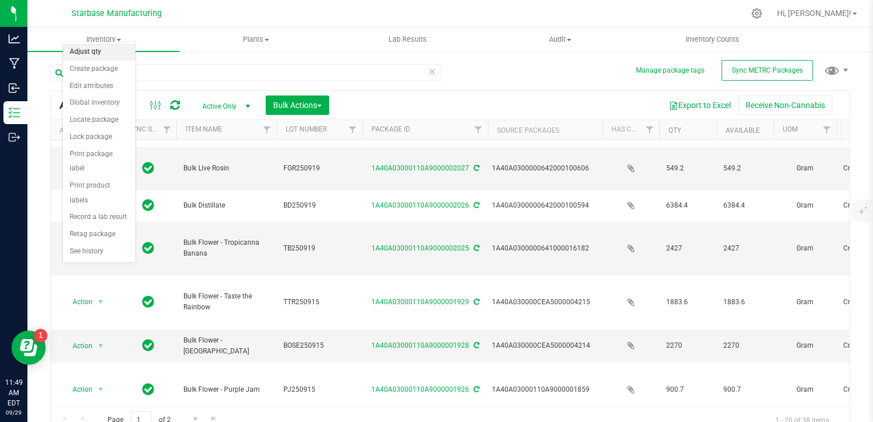
click at [104, 51] on li "Adjust qty" at bounding box center [99, 51] width 73 height 17
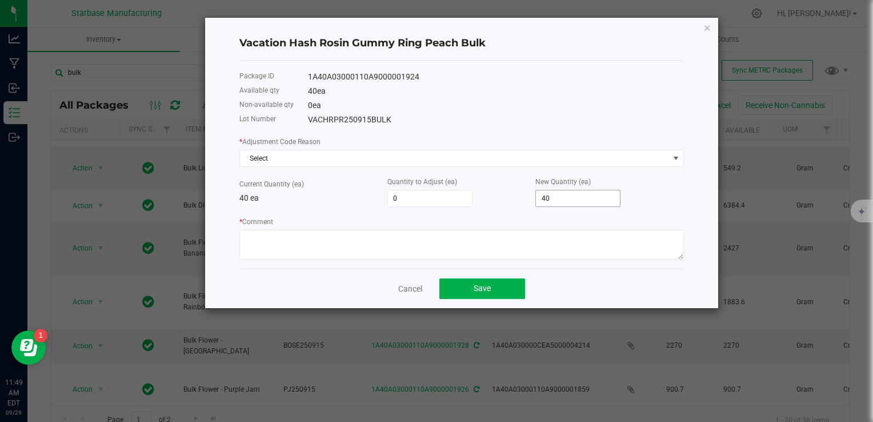
click at [568, 199] on input "40" at bounding box center [578, 198] width 84 height 16
click at [567, 199] on input "40" at bounding box center [578, 198] width 84 height 16
type input "-40"
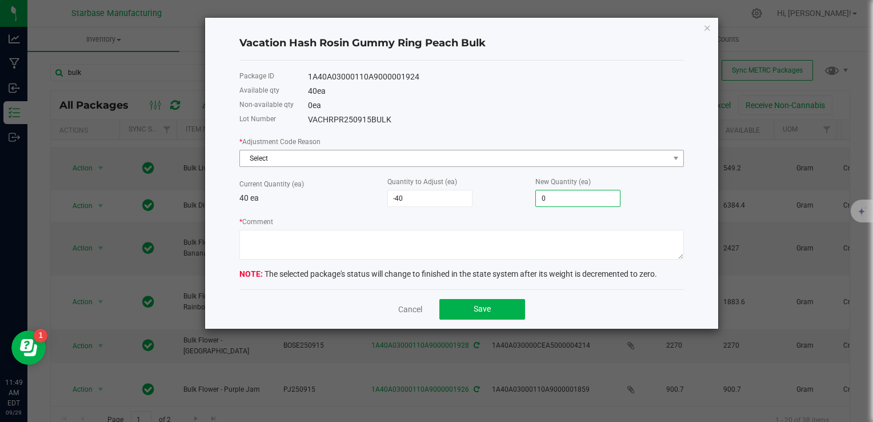
type input "0"
click at [479, 157] on span "Select" at bounding box center [454, 158] width 429 height 16
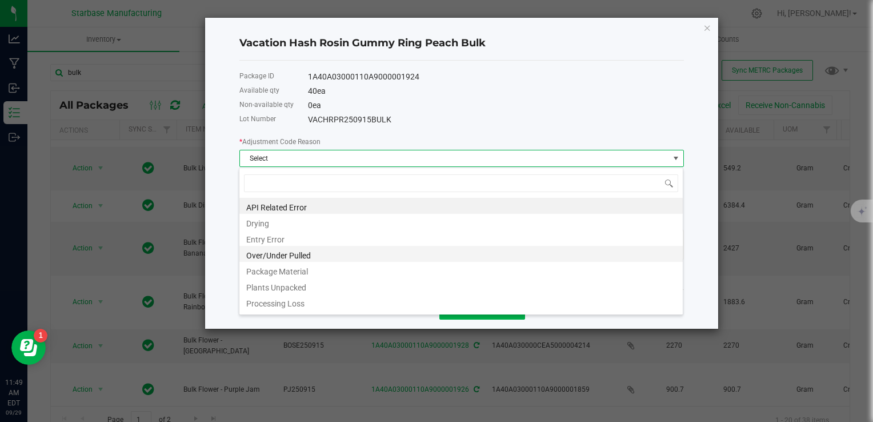
scroll to position [17, 444]
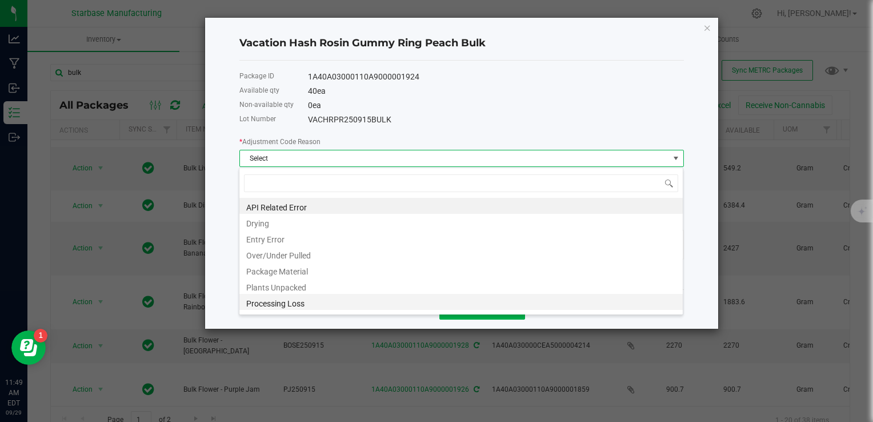
click at [423, 300] on li "Processing Loss" at bounding box center [460, 302] width 443 height 16
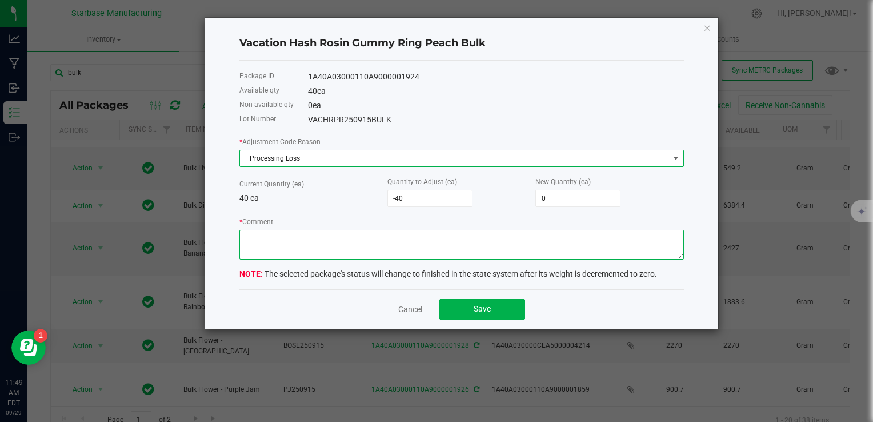
click at [409, 242] on textarea "* Comment" at bounding box center [461, 245] width 444 height 30
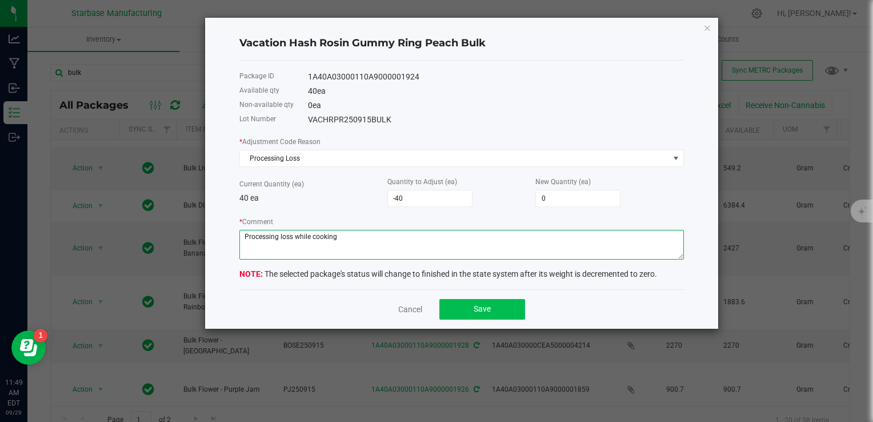
type textarea "Processing loss while cooking"
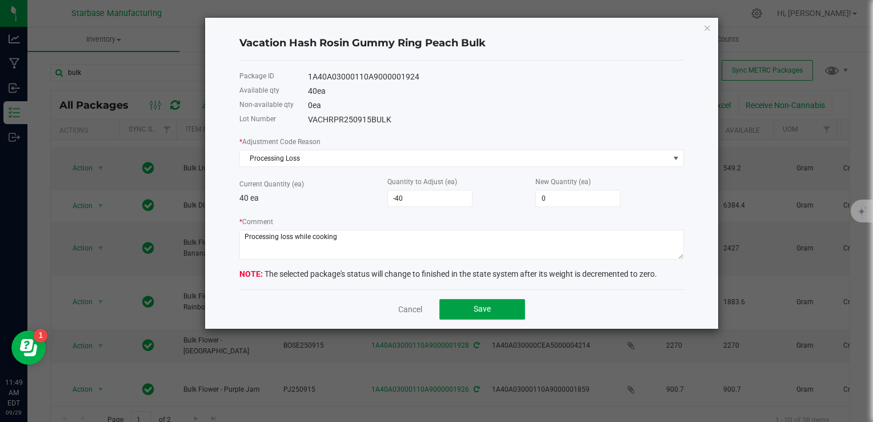
click at [472, 304] on button "Save" at bounding box center [482, 309] width 86 height 21
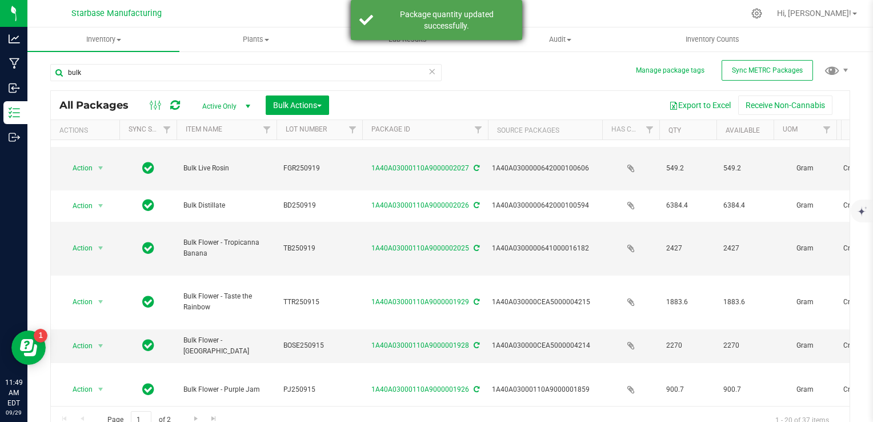
scroll to position [0, 0]
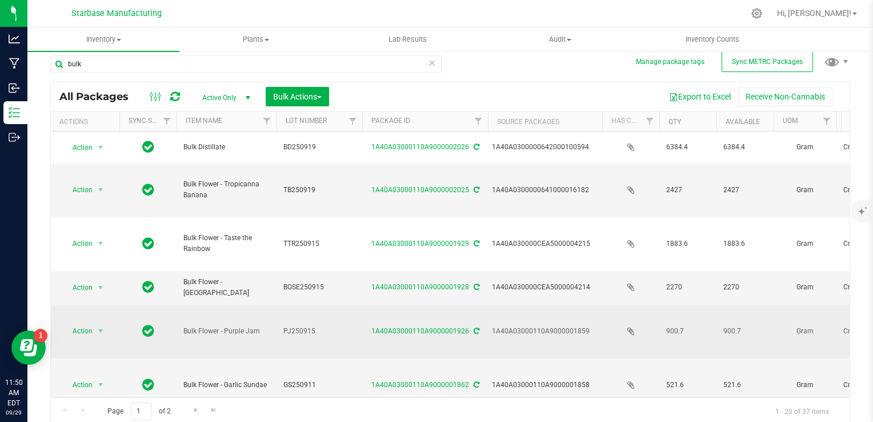
scroll to position [11, 0]
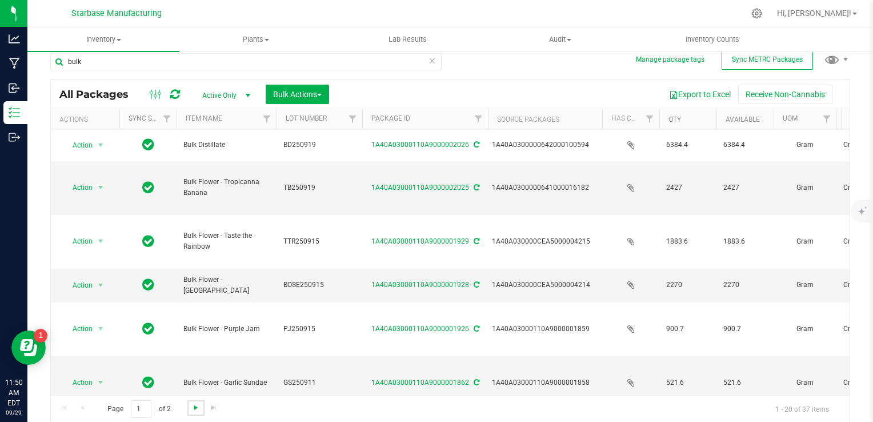
click at [193, 410] on span "Go to the next page" at bounding box center [195, 407] width 9 height 9
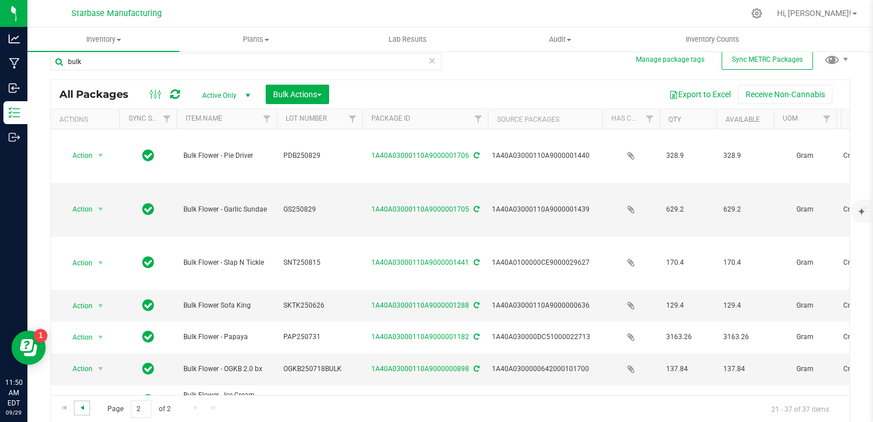
click at [82, 406] on span "Go to the previous page" at bounding box center [82, 407] width 9 height 9
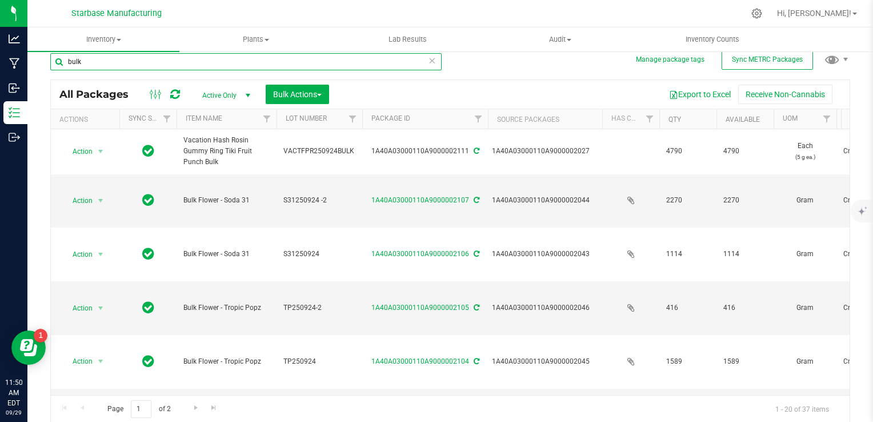
click at [110, 66] on input "bulk" at bounding box center [245, 61] width 391 height 17
click at [111, 66] on input "bulk" at bounding box center [245, 61] width 391 height 17
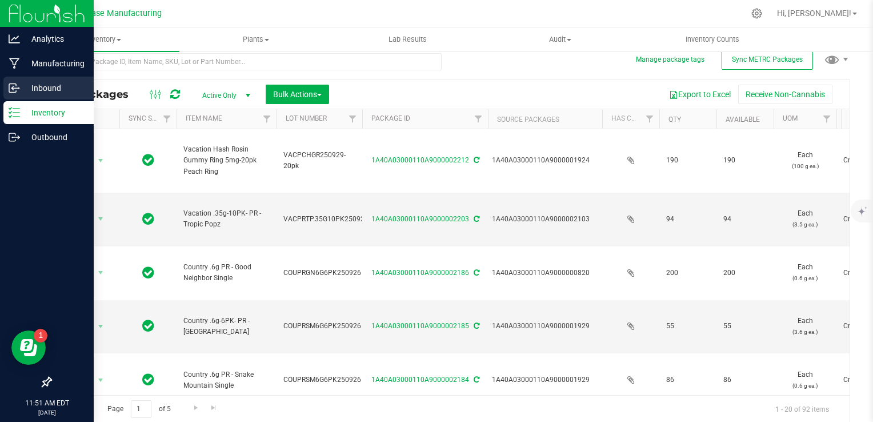
click at [14, 90] on icon at bounding box center [14, 87] width 11 height 11
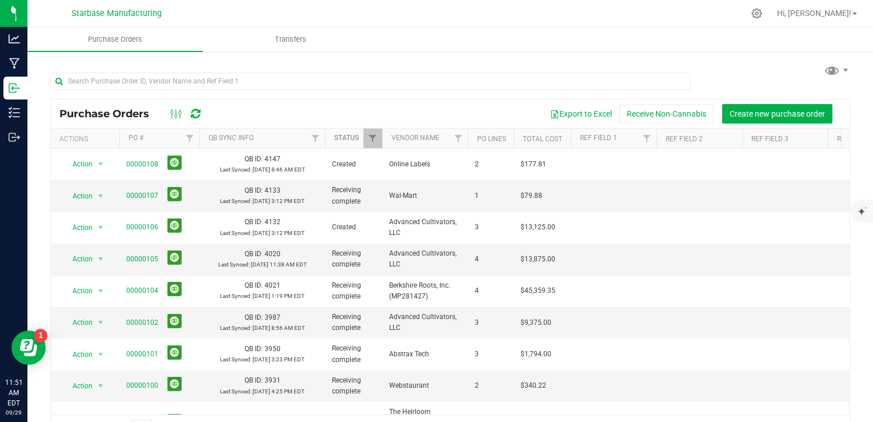
click at [344, 137] on link "Status" at bounding box center [346, 138] width 25 height 8
